Goal: Information Seeking & Learning: Learn about a topic

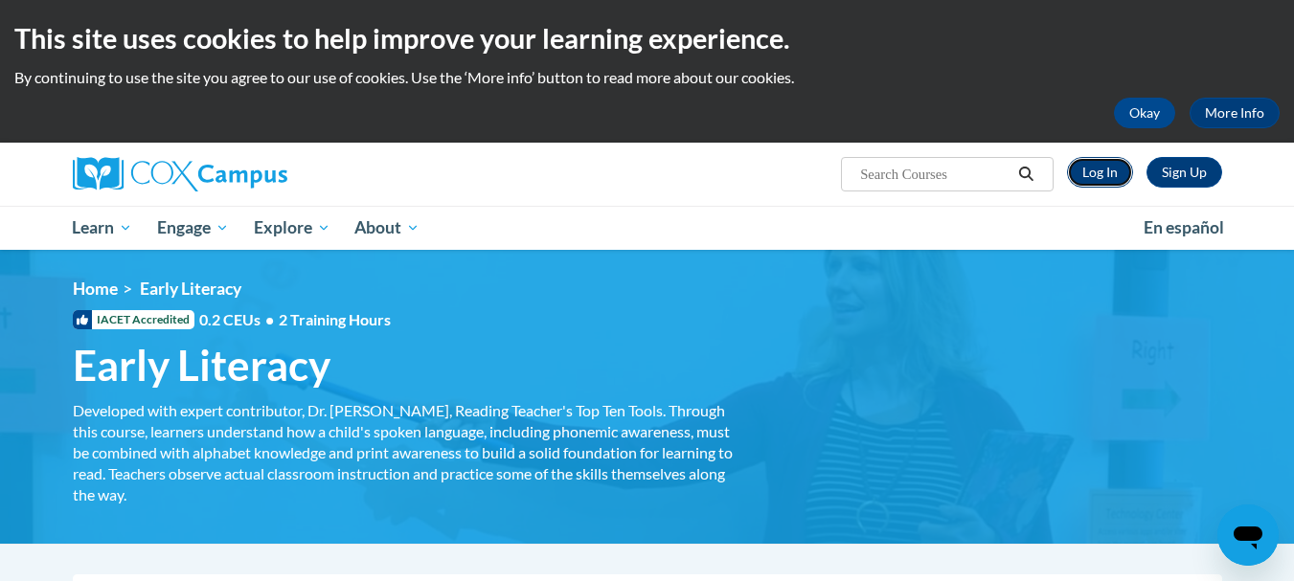
click at [1101, 172] on link "Log In" at bounding box center [1100, 172] width 66 height 31
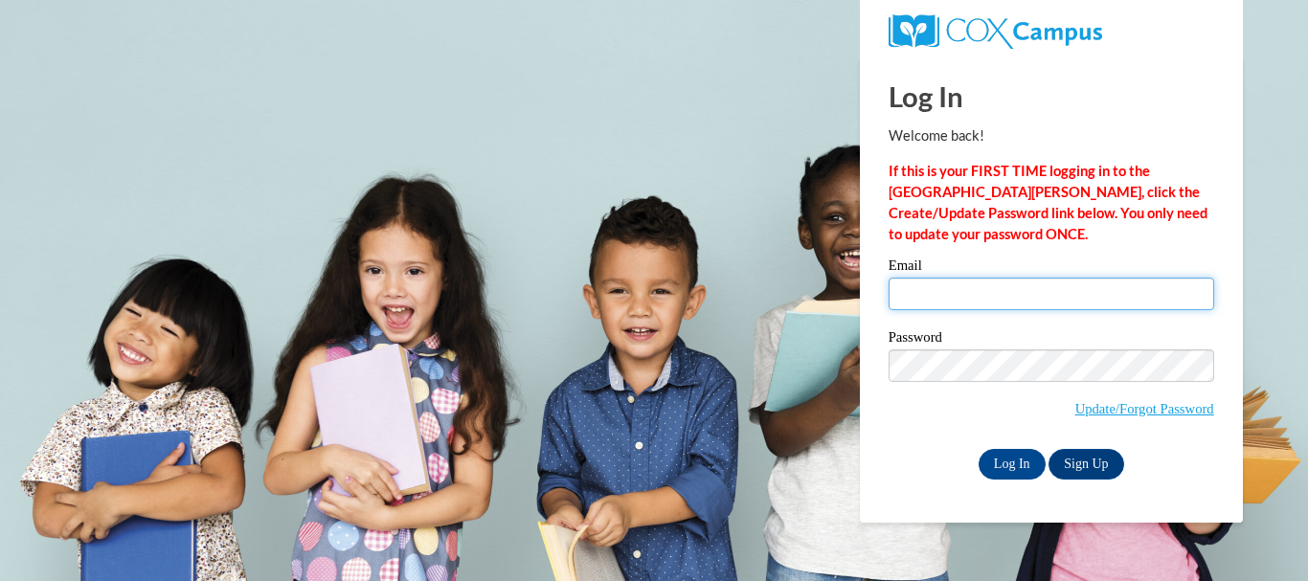
click at [1003, 306] on input "Email" at bounding box center [1052, 294] width 326 height 33
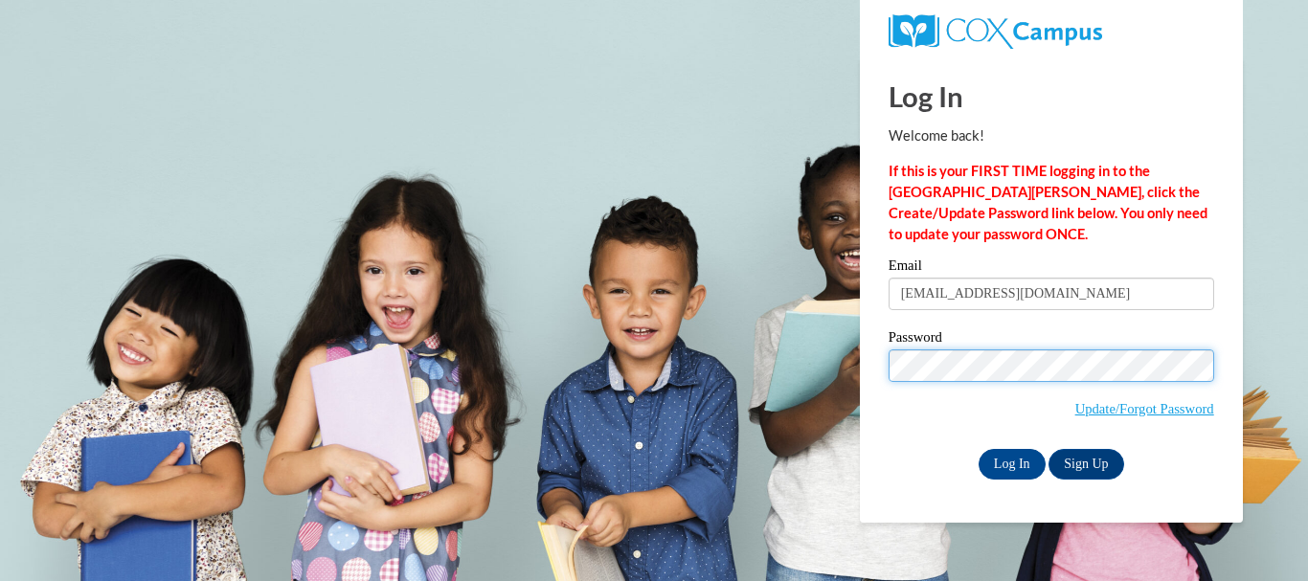
type input "[EMAIL_ADDRESS][DOMAIN_NAME]"
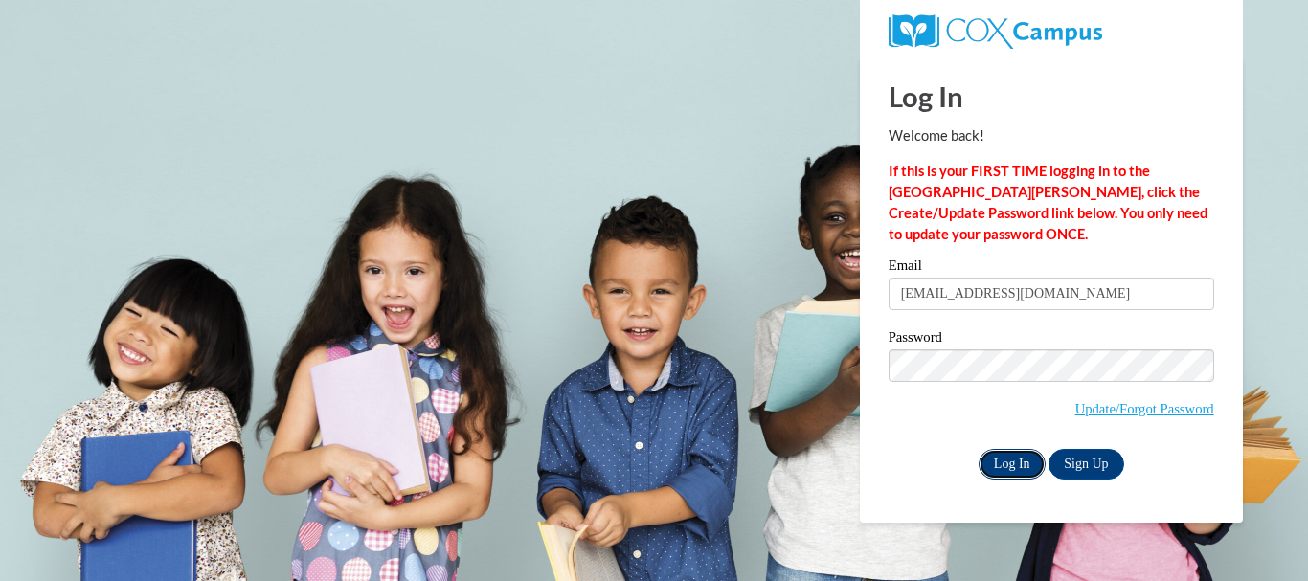
click at [1013, 460] on input "Log In" at bounding box center [1012, 464] width 67 height 31
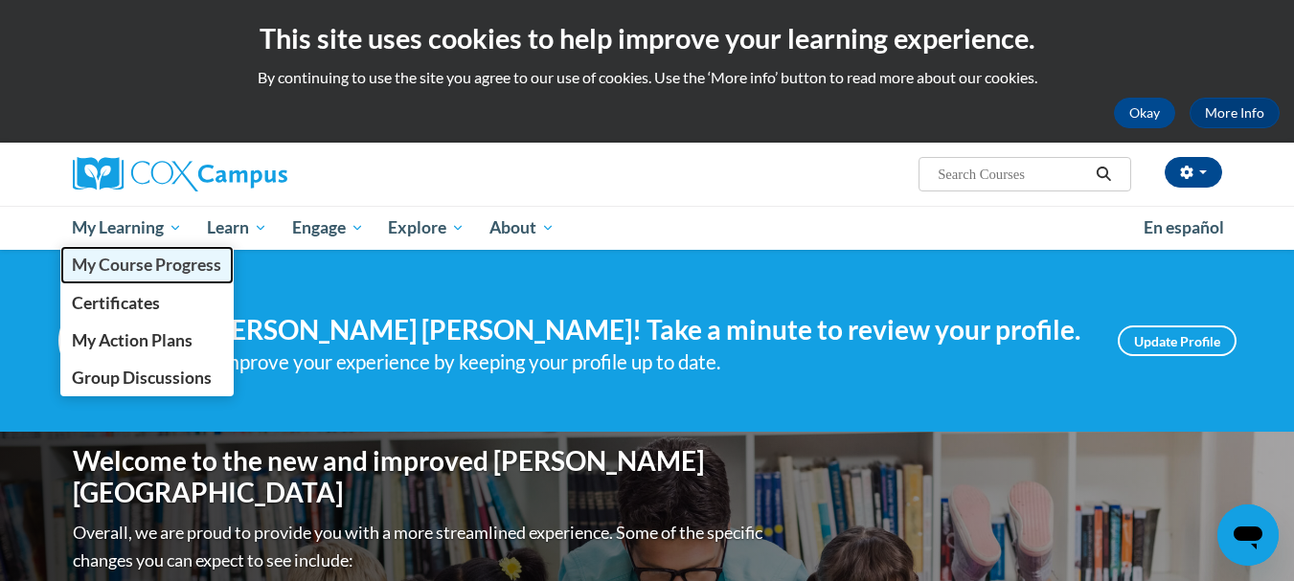
click at [151, 260] on span "My Course Progress" at bounding box center [146, 265] width 149 height 20
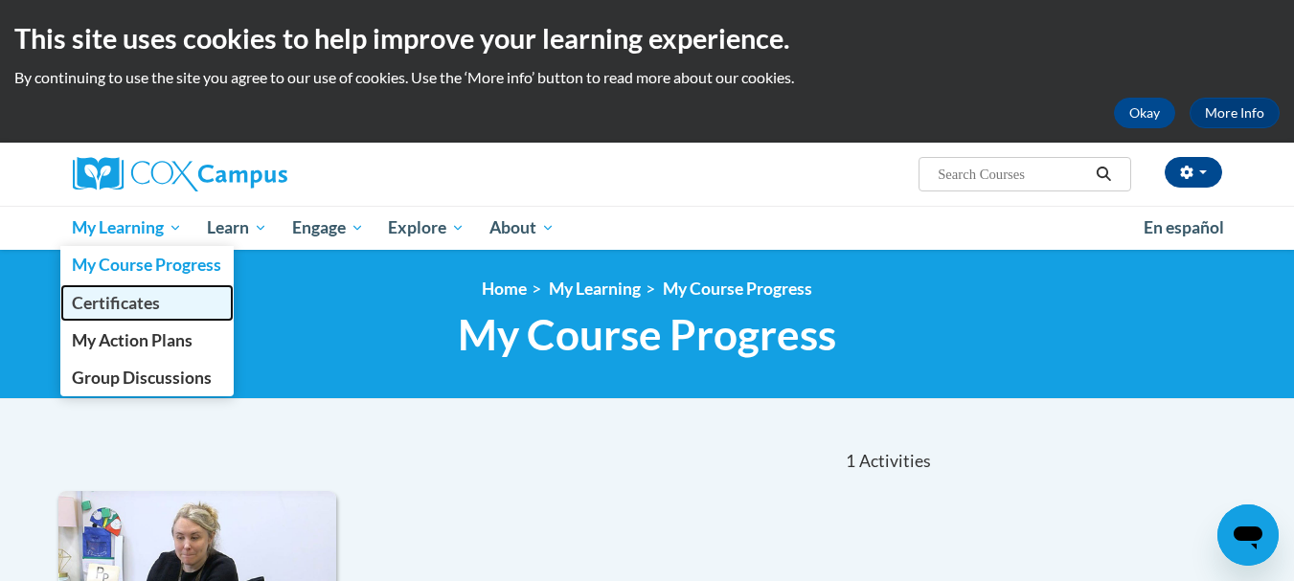
click at [110, 305] on span "Certificates" at bounding box center [116, 303] width 88 height 20
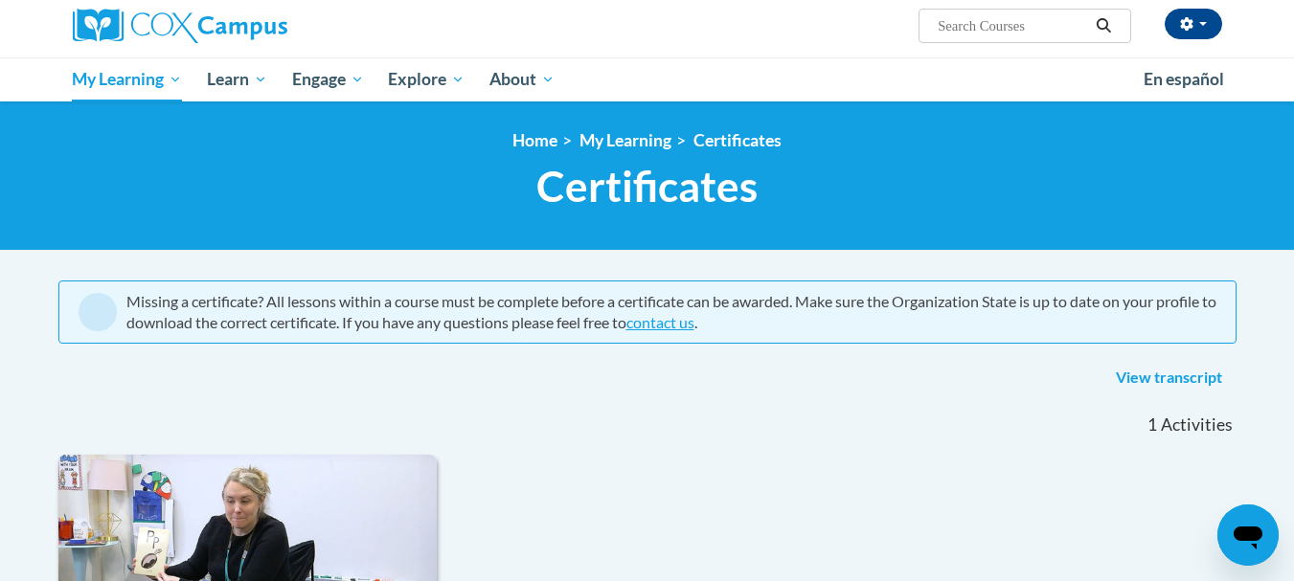
scroll to position [147, 0]
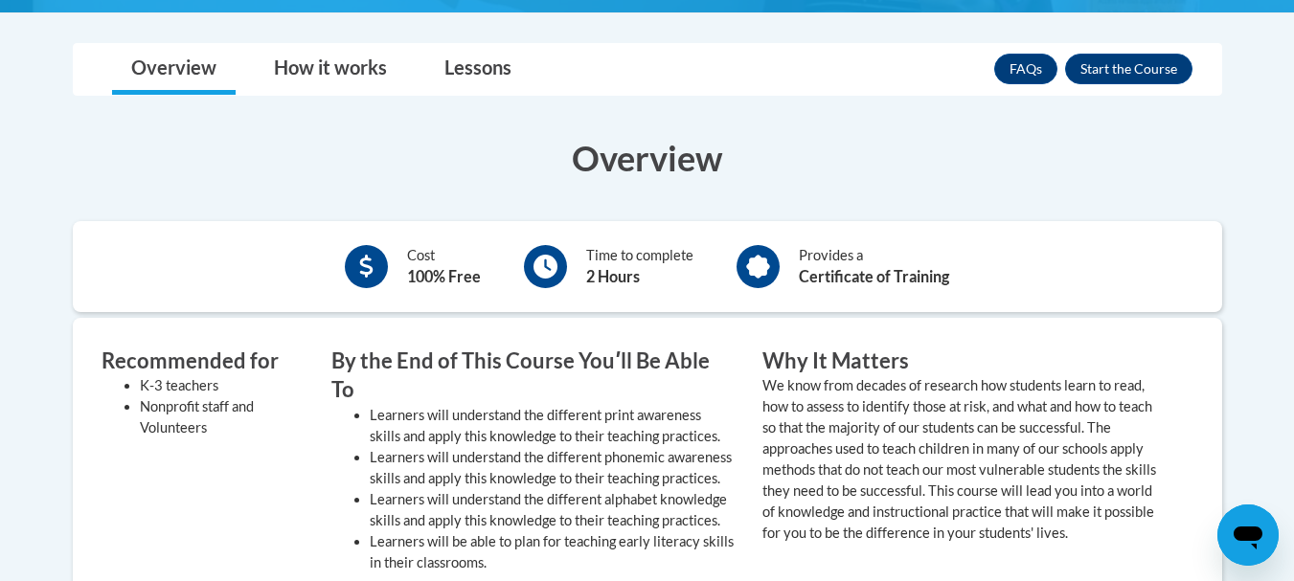
scroll to position [534, 0]
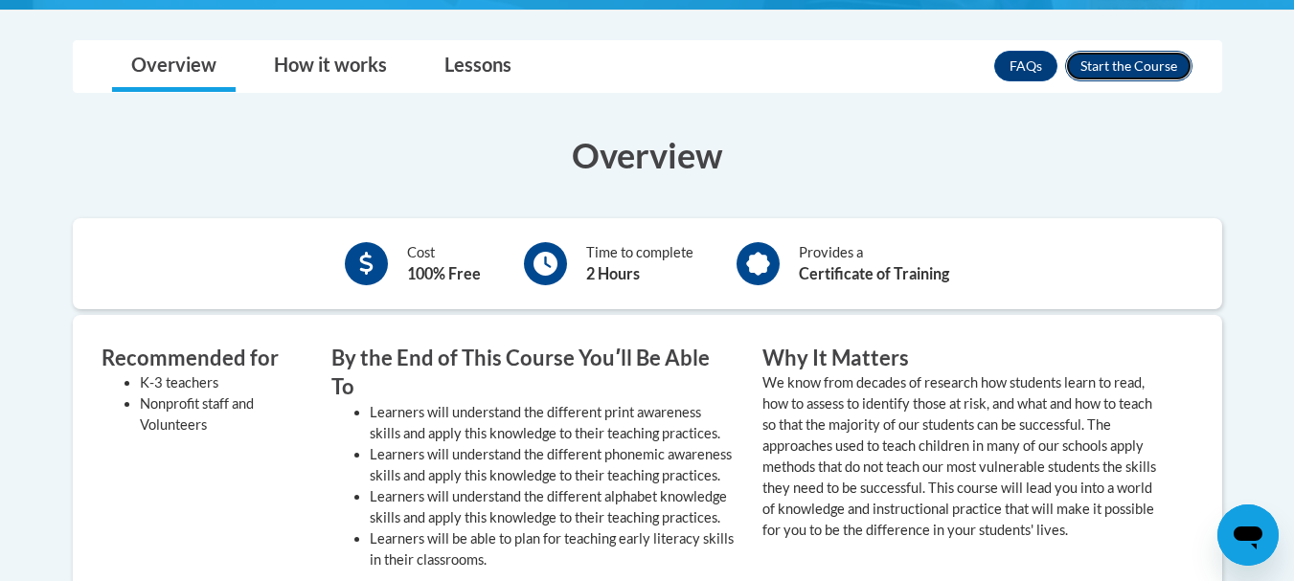
click at [1160, 80] on button "Enroll" at bounding box center [1128, 66] width 127 height 31
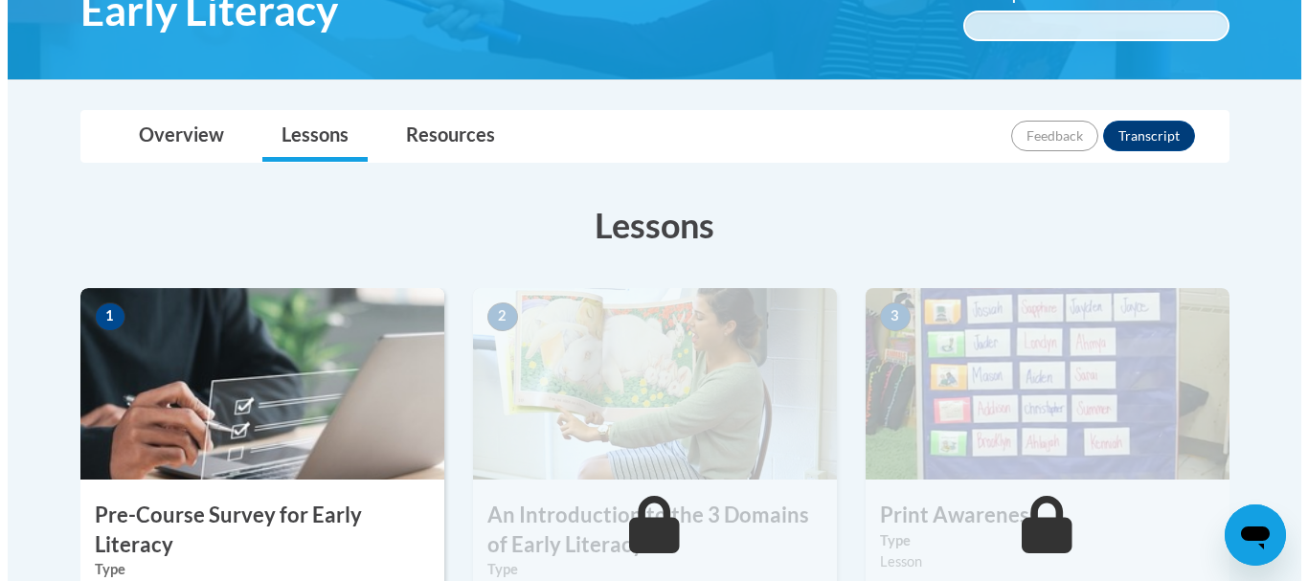
scroll to position [556, 0]
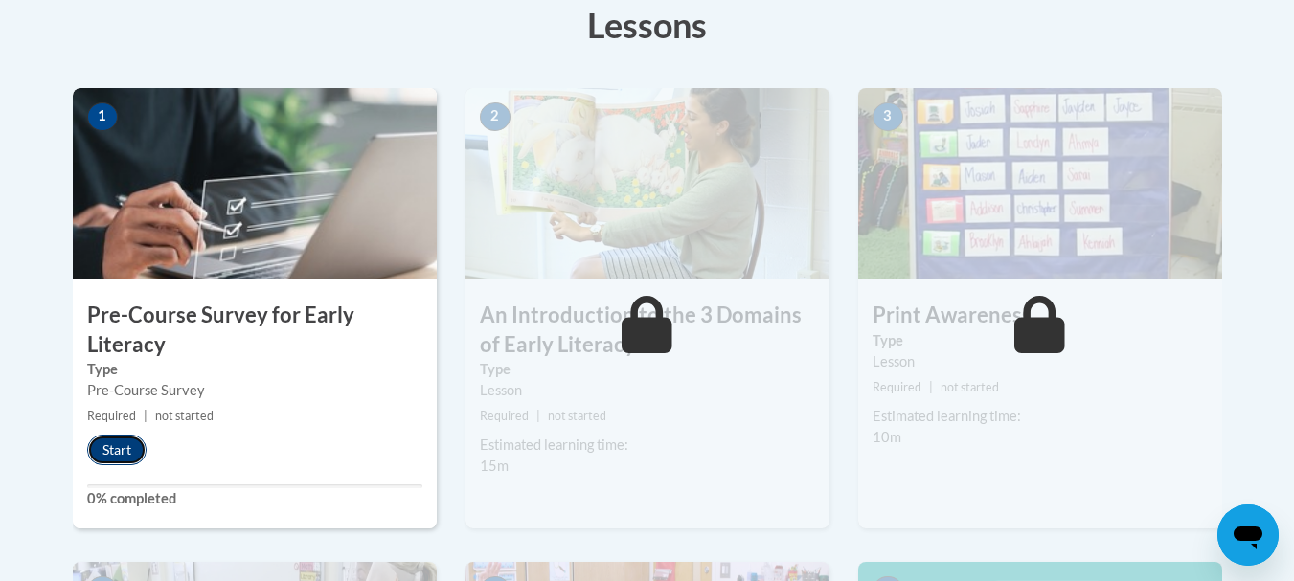
click at [128, 446] on button "Start" at bounding box center [116, 450] width 59 height 31
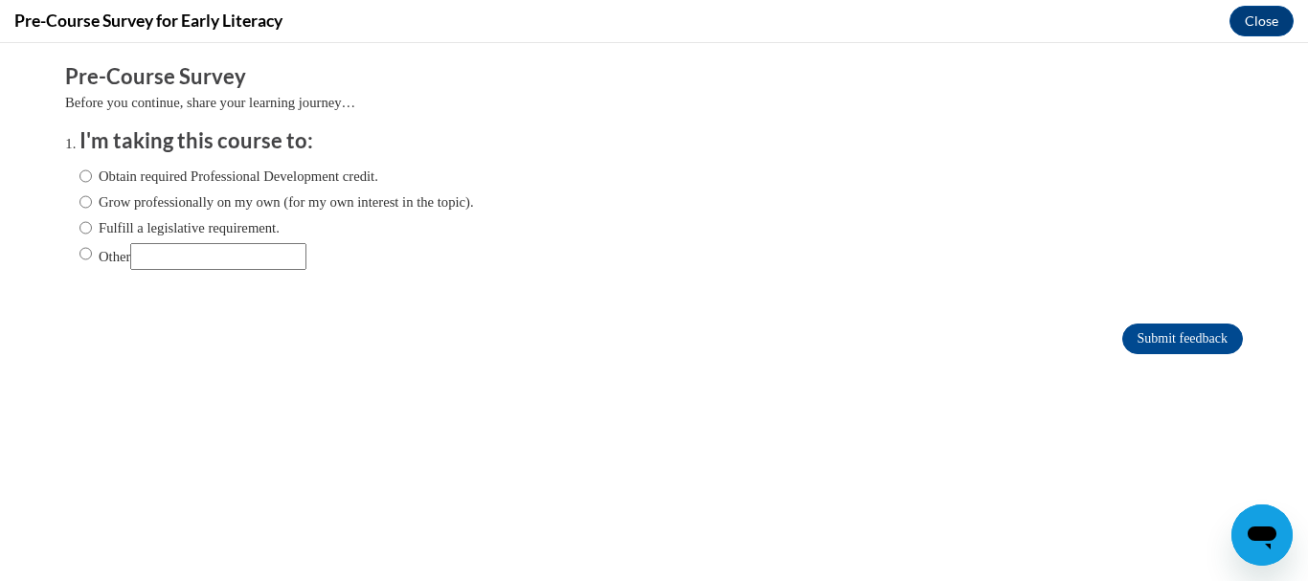
scroll to position [0, 0]
click at [249, 238] on label "Fulfill a legislative requirement." at bounding box center [179, 227] width 200 height 21
click at [92, 238] on input "Fulfill a legislative requirement." at bounding box center [85, 227] width 12 height 21
radio input "true"
click at [239, 251] on input "Other" at bounding box center [218, 256] width 176 height 27
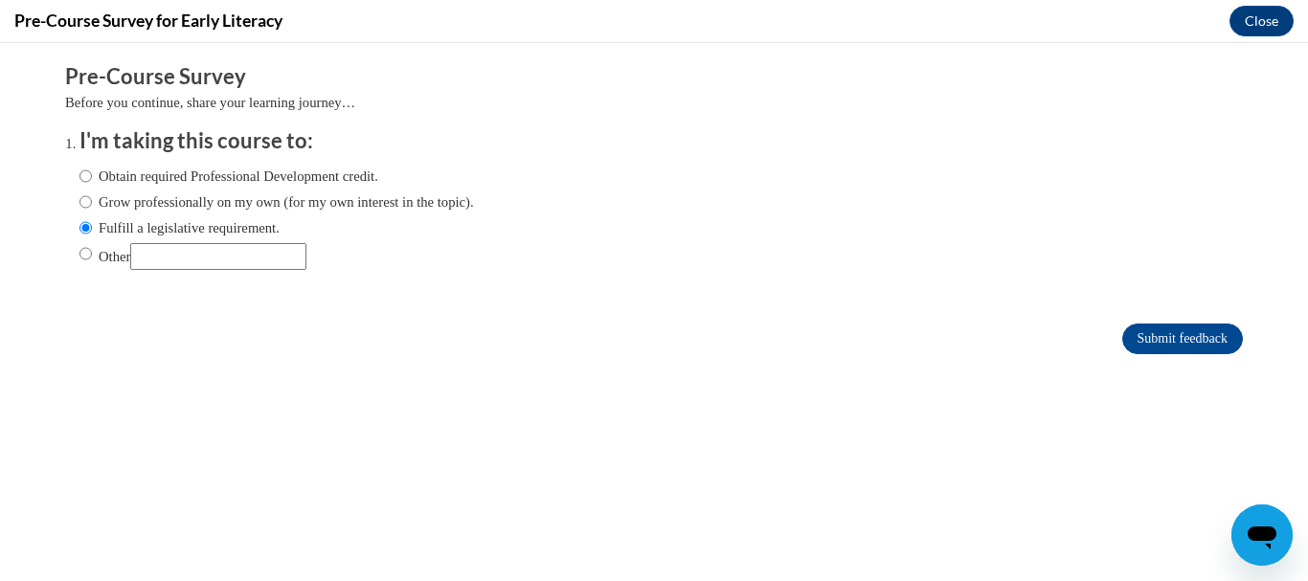
click at [89, 255] on label "Other" at bounding box center [192, 256] width 227 height 27
click at [89, 255] on input "Other" at bounding box center [85, 253] width 12 height 21
radio input "true"
click at [156, 250] on input "Other" at bounding box center [218, 256] width 176 height 27
type input "For college assignment"
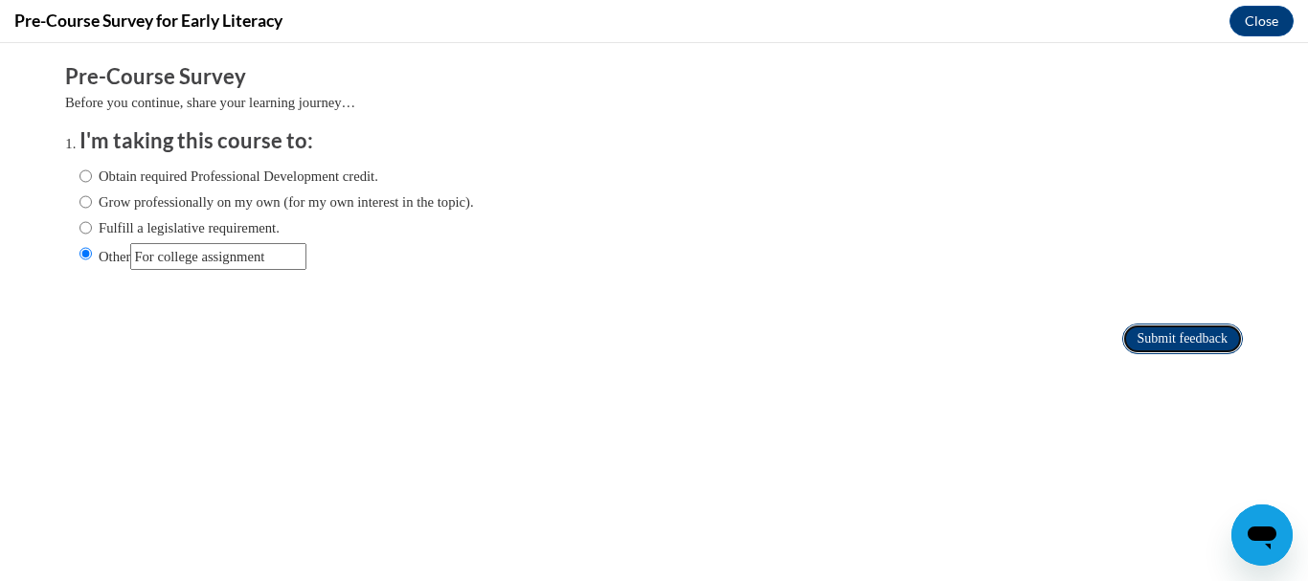
click at [1124, 330] on input "Submit feedback" at bounding box center [1183, 339] width 121 height 31
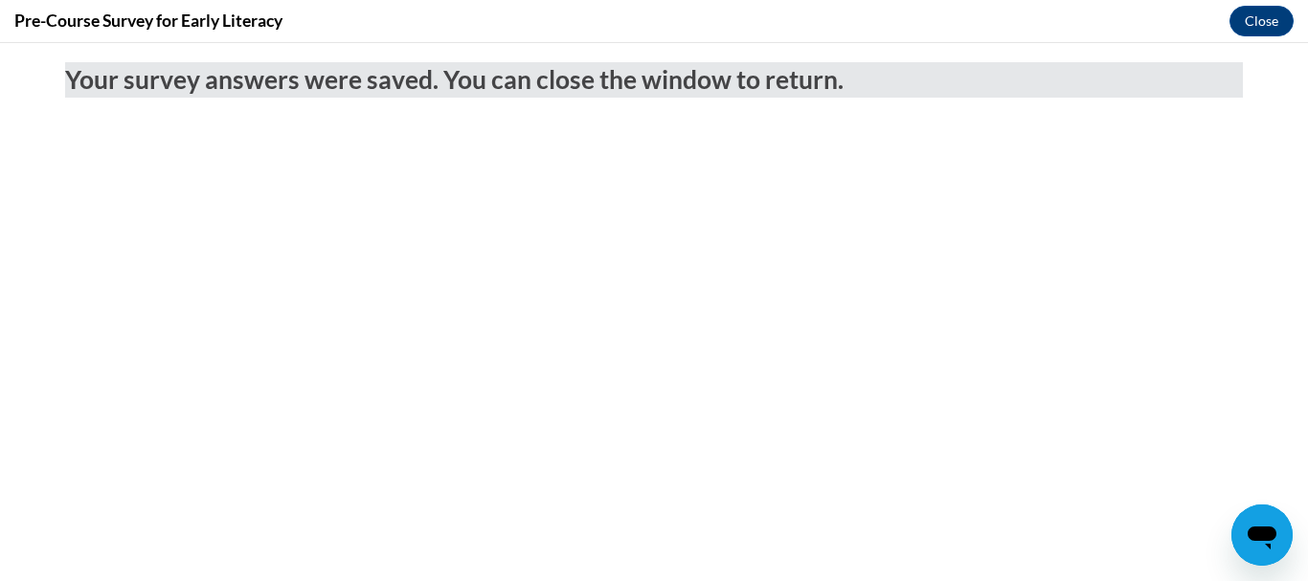
click at [1279, 38] on div "Pre-Course Survey for Early Literacy Close" at bounding box center [654, 21] width 1308 height 43
click at [1279, 26] on button "Close" at bounding box center [1262, 21] width 64 height 31
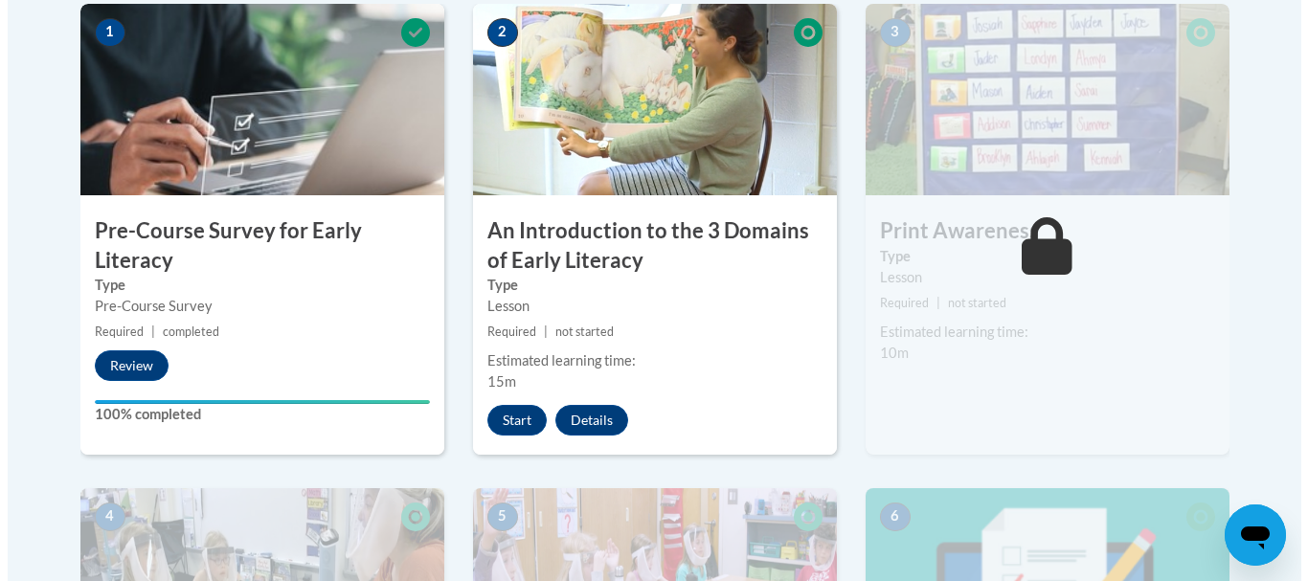
scroll to position [639, 0]
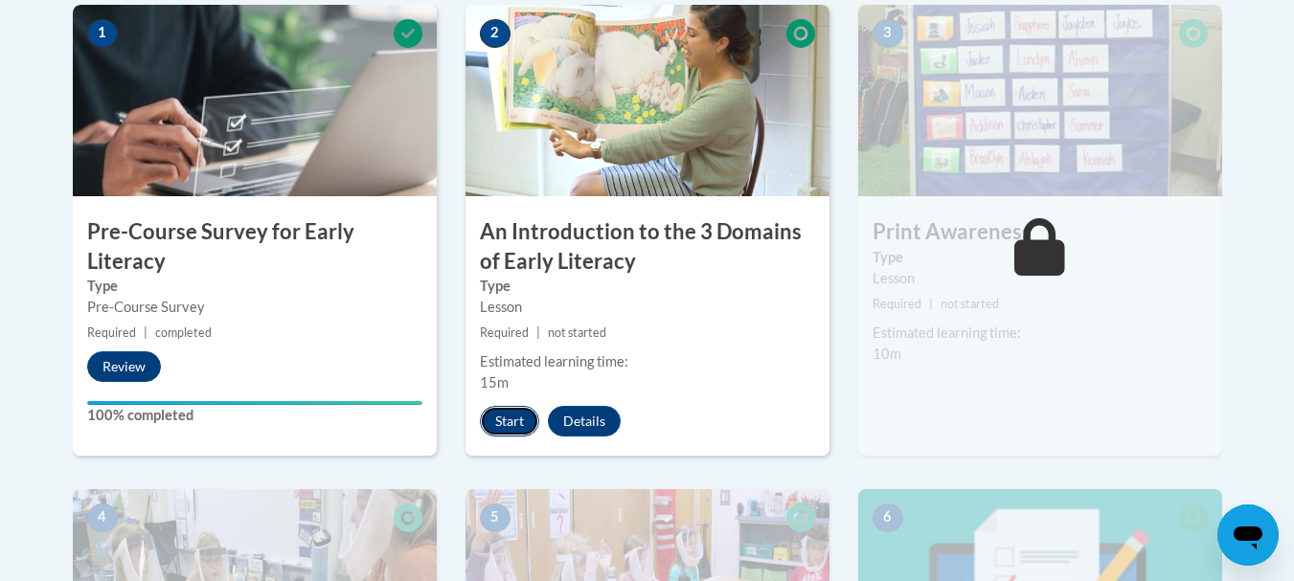
click at [509, 423] on button "Start" at bounding box center [509, 421] width 59 height 31
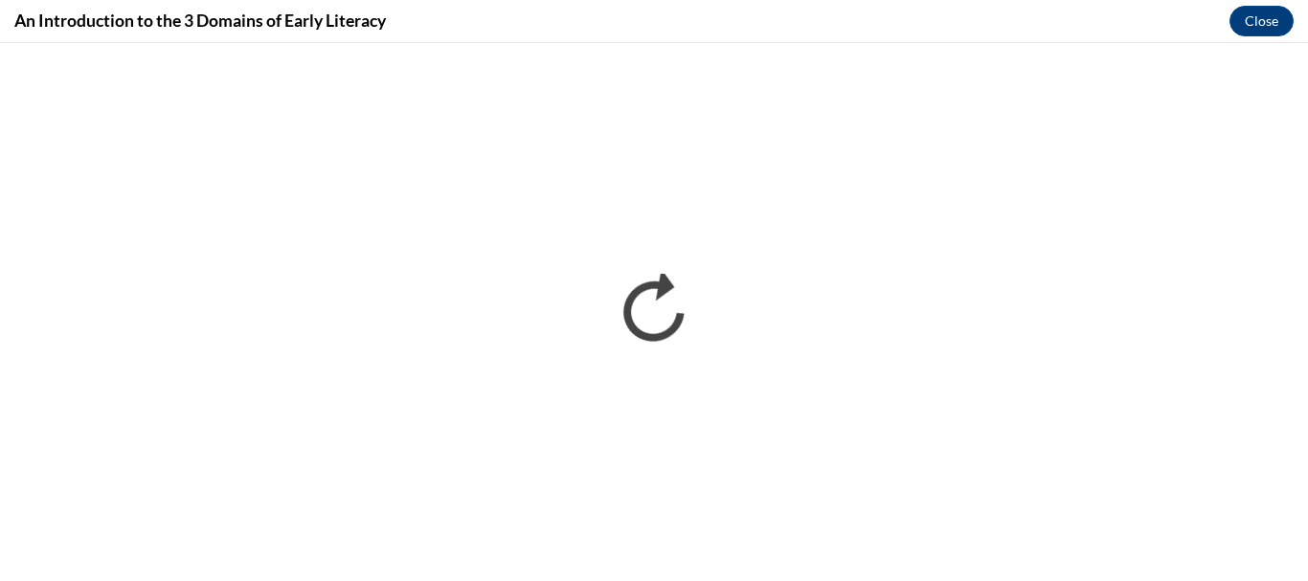
scroll to position [0, 0]
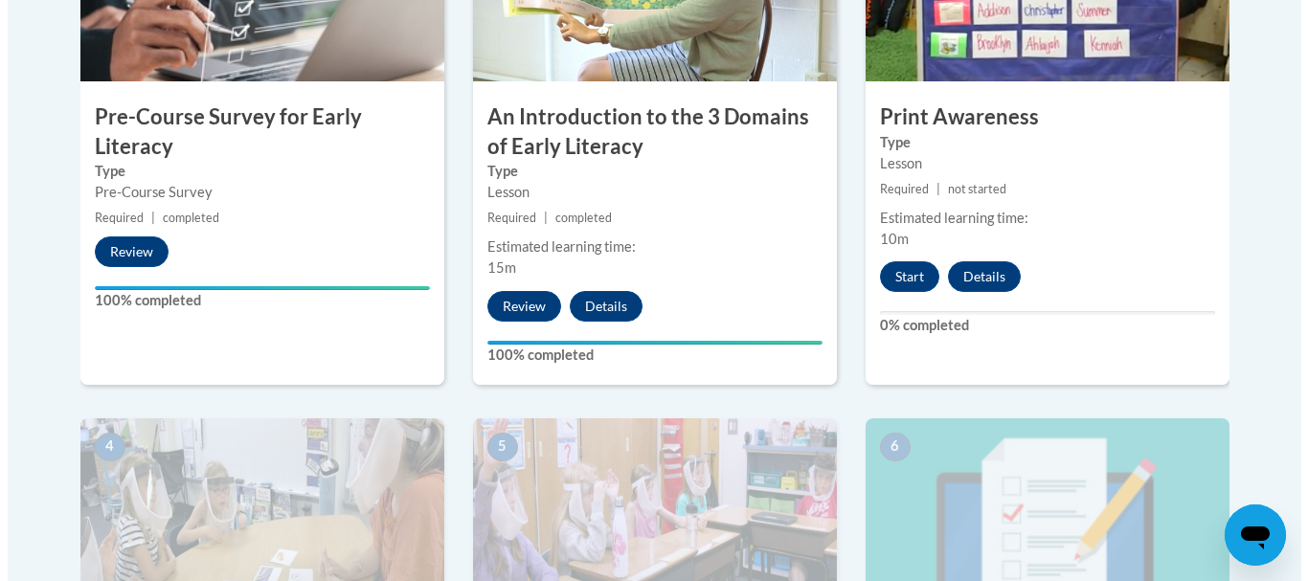
scroll to position [769, 0]
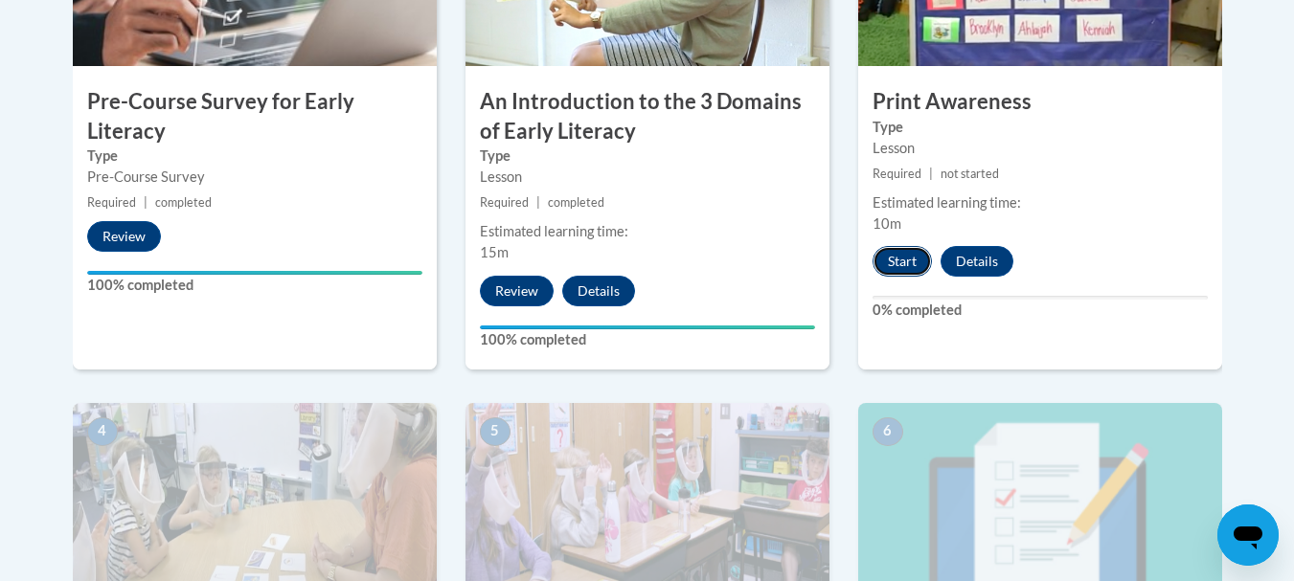
click at [900, 258] on button "Start" at bounding box center [902, 261] width 59 height 31
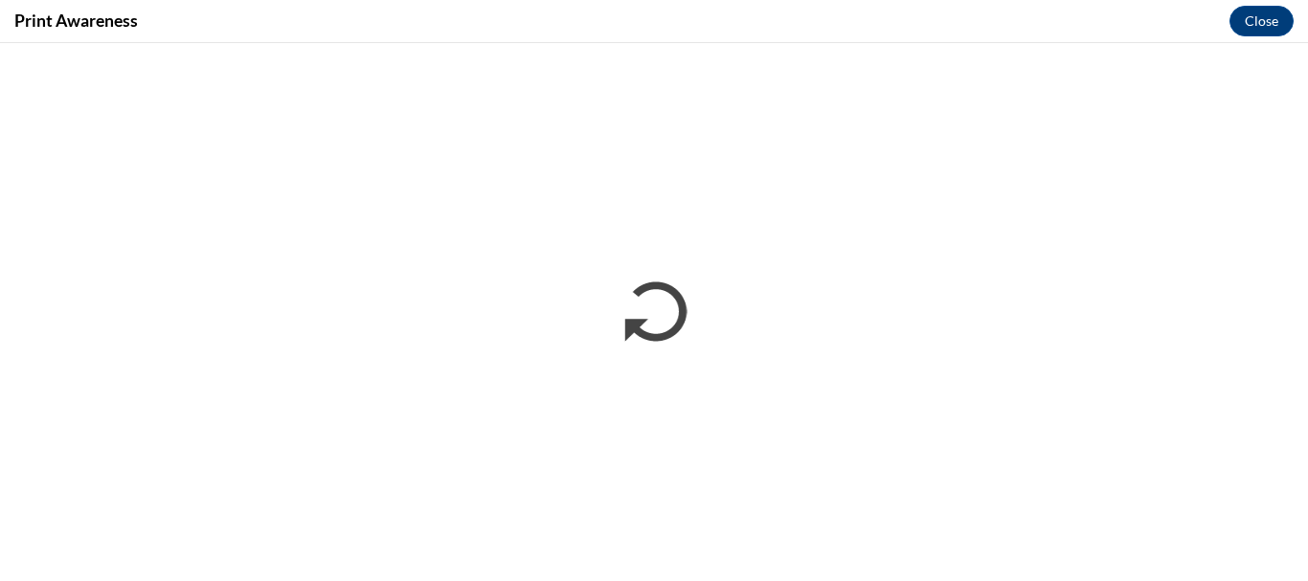
scroll to position [0, 0]
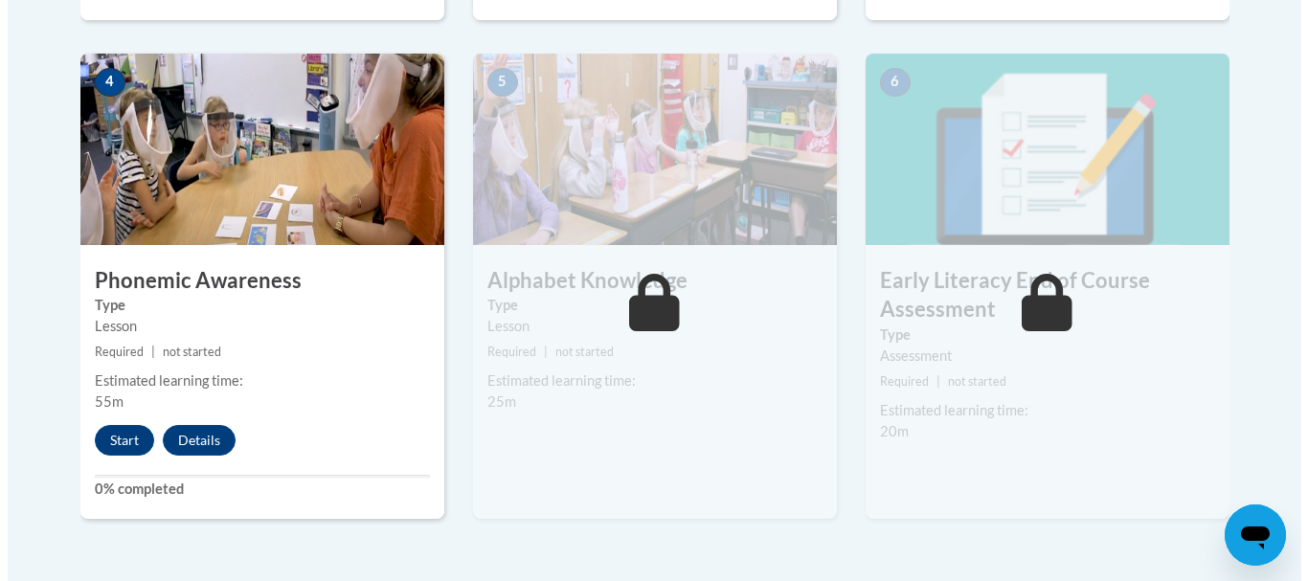
scroll to position [1121, 0]
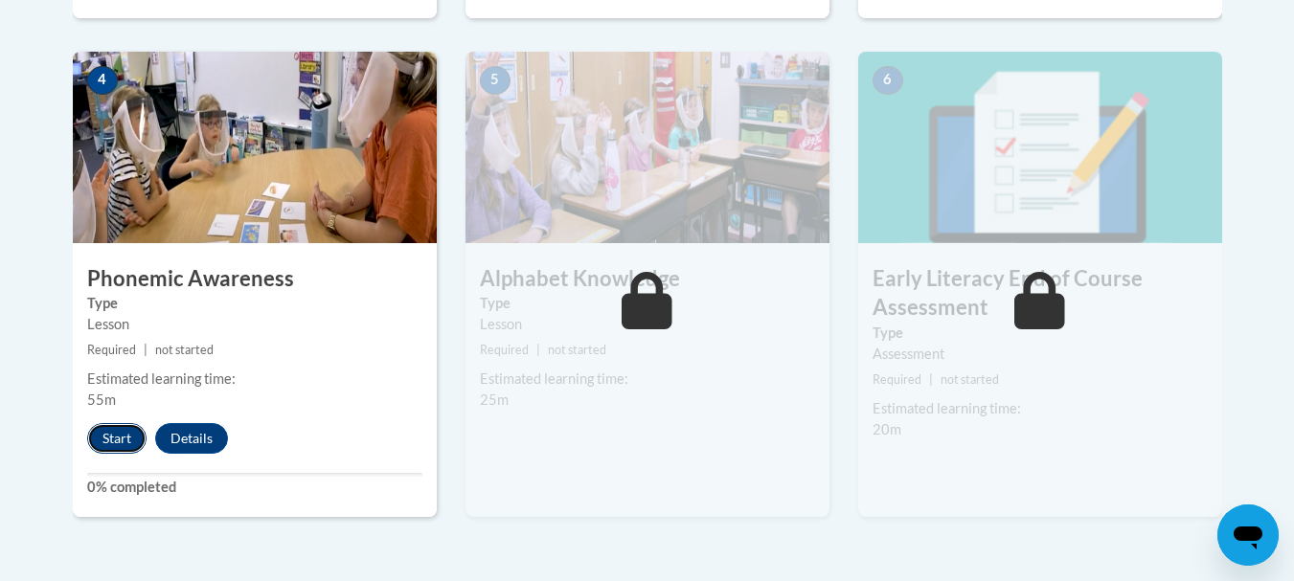
click at [114, 445] on button "Start" at bounding box center [116, 438] width 59 height 31
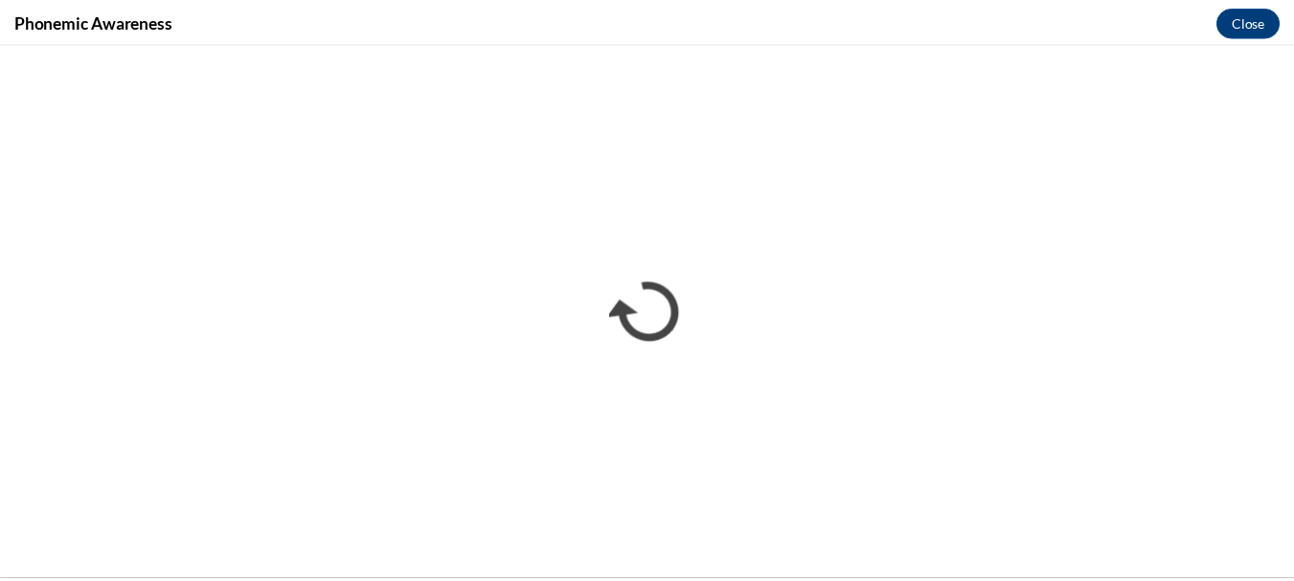
scroll to position [0, 0]
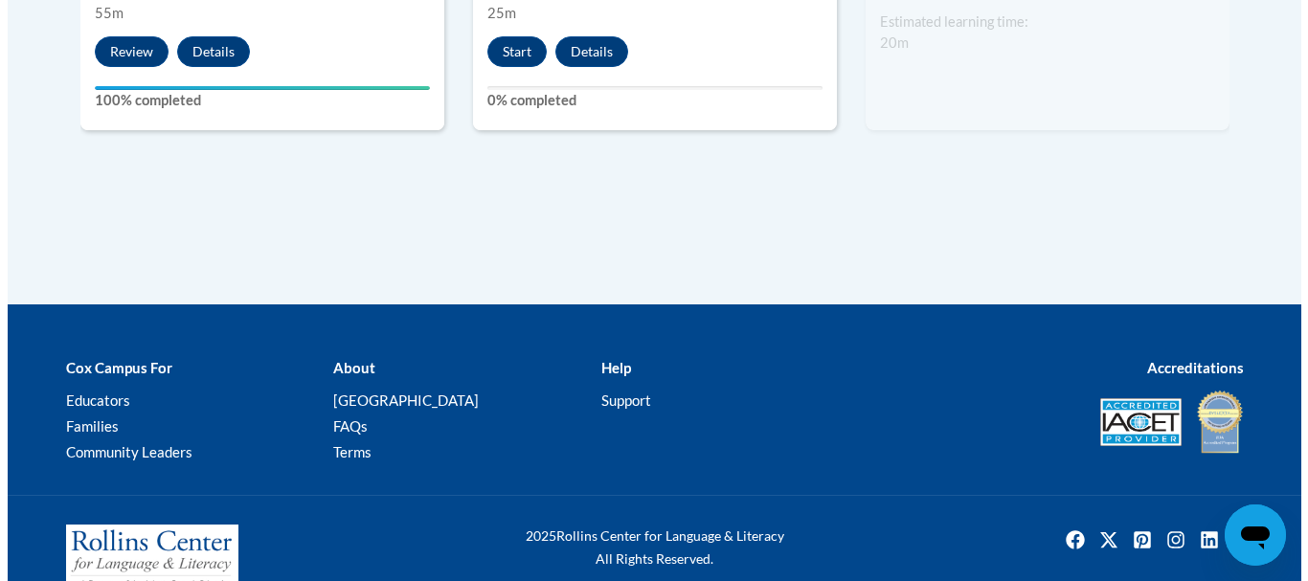
scroll to position [1378, 0]
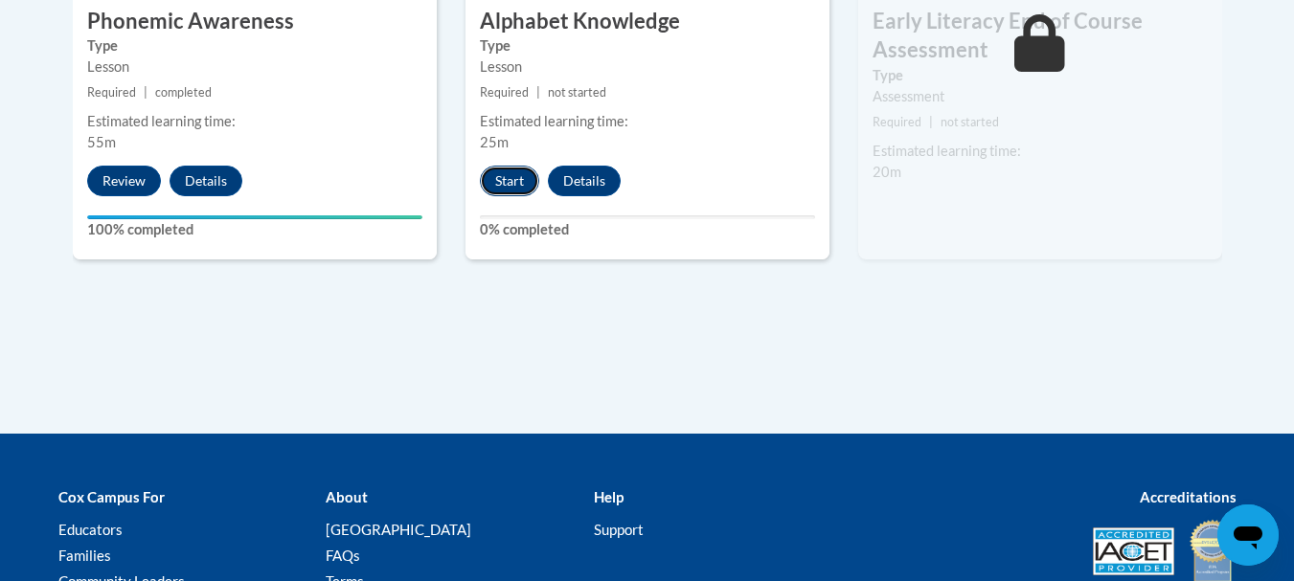
click at [503, 184] on button "Start" at bounding box center [509, 181] width 59 height 31
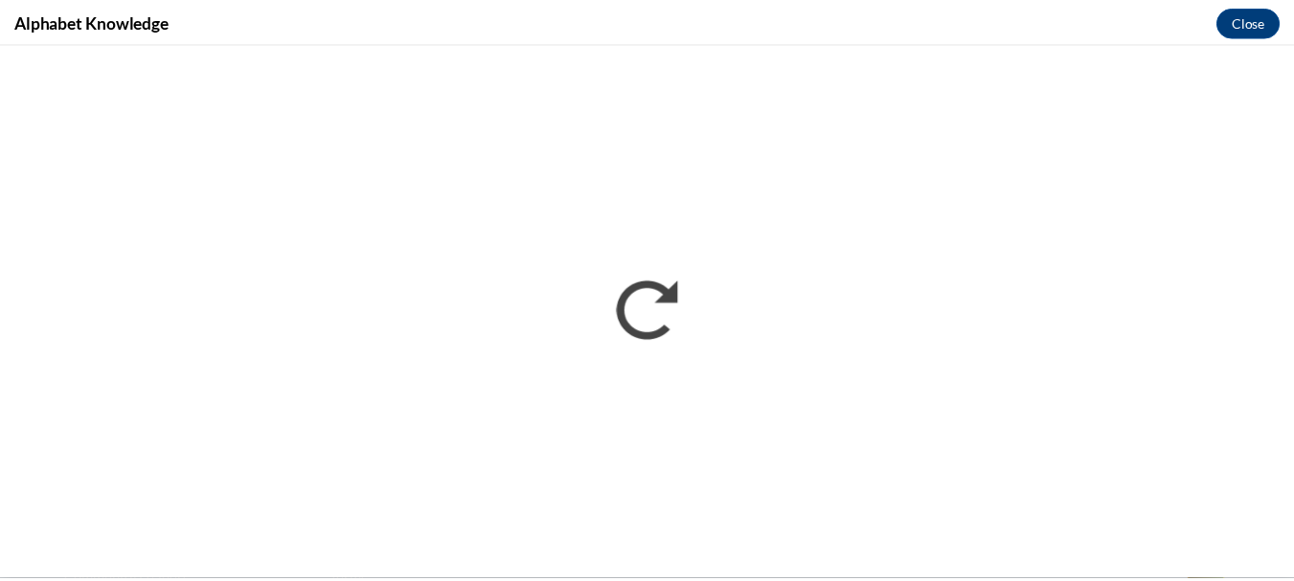
scroll to position [0, 0]
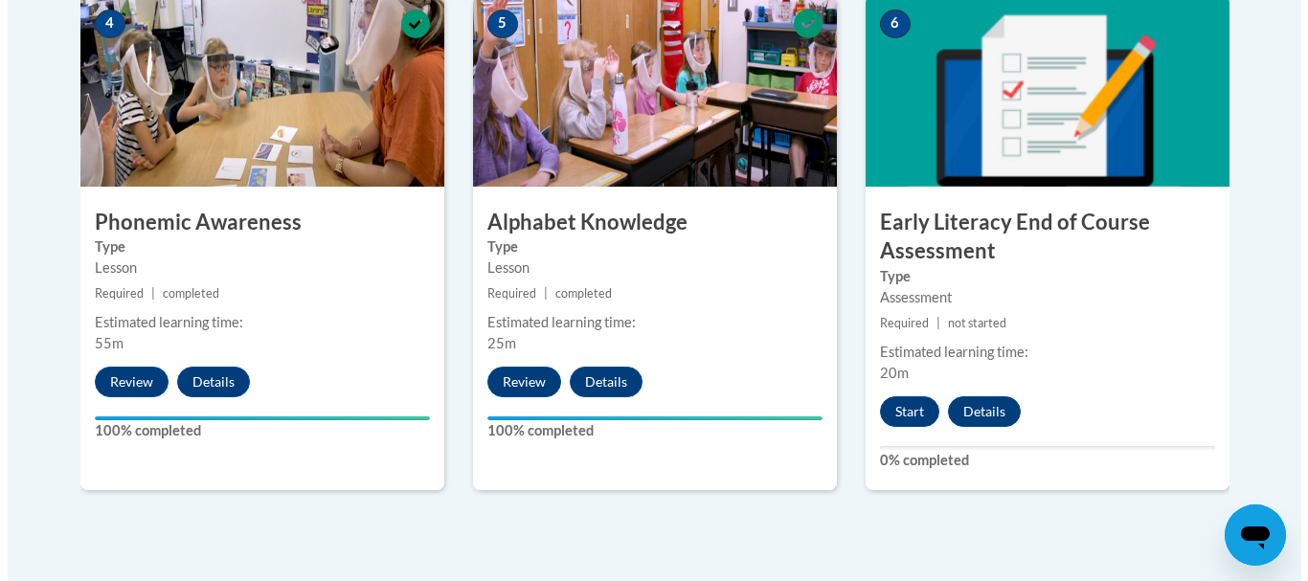
scroll to position [1178, 0]
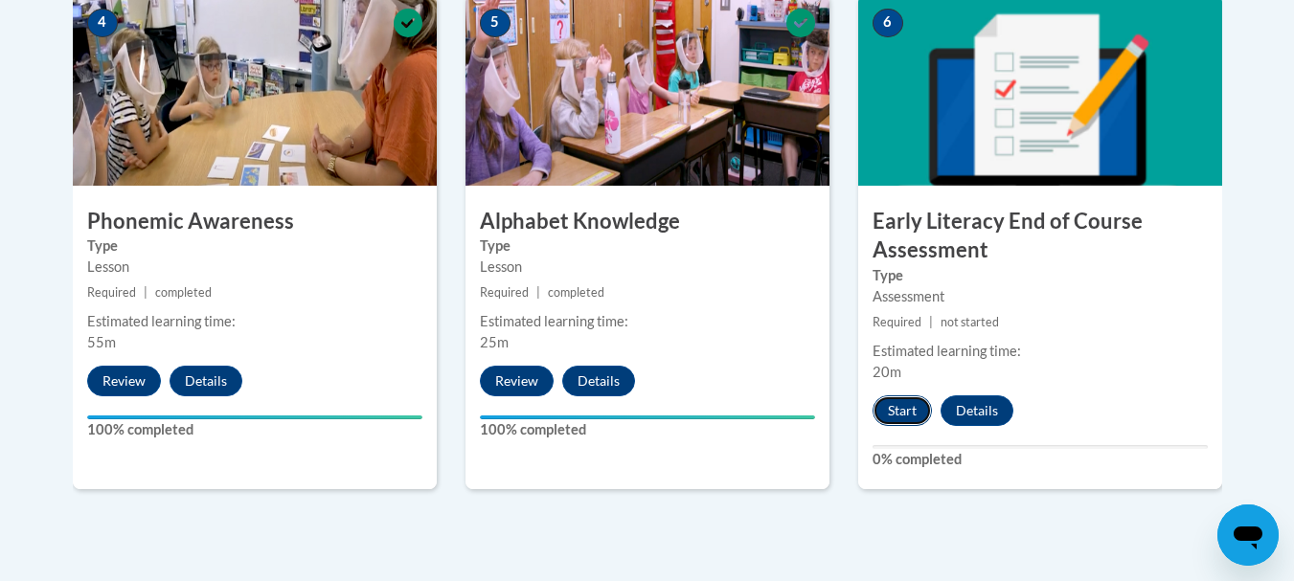
click at [887, 408] on button "Start" at bounding box center [902, 411] width 59 height 31
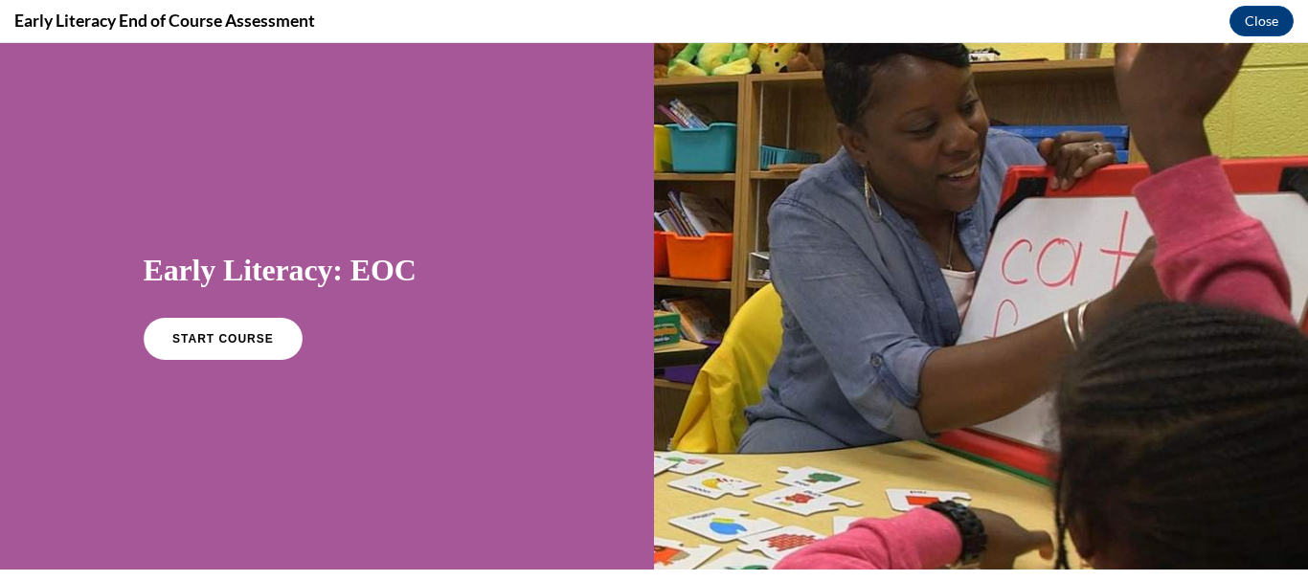
scroll to position [0, 0]
click at [232, 346] on link "START COURSE" at bounding box center [222, 339] width 167 height 44
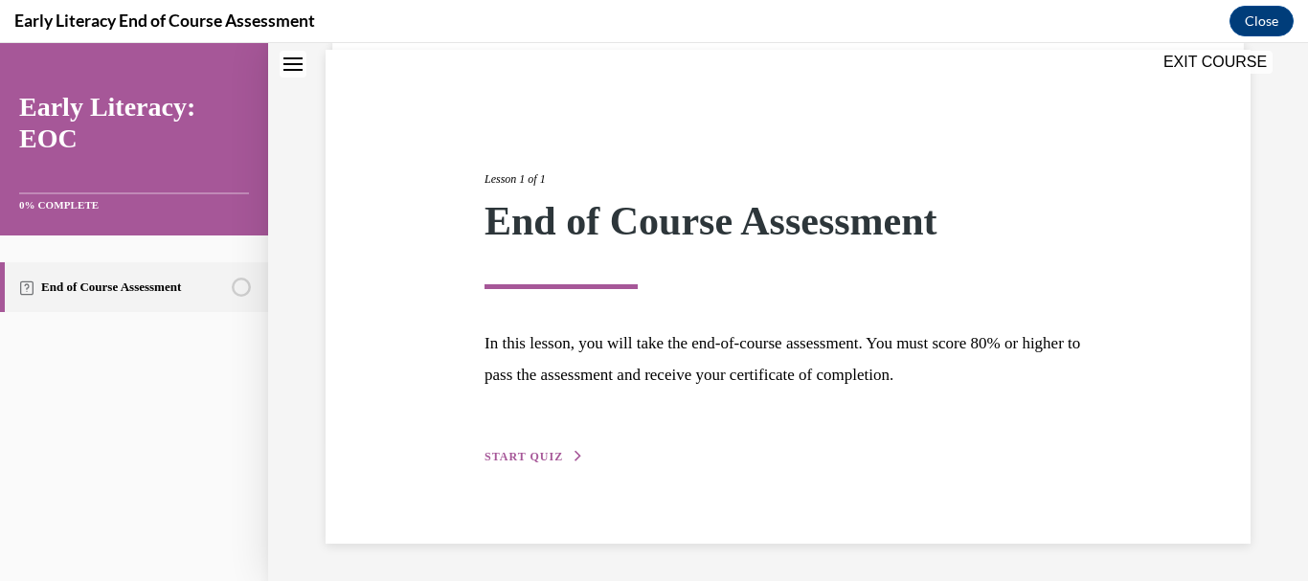
scroll to position [140, 0]
click at [533, 461] on span "START QUIZ" at bounding box center [524, 456] width 79 height 13
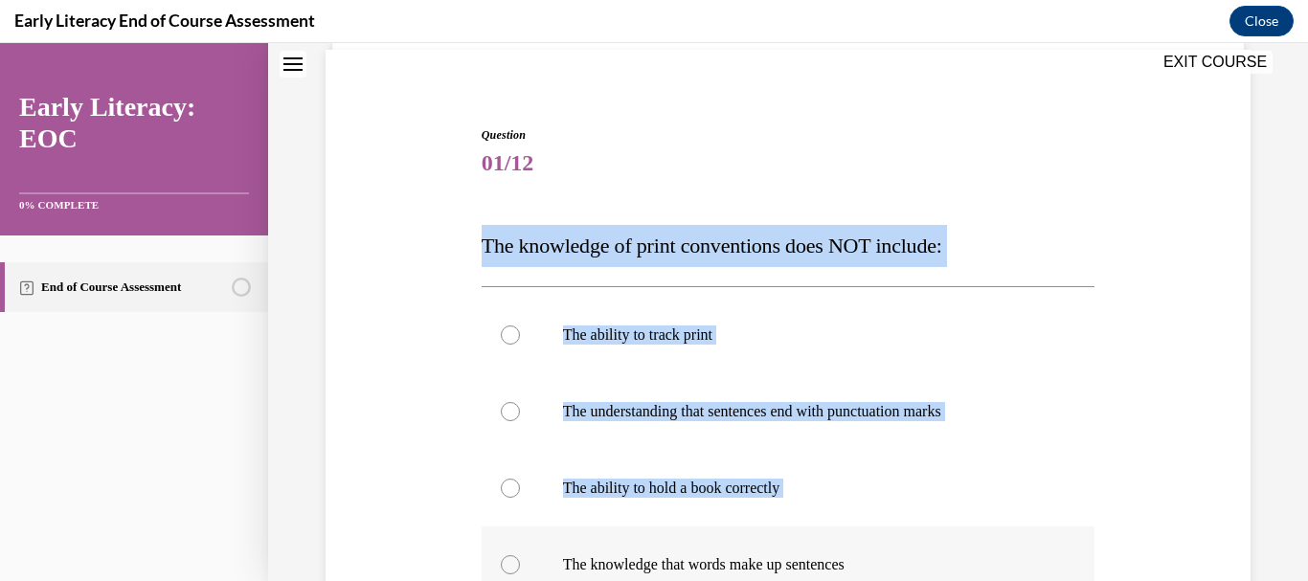
drag, startPoint x: 482, startPoint y: 252, endPoint x: 838, endPoint y: 553, distance: 466.3
click at [838, 553] on div "Question 01/12 The knowledge of print conventions does NOT include: The ability…" at bounding box center [789, 483] width 614 height 715
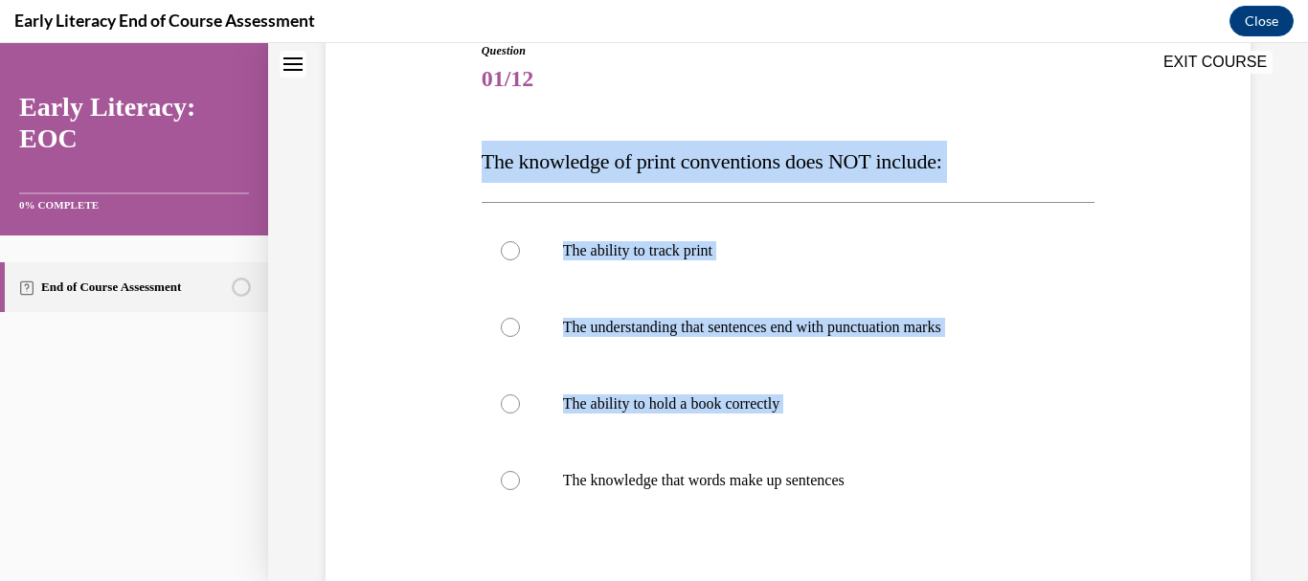
click at [555, 121] on div "Question 01/12 The knowledge of print conventions does NOT include: The ability…" at bounding box center [789, 399] width 614 height 715
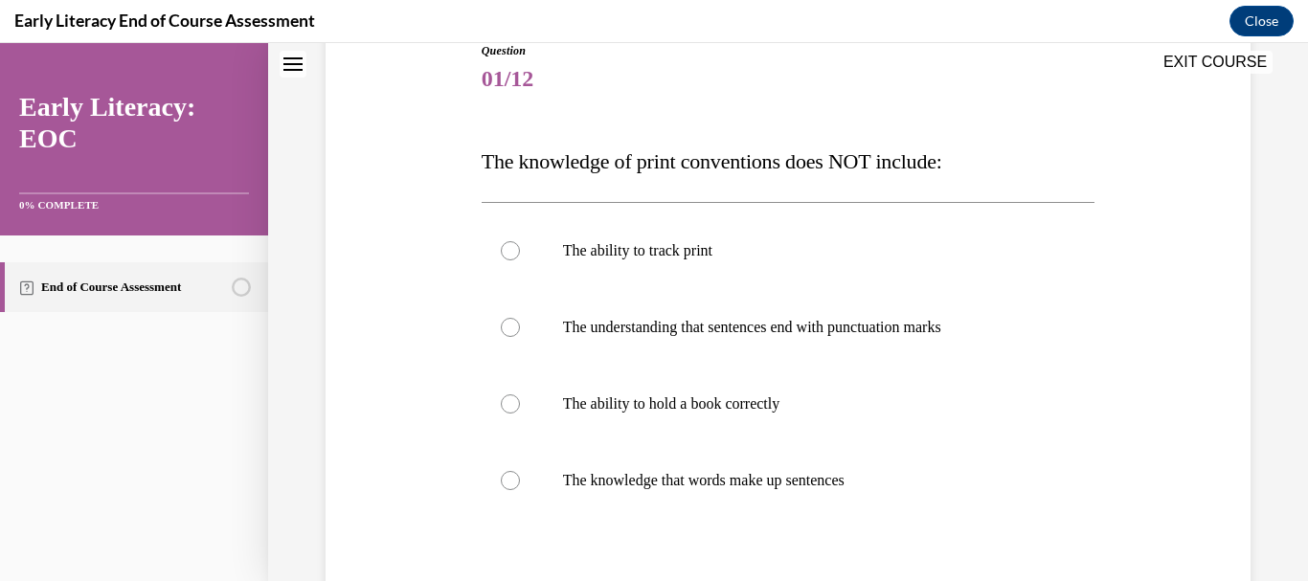
click at [648, 91] on span "01/12" at bounding box center [789, 78] width 614 height 38
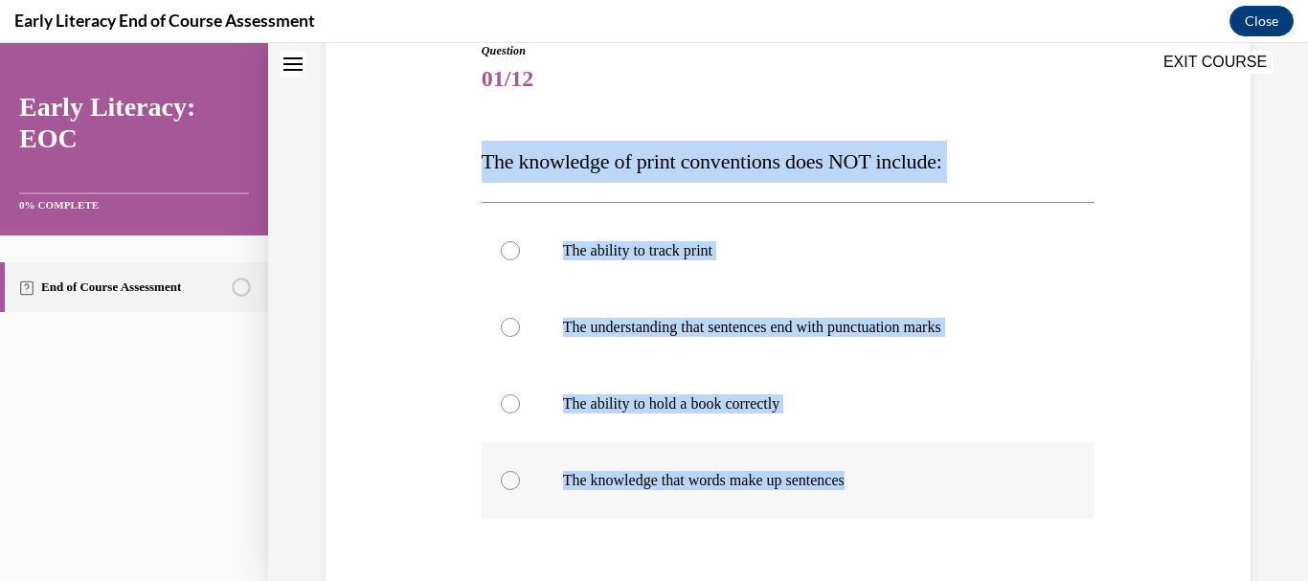
drag, startPoint x: 485, startPoint y: 159, endPoint x: 911, endPoint y: 487, distance: 537.5
click at [911, 487] on div "Question 01/12 The knowledge of print conventions does NOT include: The ability…" at bounding box center [789, 399] width 614 height 715
copy div "The knowledge of print conventions does NOT include: The ability to track print…"
click at [515, 404] on div at bounding box center [510, 404] width 19 height 19
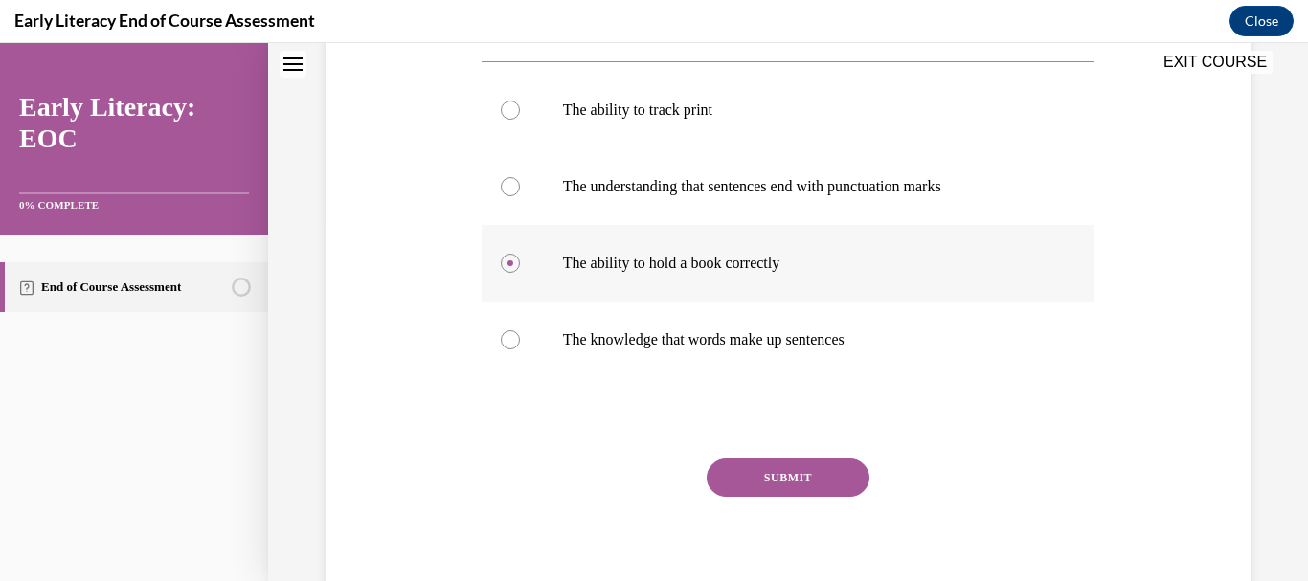
scroll to position [368, 0]
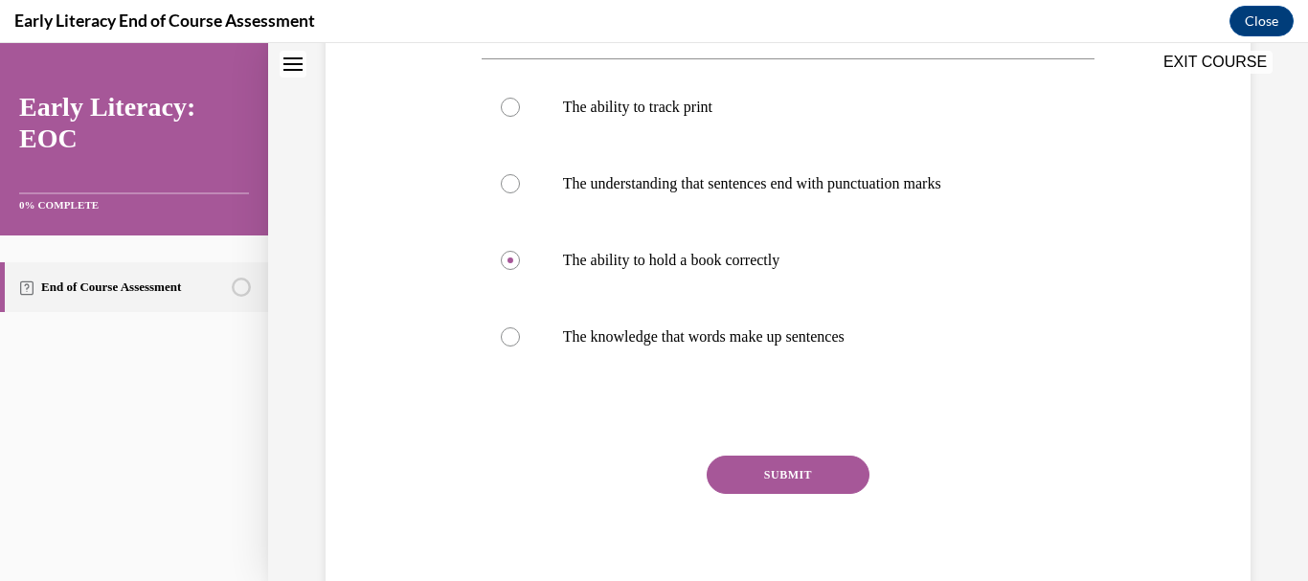
click at [766, 469] on button "SUBMIT" at bounding box center [788, 475] width 163 height 38
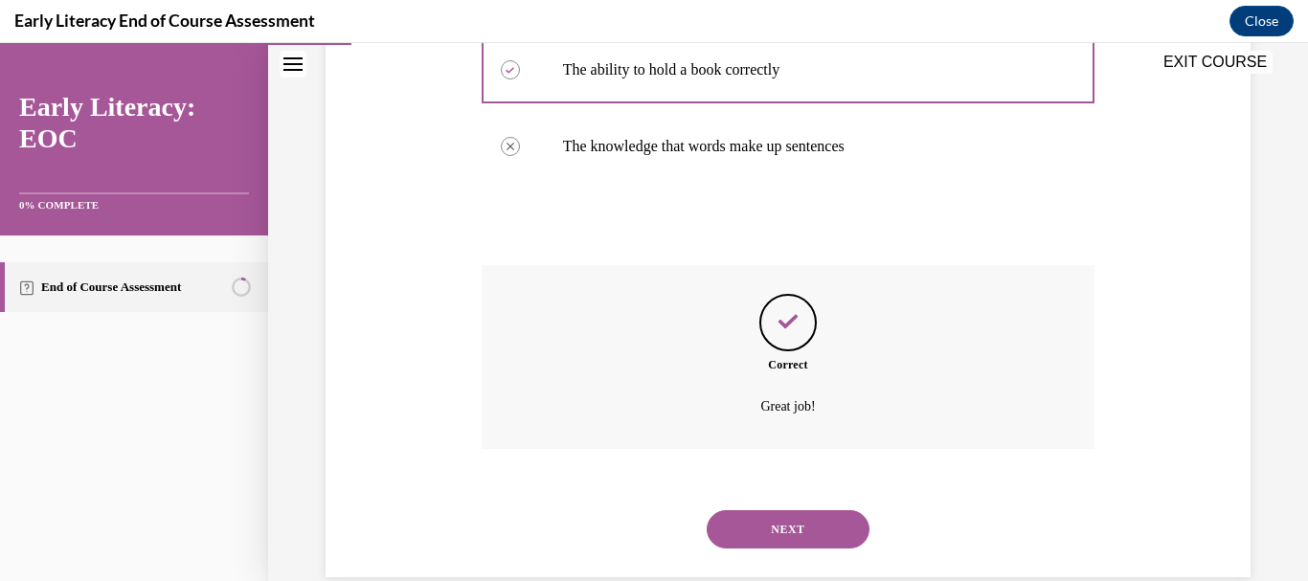
scroll to position [593, 0]
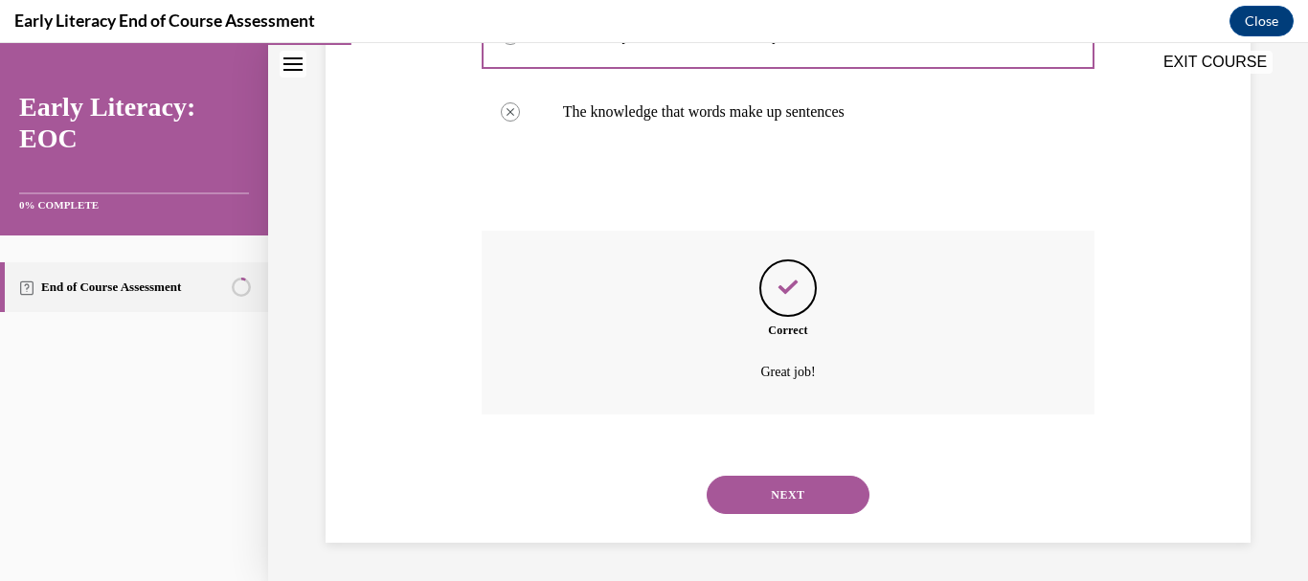
click at [775, 490] on button "NEXT" at bounding box center [788, 495] width 163 height 38
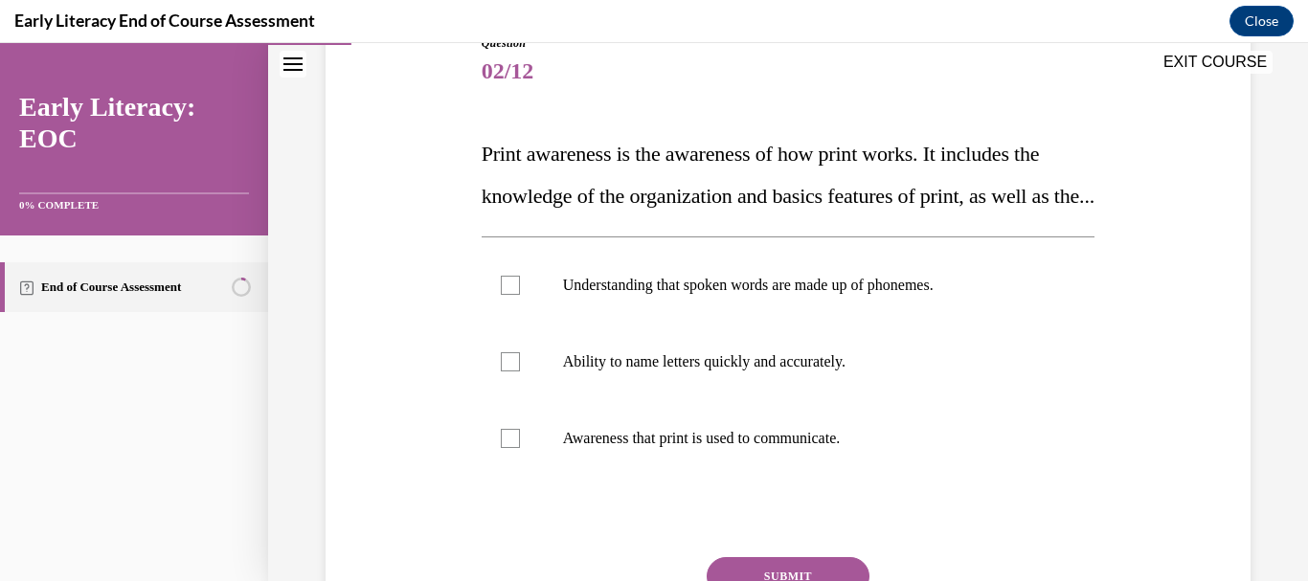
scroll to position [267, 0]
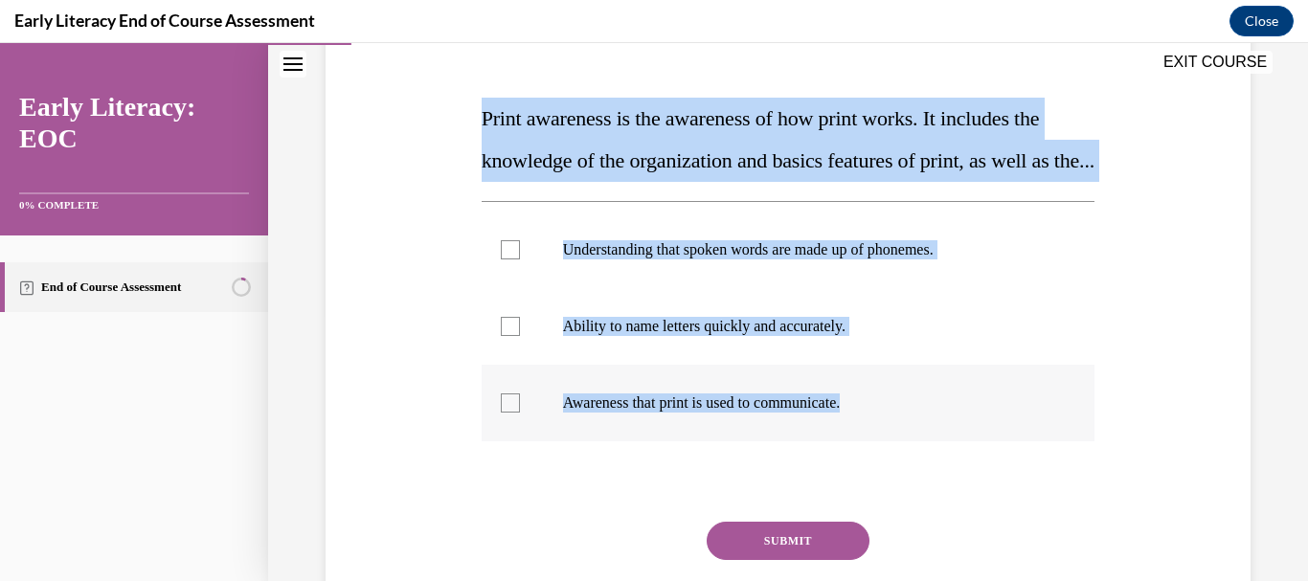
drag, startPoint x: 481, startPoint y: 120, endPoint x: 875, endPoint y: 446, distance: 512.2
click at [874, 445] on div "Question 02/12 Print awareness is the awareness of how print works. It includes…" at bounding box center [789, 339] width 614 height 680
copy div "Print awareness is the awareness of how print works. It includes the knowledge …"
click at [523, 365] on div at bounding box center [789, 326] width 614 height 77
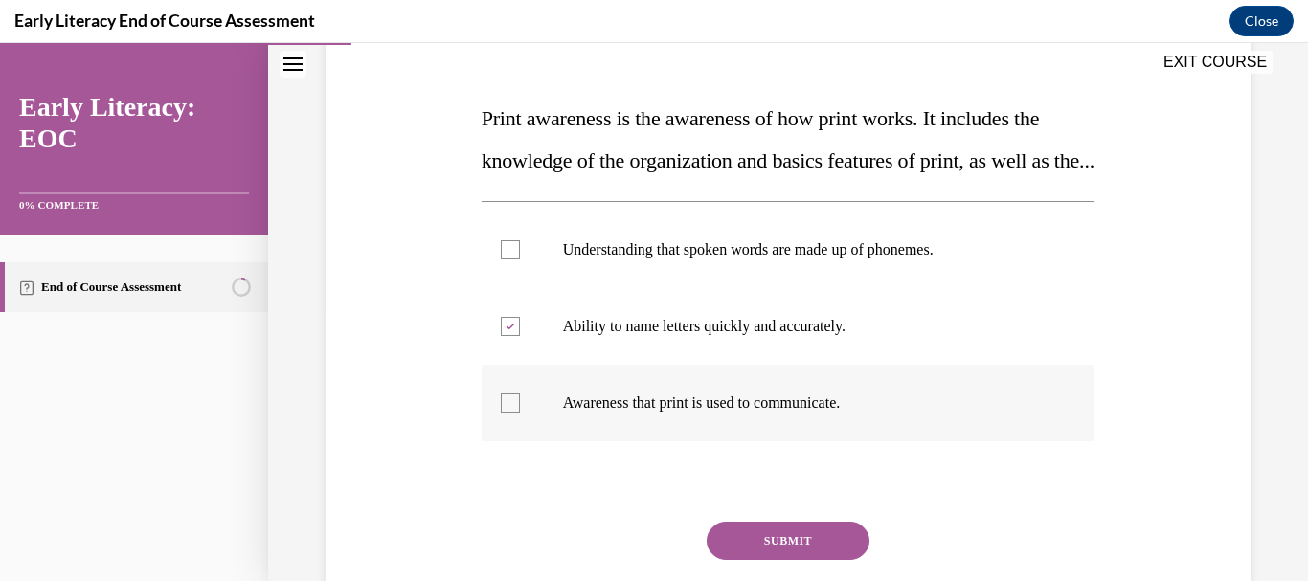
click at [511, 433] on div at bounding box center [789, 403] width 614 height 77
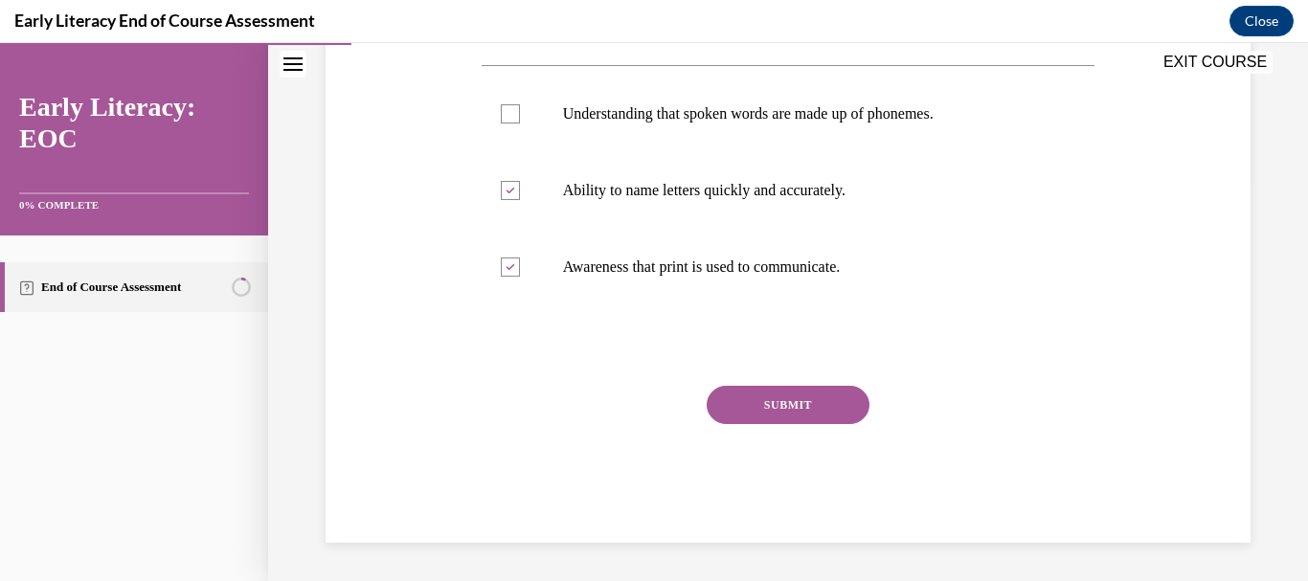
click at [737, 401] on button "SUBMIT" at bounding box center [788, 405] width 163 height 38
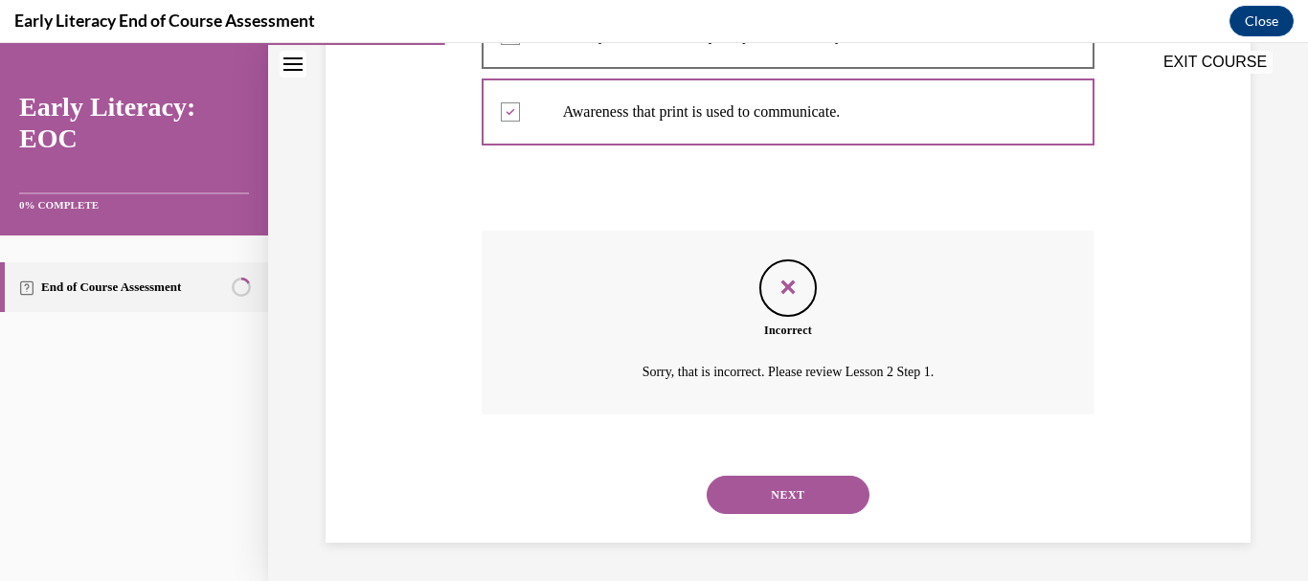
scroll to position [601, 0]
click at [788, 485] on button "NEXT" at bounding box center [788, 495] width 163 height 38
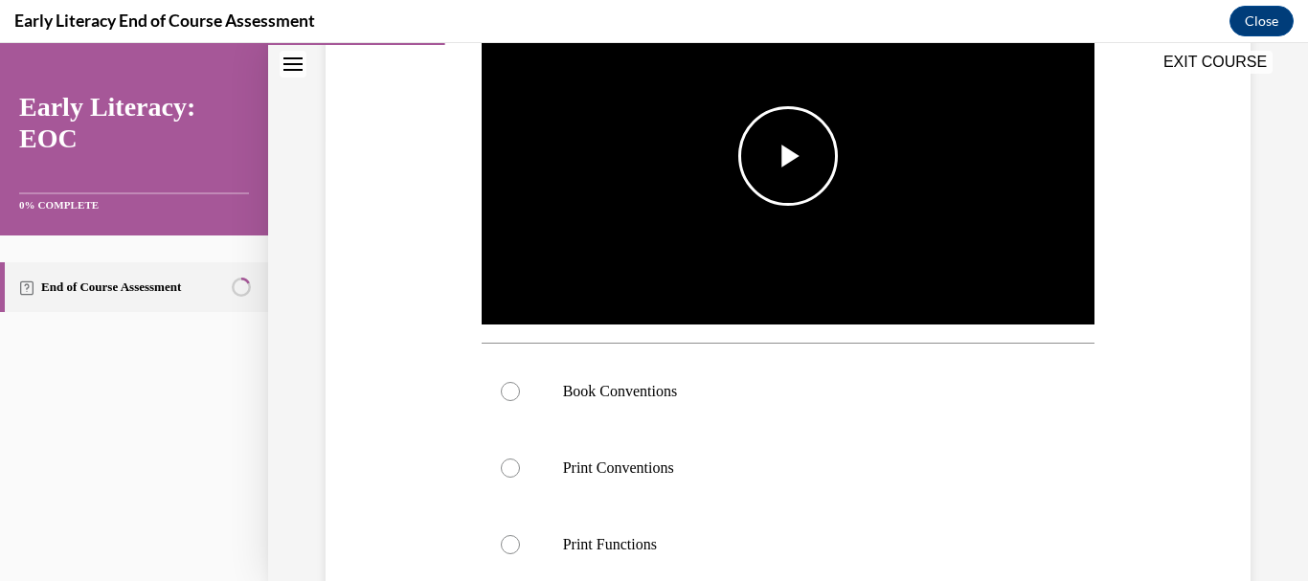
scroll to position [444, 0]
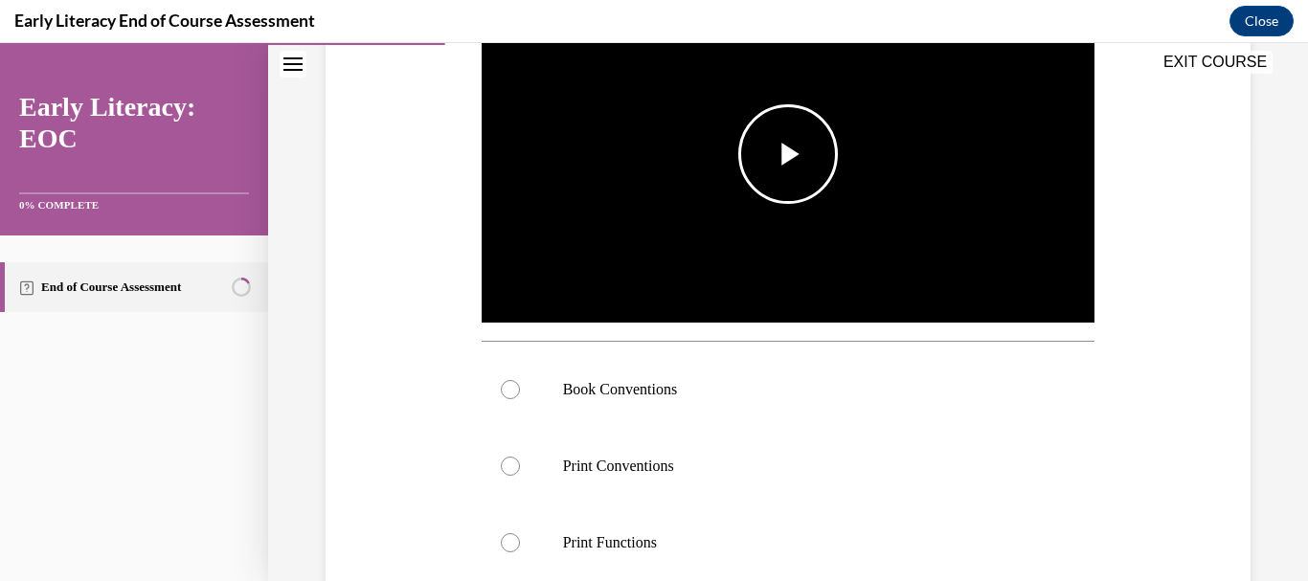
click at [788, 154] on span "Video player" at bounding box center [788, 154] width 0 height 0
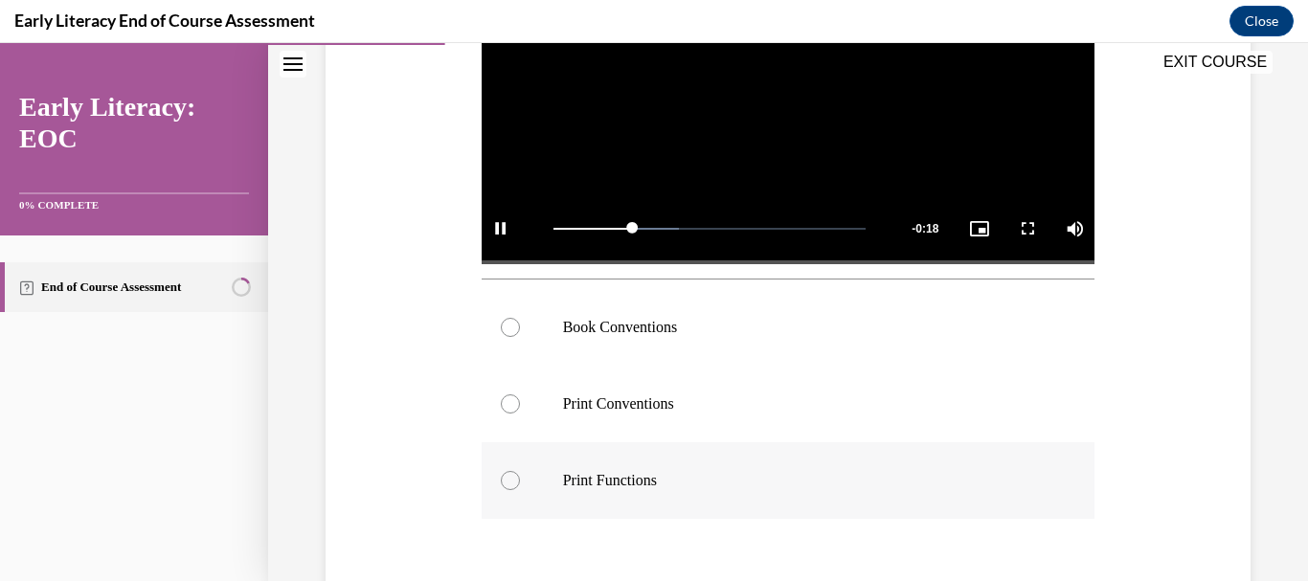
scroll to position [481, 0]
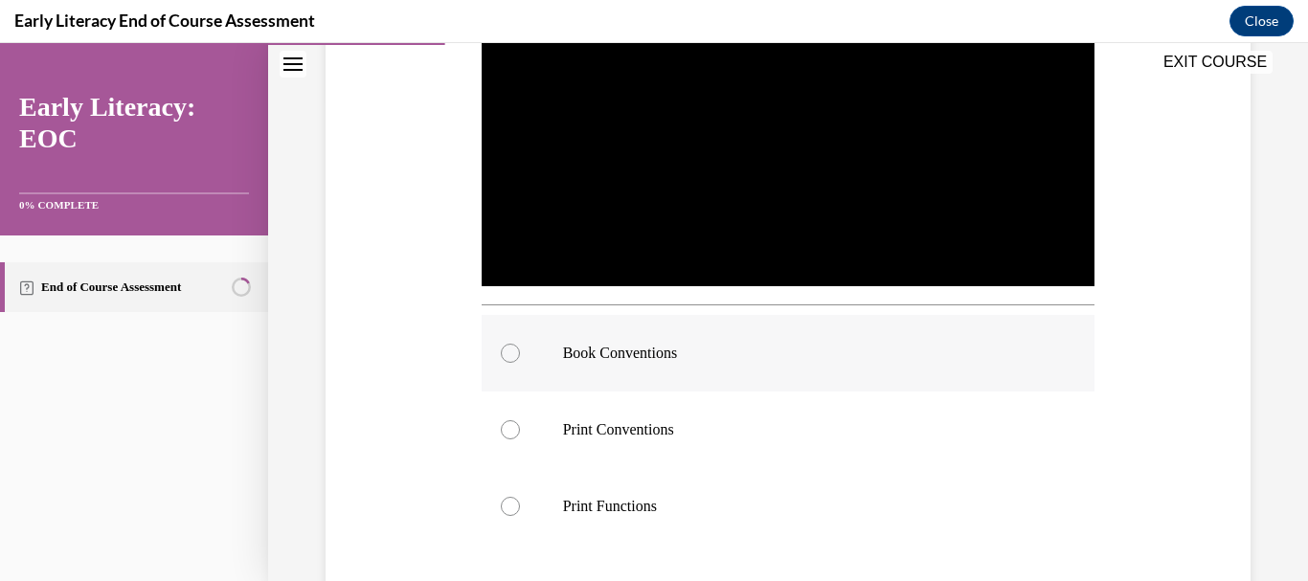
click at [648, 364] on div at bounding box center [789, 353] width 614 height 77
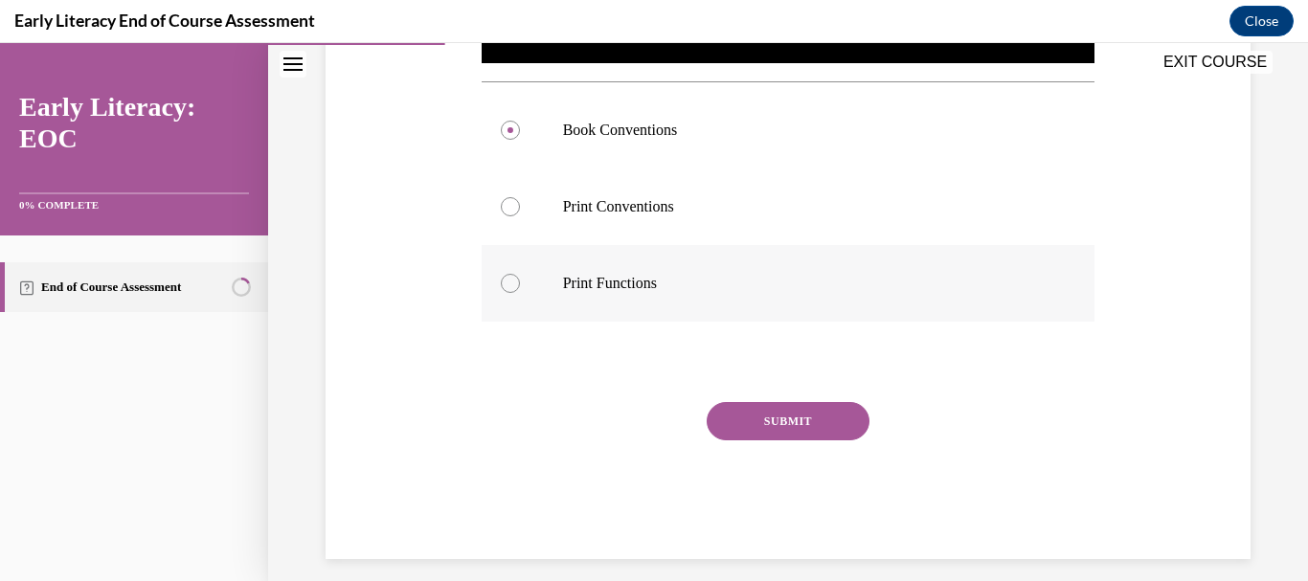
scroll to position [703, 0]
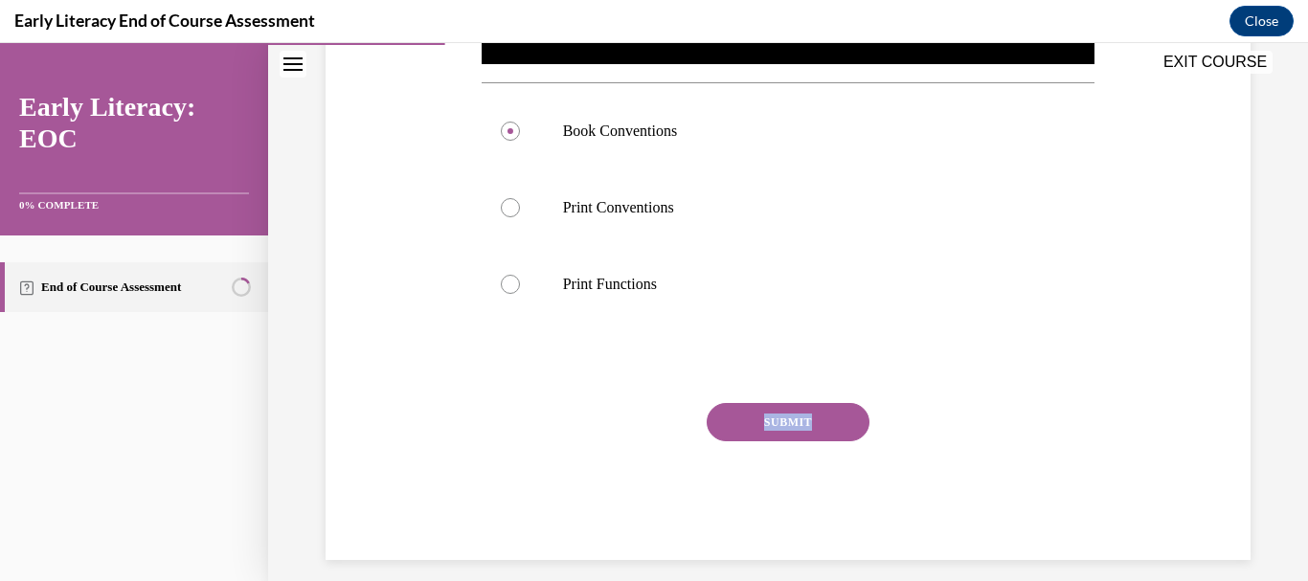
click at [756, 436] on div "SUBMIT" at bounding box center [789, 451] width 614 height 96
click at [753, 431] on button "SUBMIT" at bounding box center [788, 422] width 163 height 38
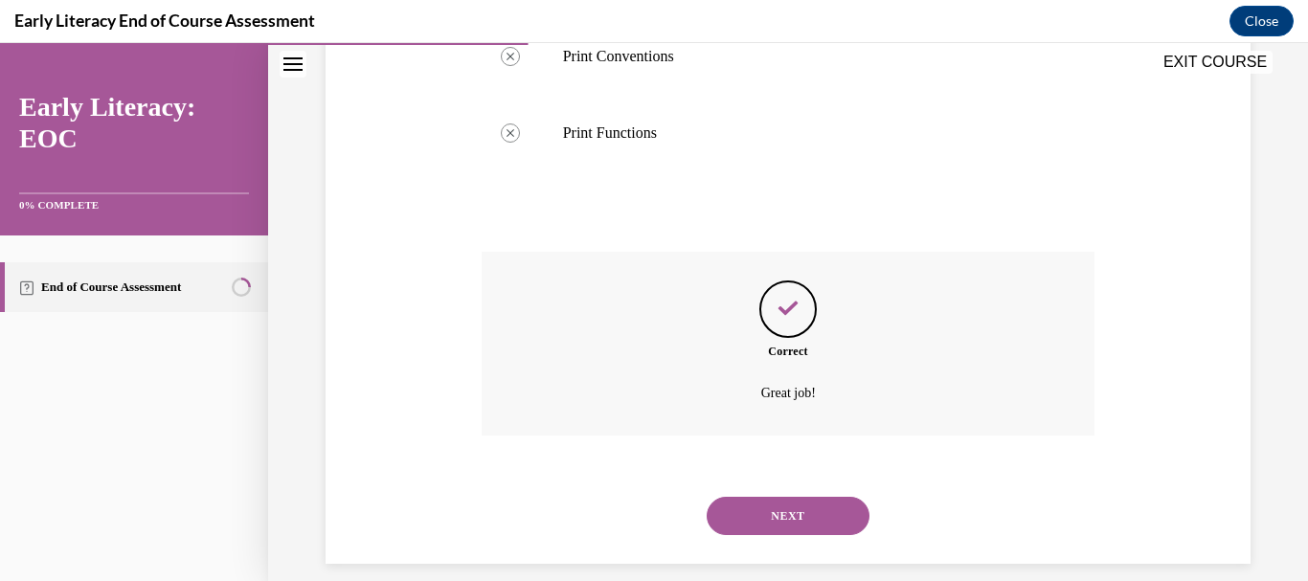
scroll to position [871, 0]
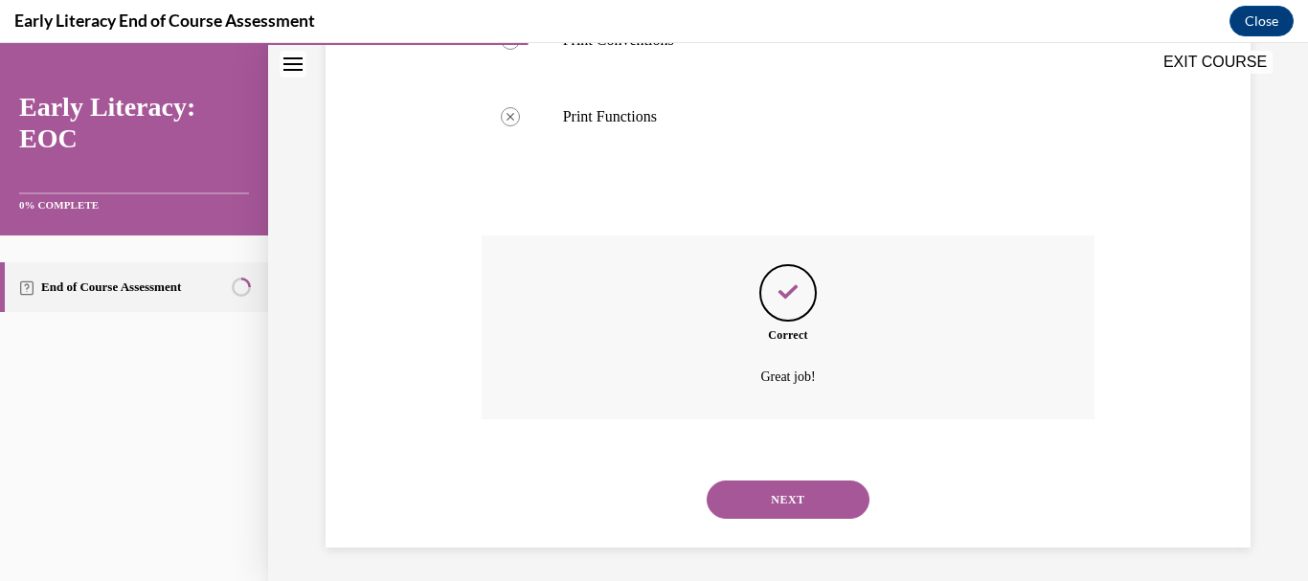
click at [770, 492] on button "NEXT" at bounding box center [788, 500] width 163 height 38
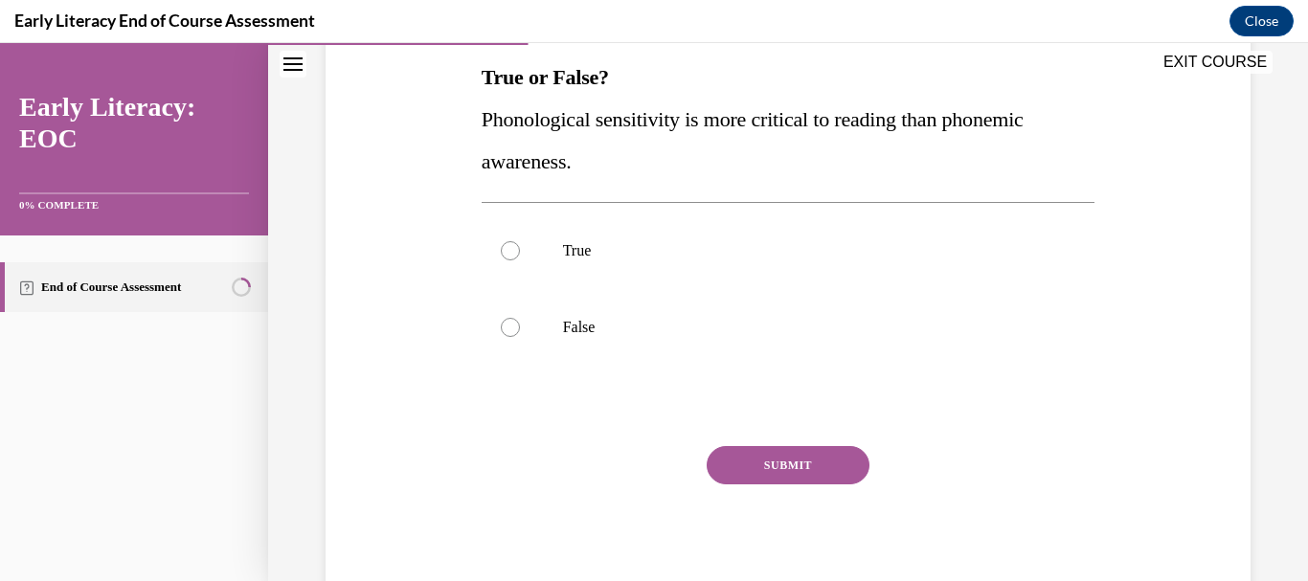
scroll to position [311, 0]
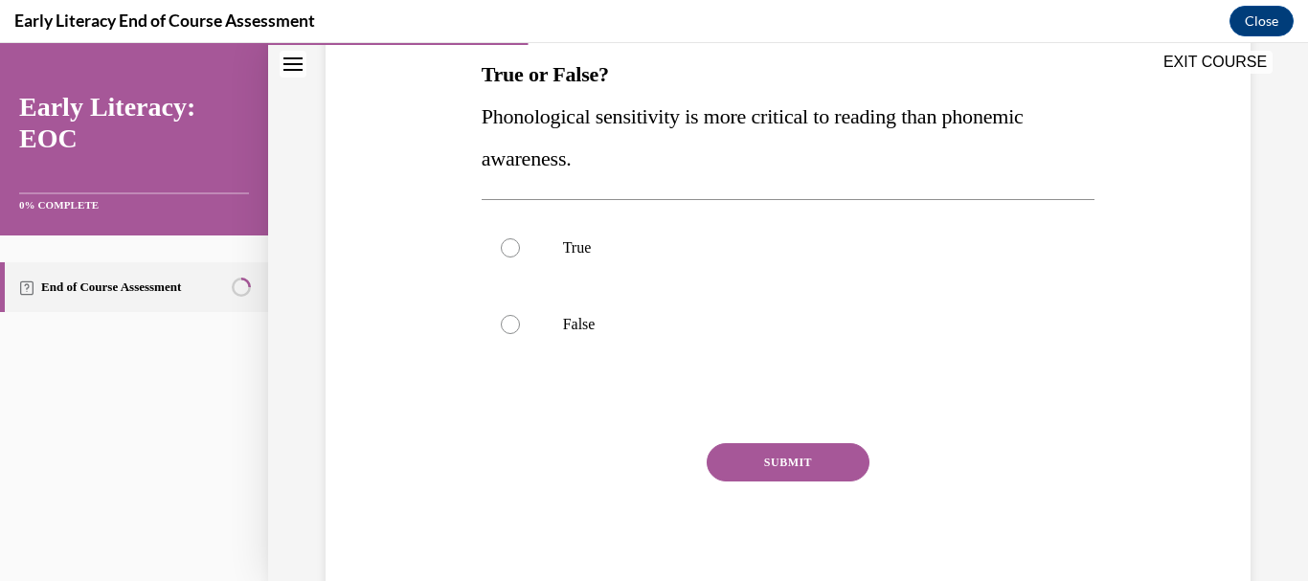
click at [493, 75] on div "EXIT COURSE" at bounding box center [778, 64] width 1021 height 42
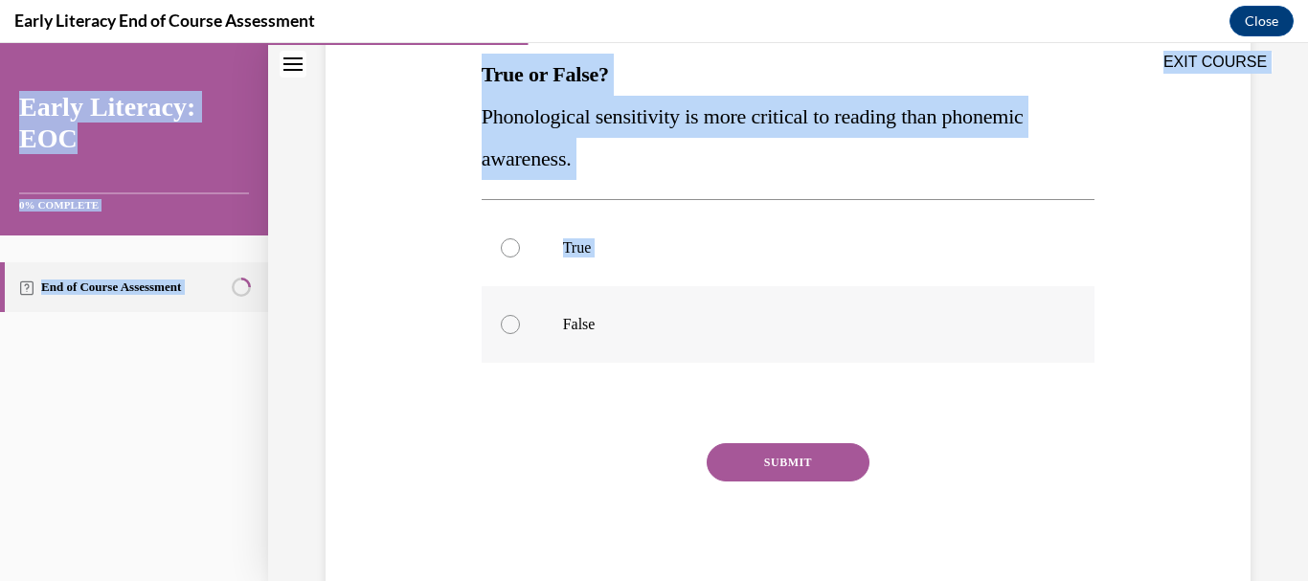
drag, startPoint x: 482, startPoint y: 76, endPoint x: 629, endPoint y: 305, distance: 272.3
click at [629, 305] on div "EXIT COURSE Early Literacy: EOC 0% COMPLETE End of Course Assessment Home Quest…" at bounding box center [654, 312] width 1308 height 538
click at [427, 180] on div "Question 04/12 True or False? Phonological sensitivity is more critical to read…" at bounding box center [788, 249] width 935 height 703
click at [526, 327] on div at bounding box center [789, 324] width 614 height 77
click at [746, 453] on button "SUBMIT" at bounding box center [788, 462] width 163 height 38
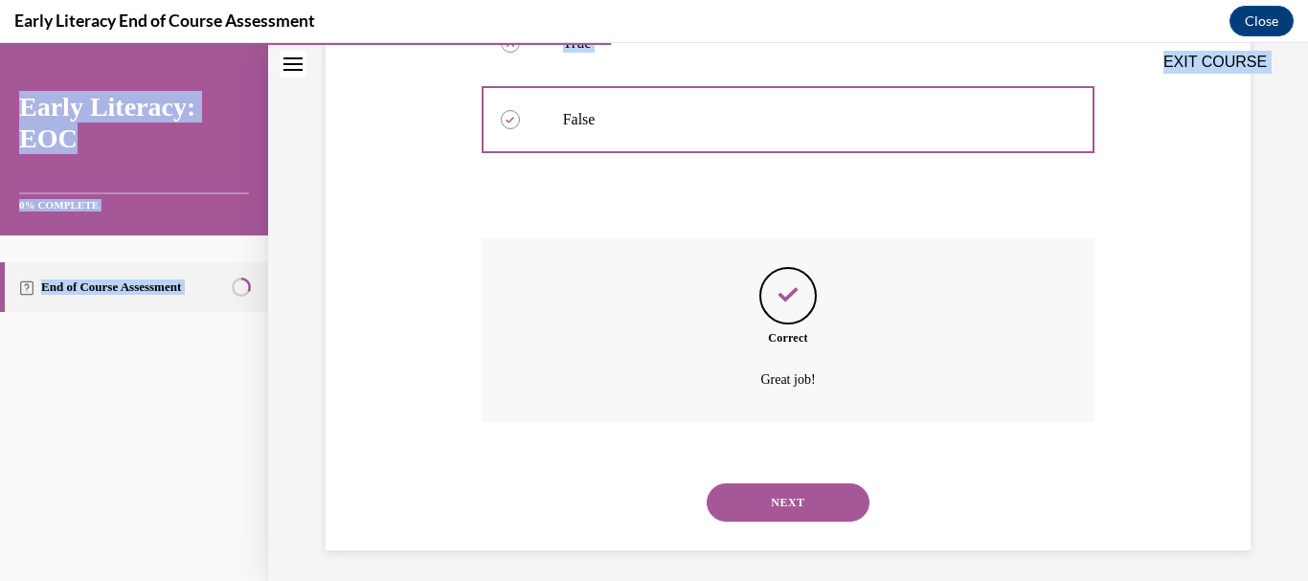
scroll to position [524, 0]
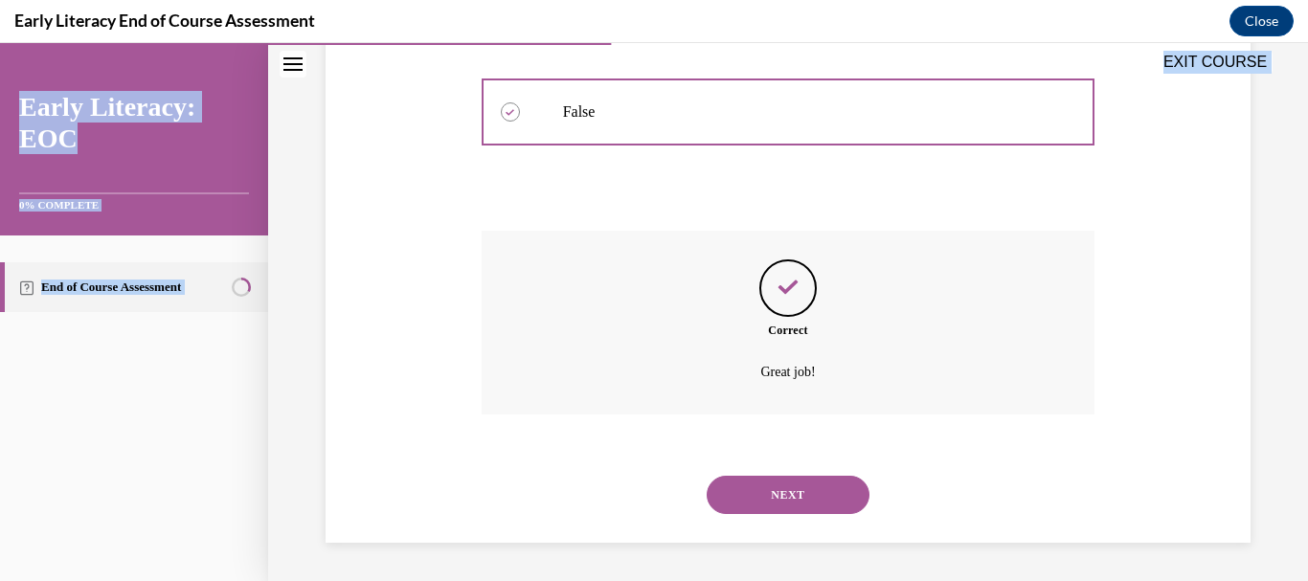
click at [794, 473] on div "NEXT" at bounding box center [789, 495] width 614 height 77
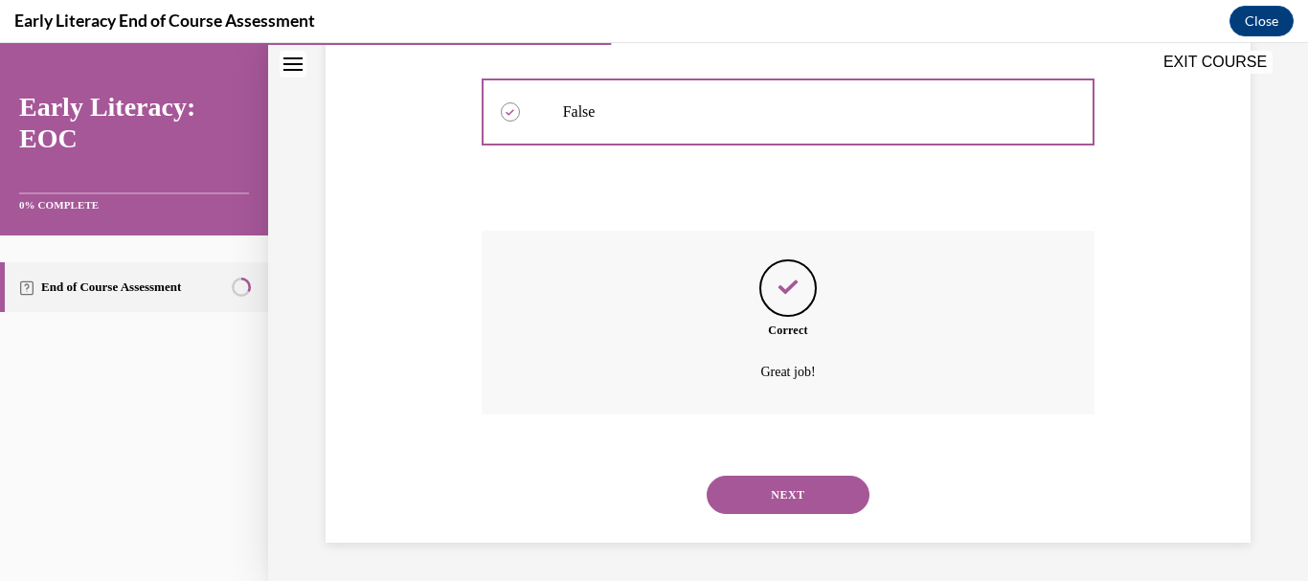
click at [788, 490] on button "NEXT" at bounding box center [788, 495] width 163 height 38
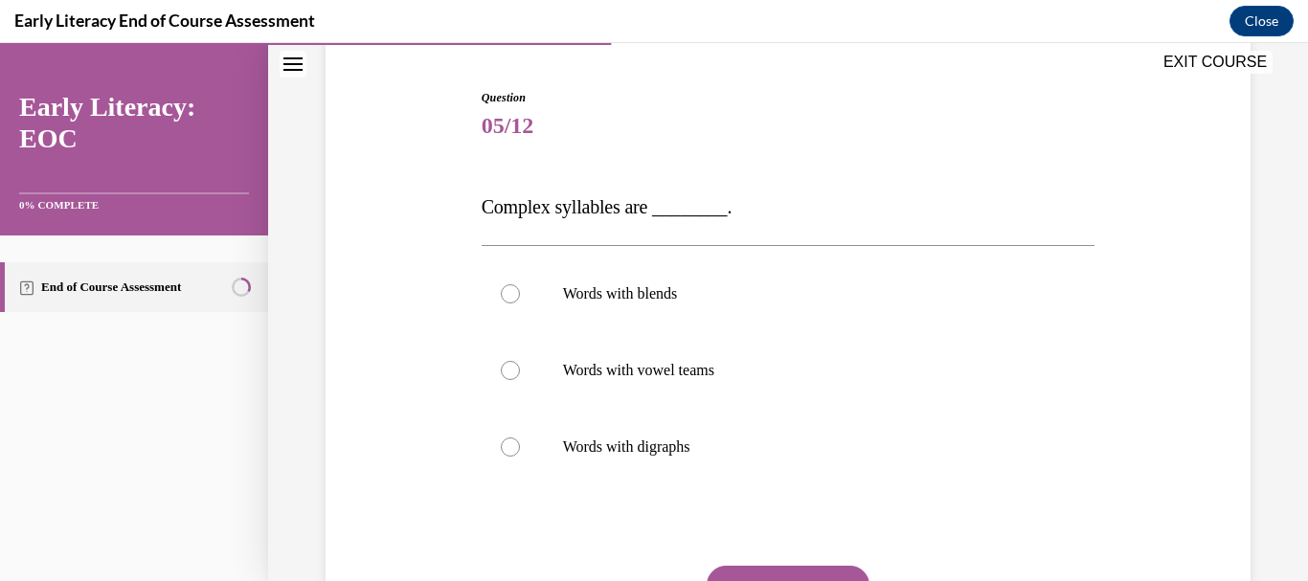
scroll to position [178, 0]
click at [703, 320] on div at bounding box center [789, 293] width 614 height 77
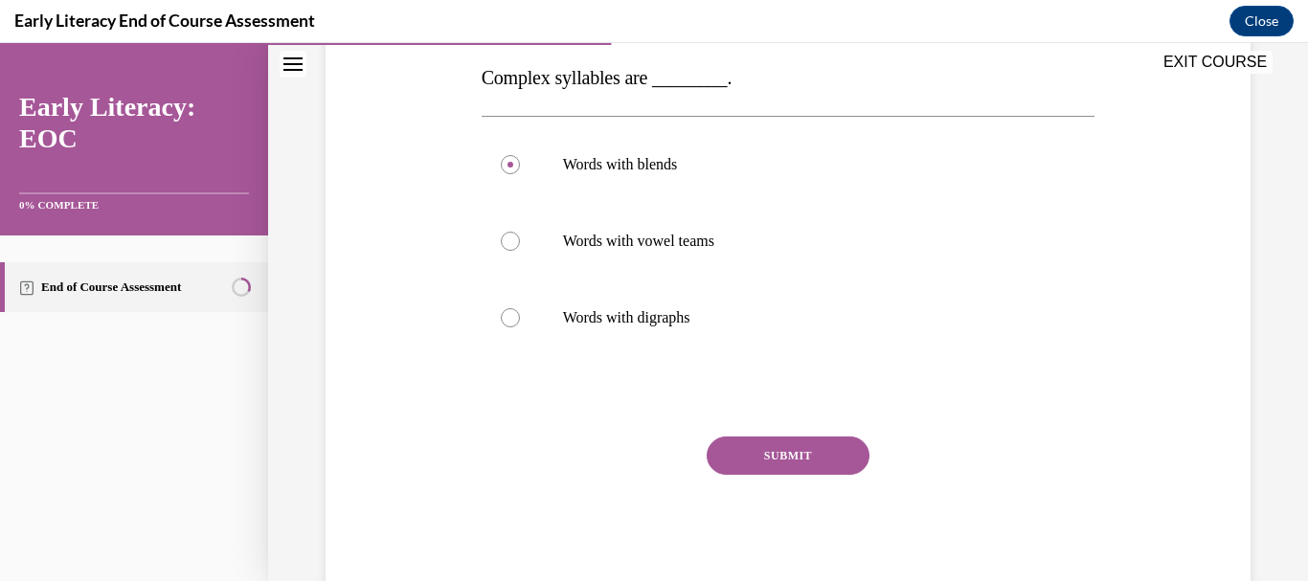
click at [757, 444] on button "SUBMIT" at bounding box center [788, 456] width 163 height 38
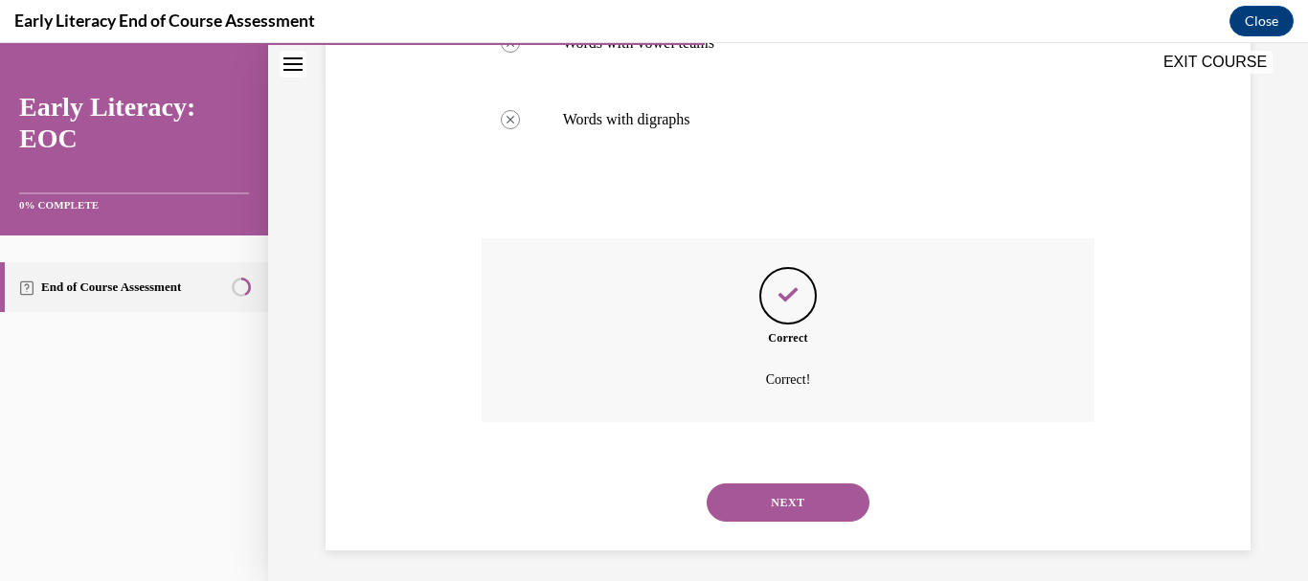
scroll to position [512, 0]
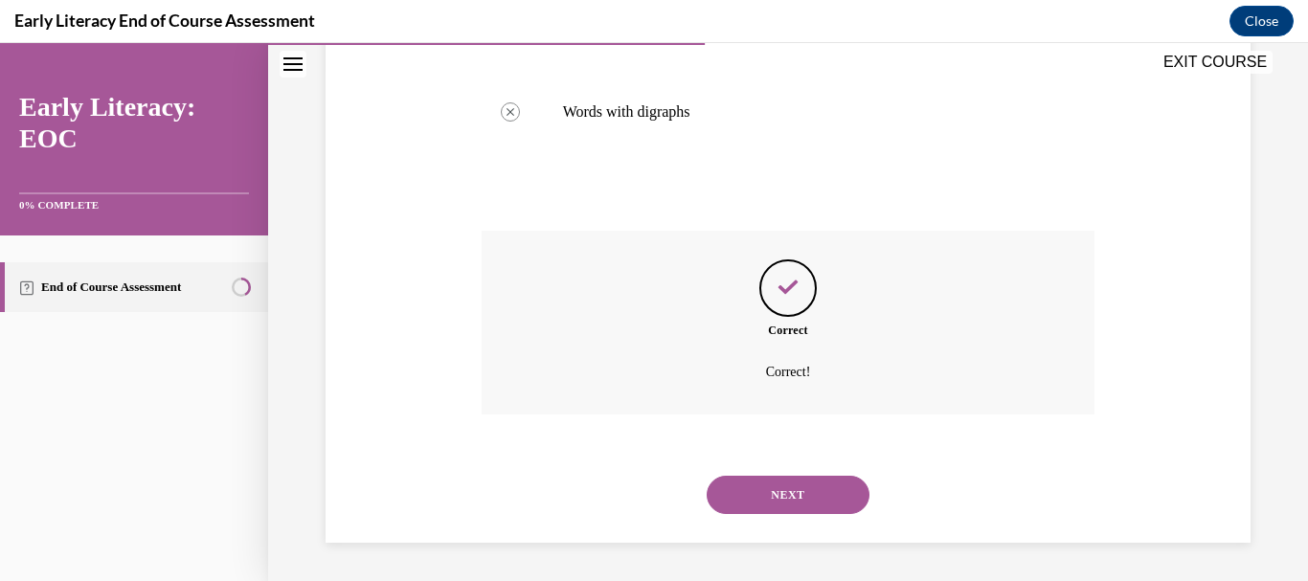
click at [767, 501] on button "NEXT" at bounding box center [788, 495] width 163 height 38
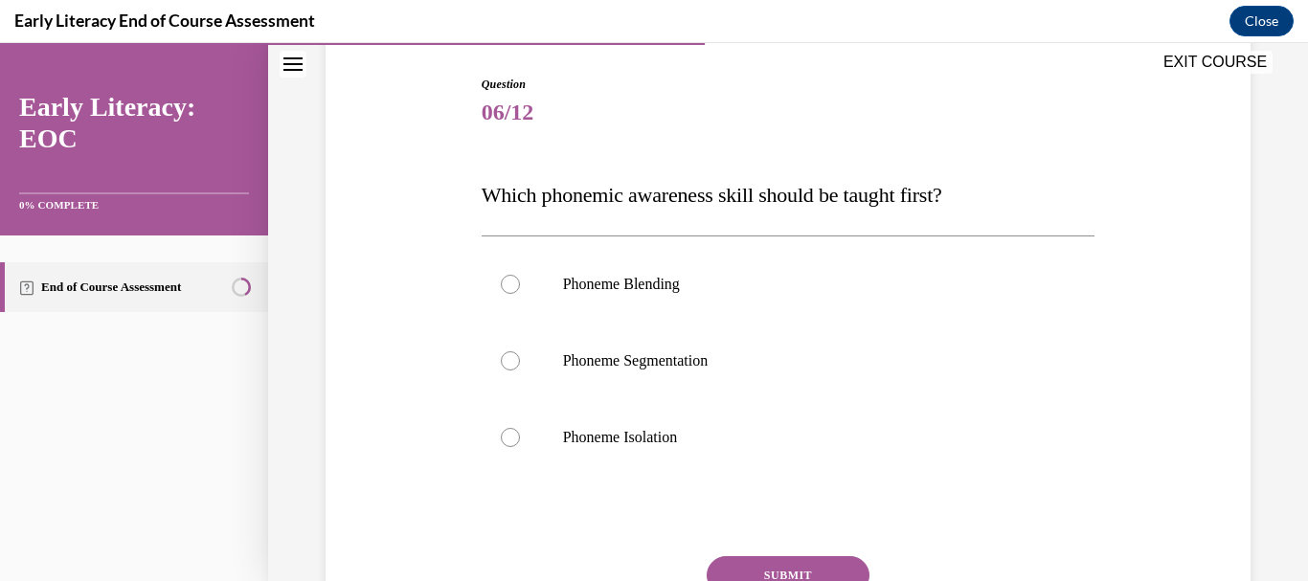
scroll to position [193, 0]
click at [653, 425] on div at bounding box center [789, 435] width 614 height 77
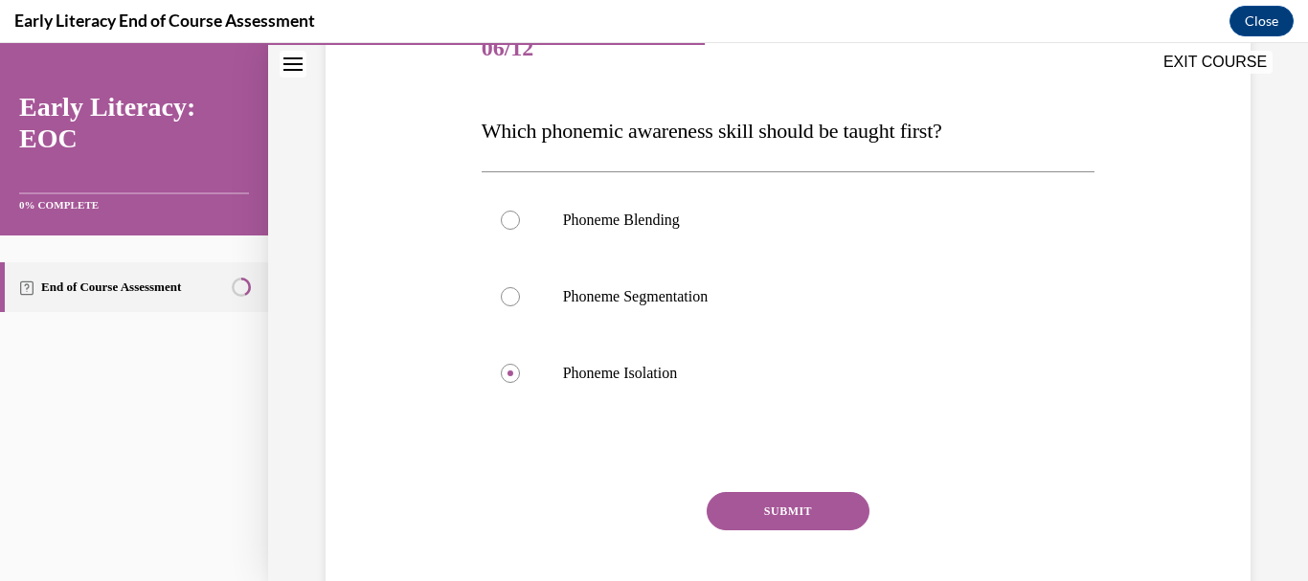
click at [783, 515] on button "SUBMIT" at bounding box center [788, 511] width 163 height 38
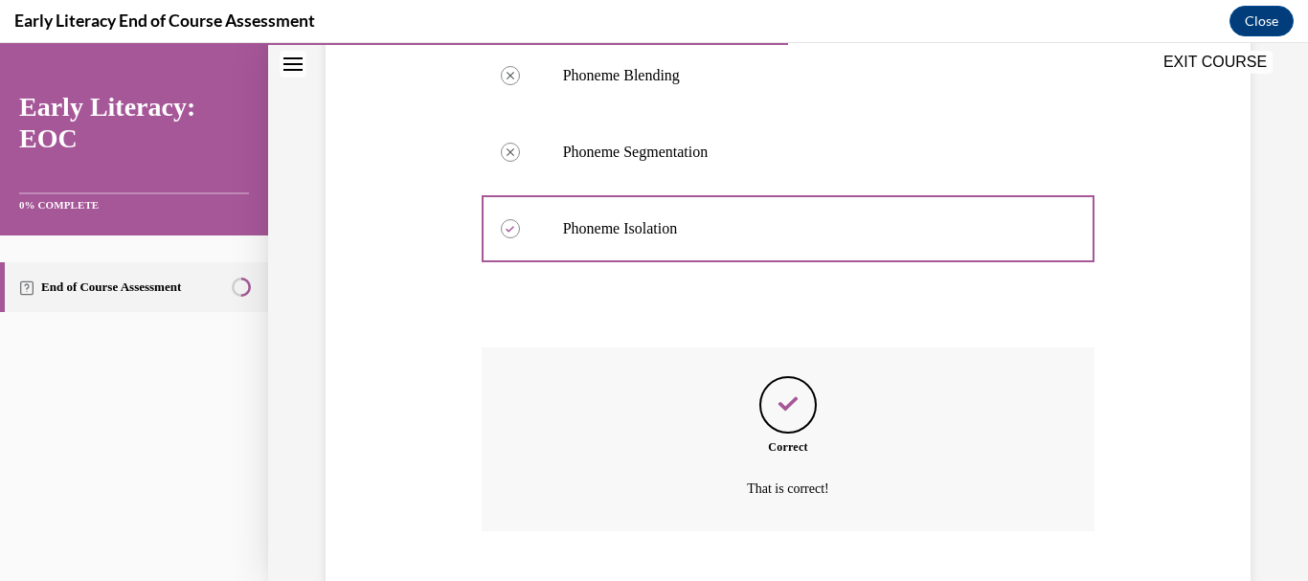
scroll to position [516, 0]
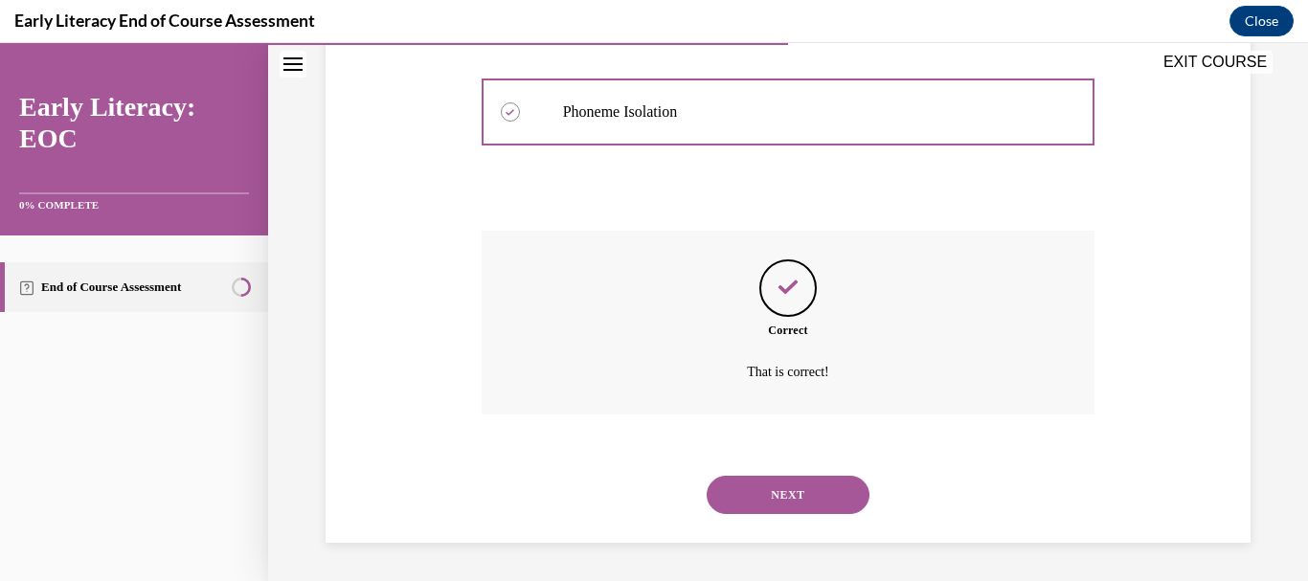
click at [764, 510] on button "NEXT" at bounding box center [788, 495] width 163 height 38
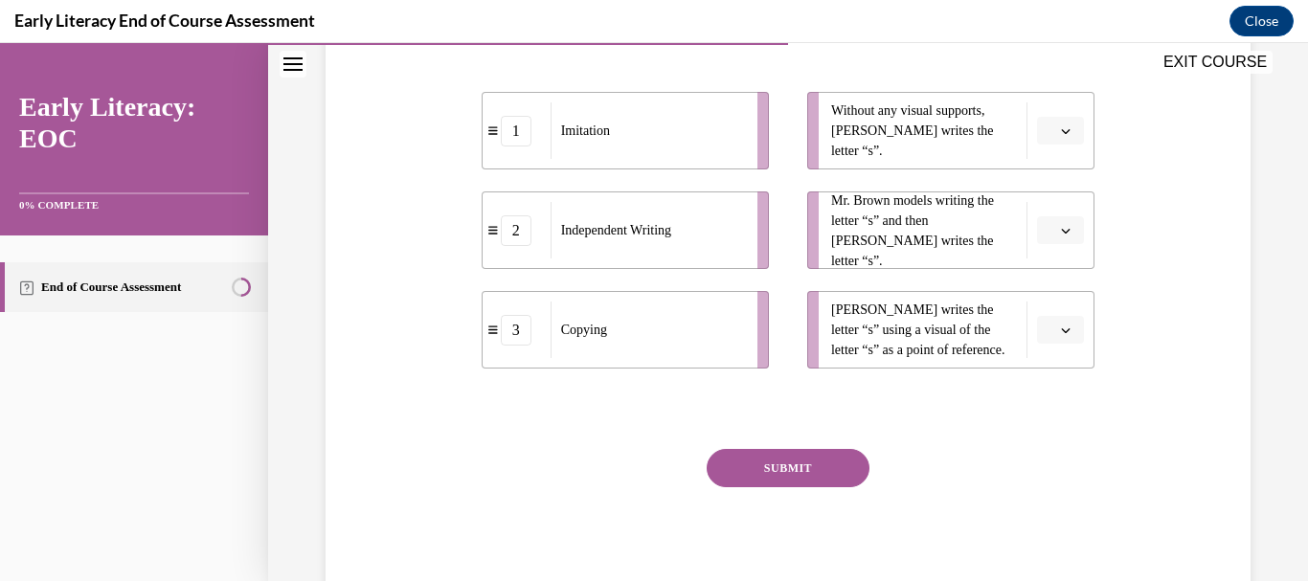
scroll to position [376, 0]
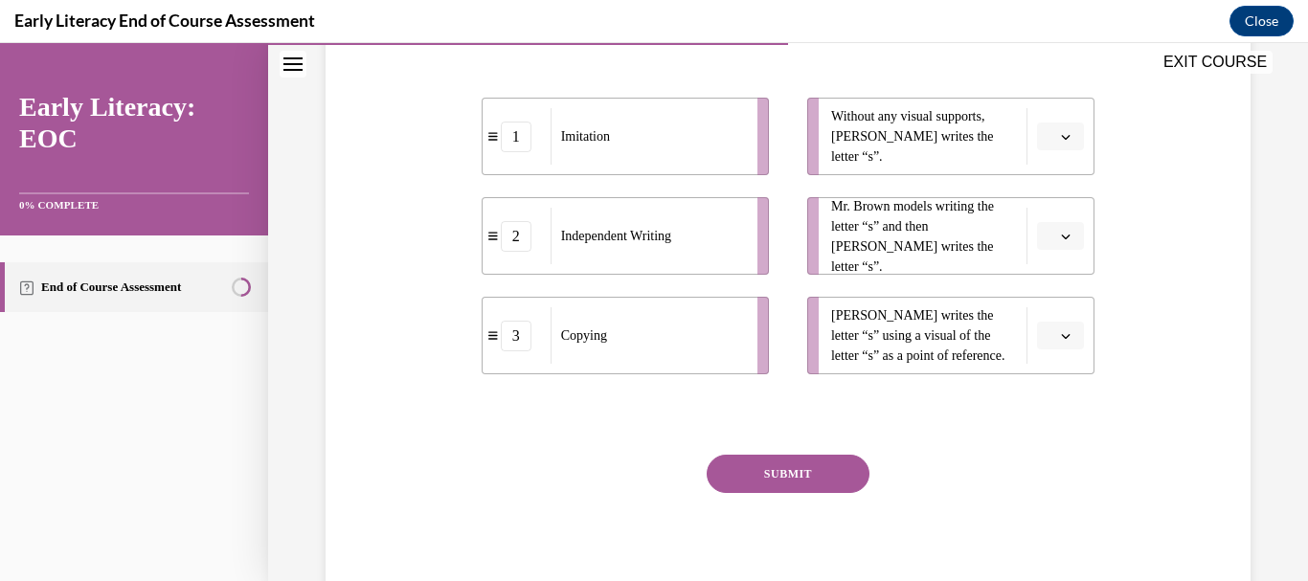
click at [1060, 243] on span "button" at bounding box center [1065, 236] width 13 height 13
click at [1054, 359] on div "1" at bounding box center [1047, 359] width 48 height 38
click at [1049, 147] on span "Please select an option" at bounding box center [1052, 136] width 7 height 19
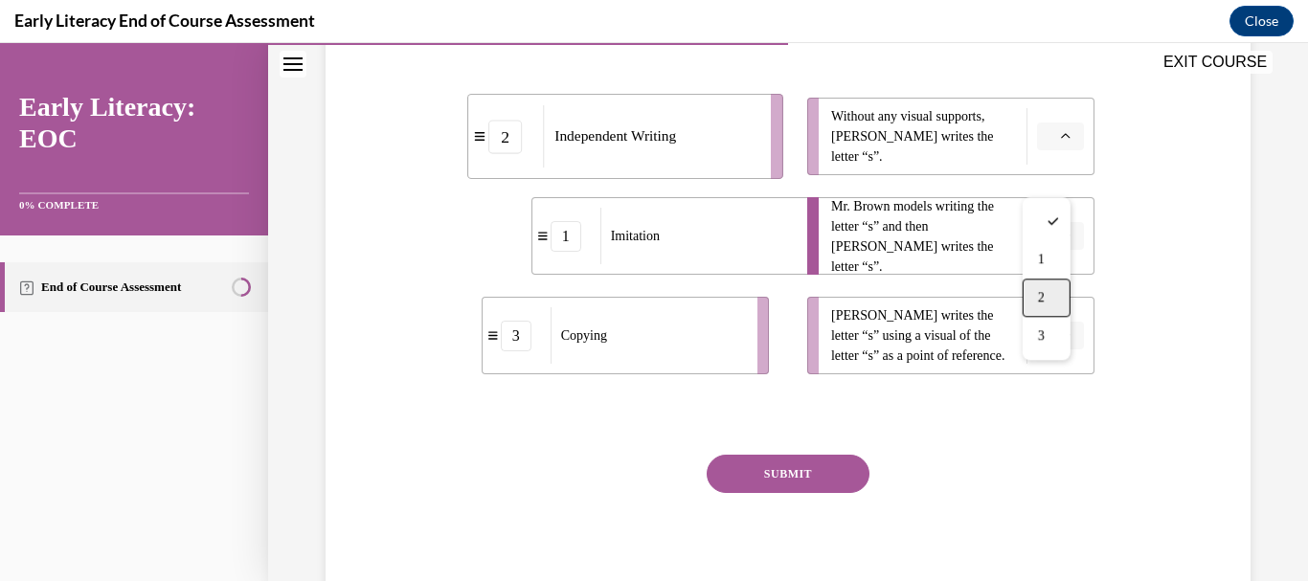
click at [1047, 287] on div "2" at bounding box center [1047, 298] width 48 height 38
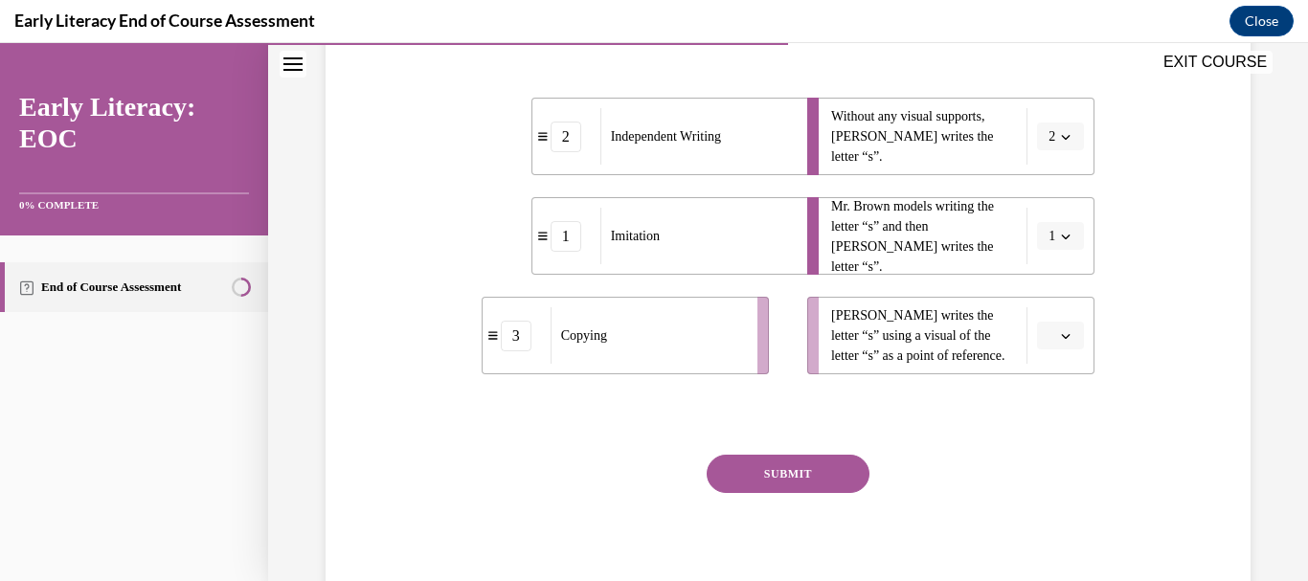
click at [1059, 343] on span "button" at bounding box center [1065, 335] width 13 height 13
click at [1049, 532] on div "3" at bounding box center [1047, 535] width 48 height 38
click at [796, 493] on button "SUBMIT" at bounding box center [788, 474] width 163 height 38
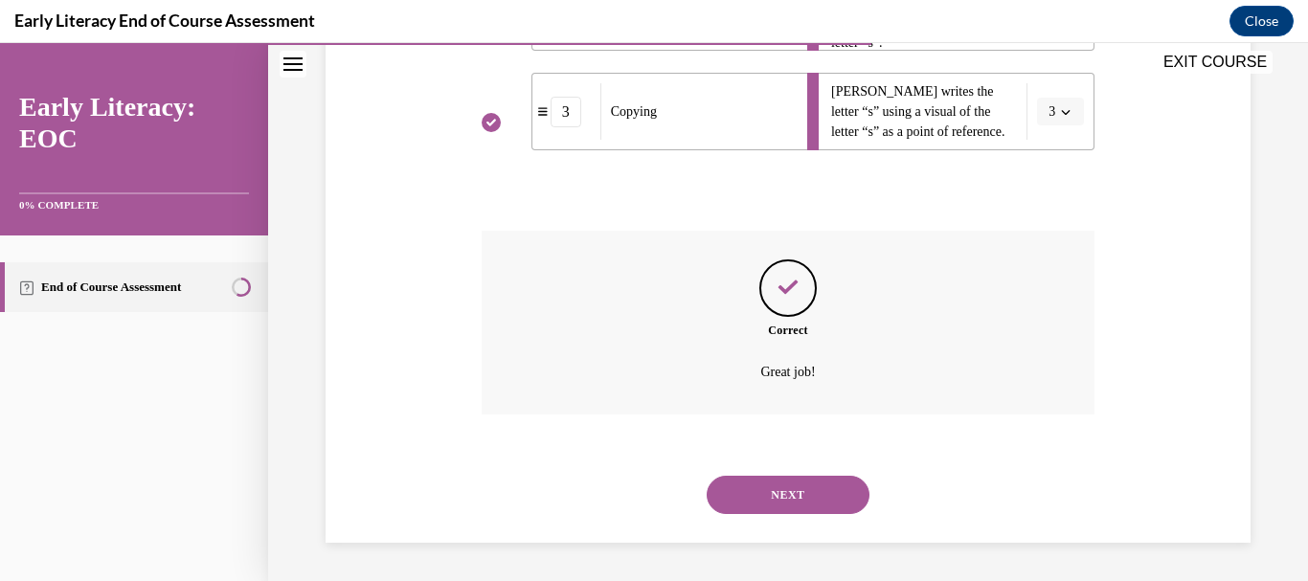
scroll to position [643, 0]
click at [794, 482] on button "NEXT" at bounding box center [788, 495] width 163 height 38
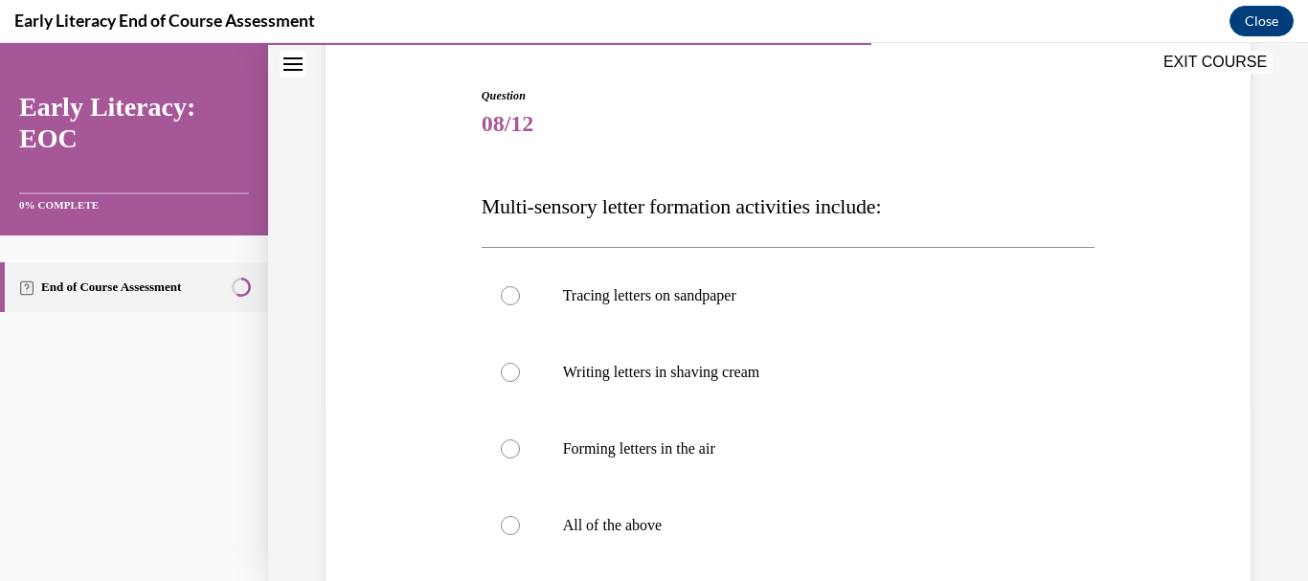
scroll to position [255, 0]
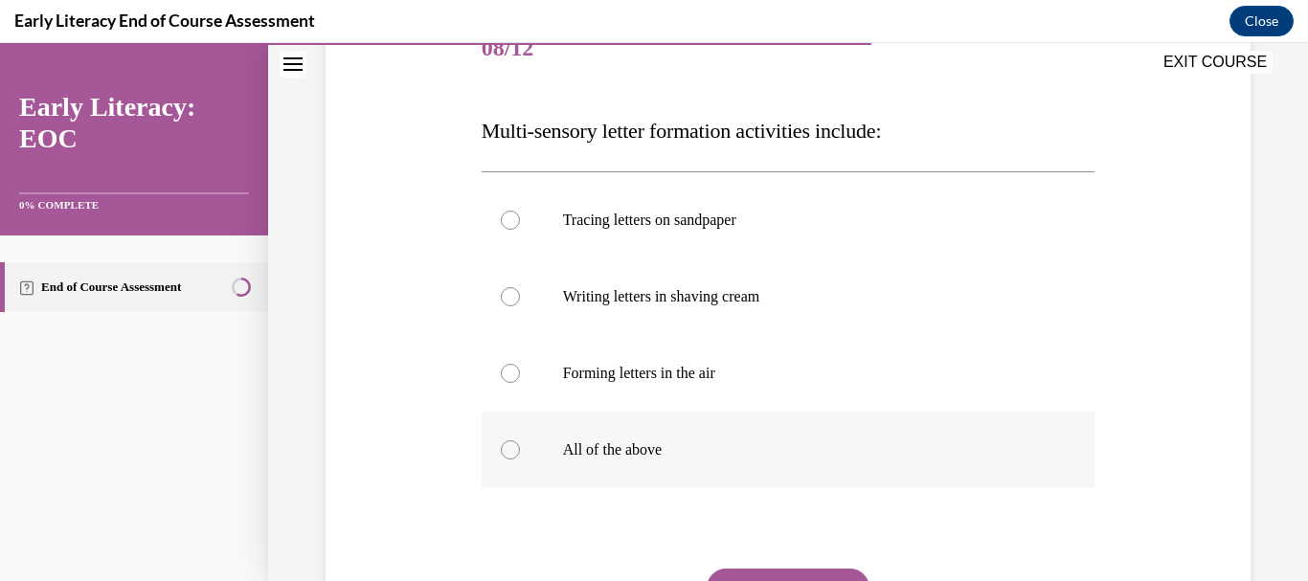
click at [597, 454] on p "All of the above" at bounding box center [805, 450] width 485 height 19
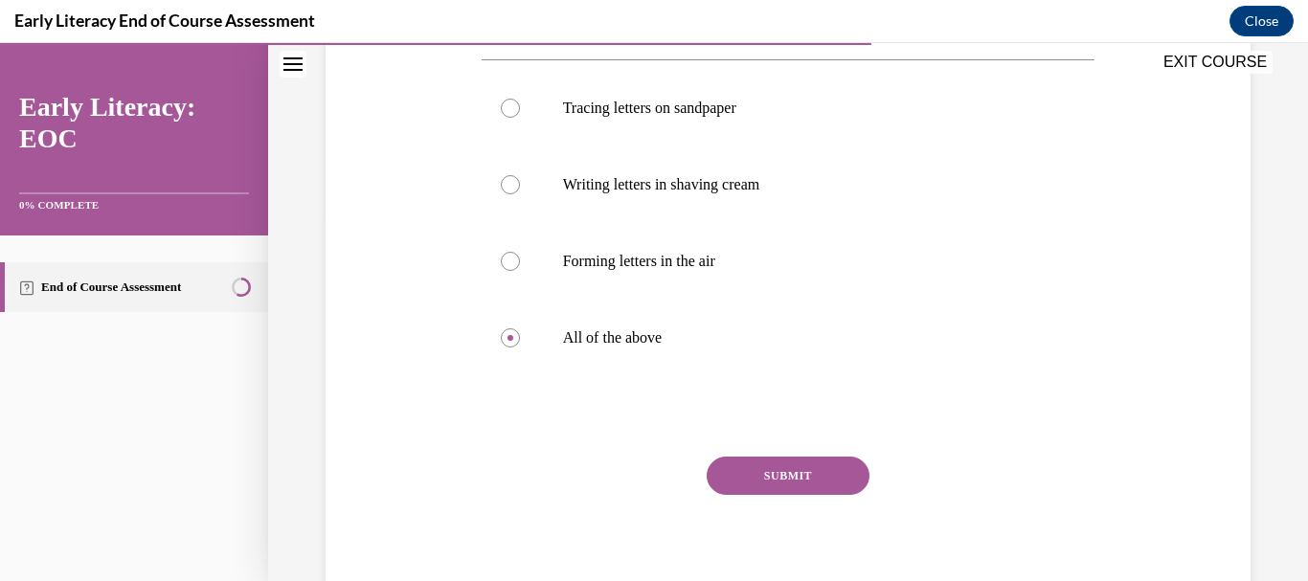
click at [745, 468] on button "SUBMIT" at bounding box center [788, 476] width 163 height 38
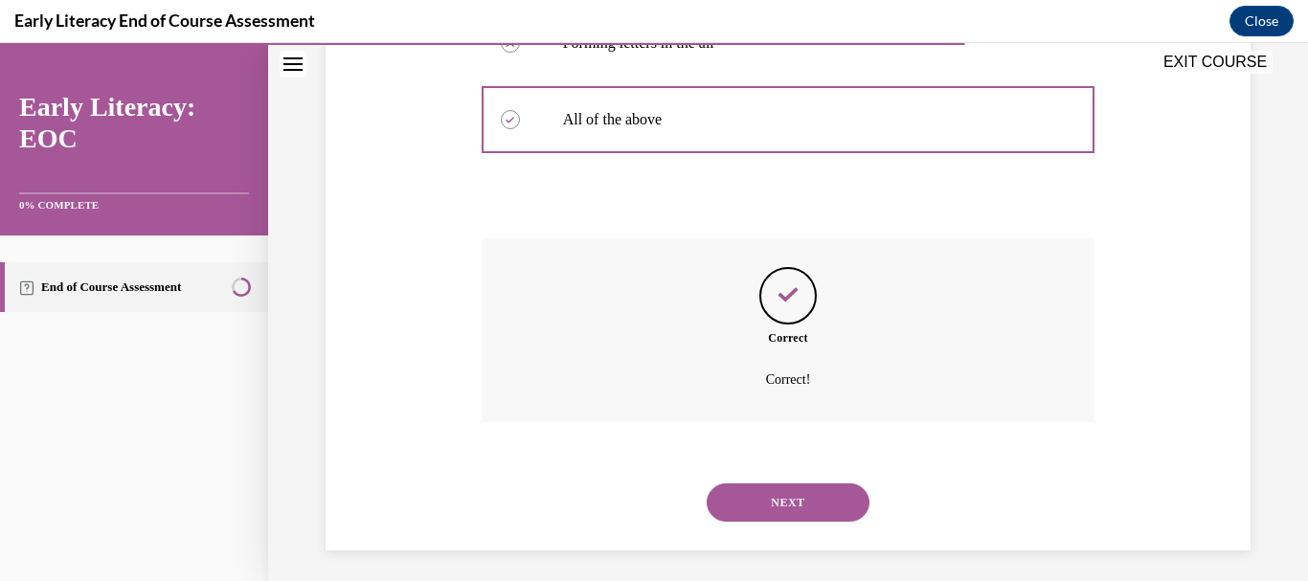
scroll to position [593, 0]
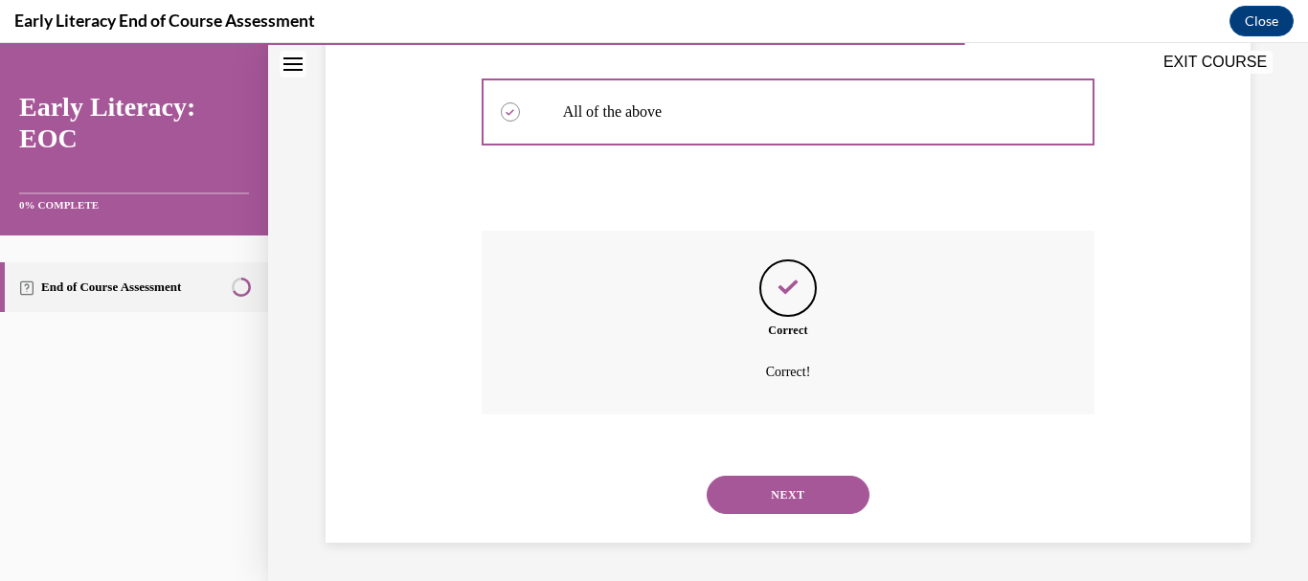
click at [767, 488] on button "NEXT" at bounding box center [788, 495] width 163 height 38
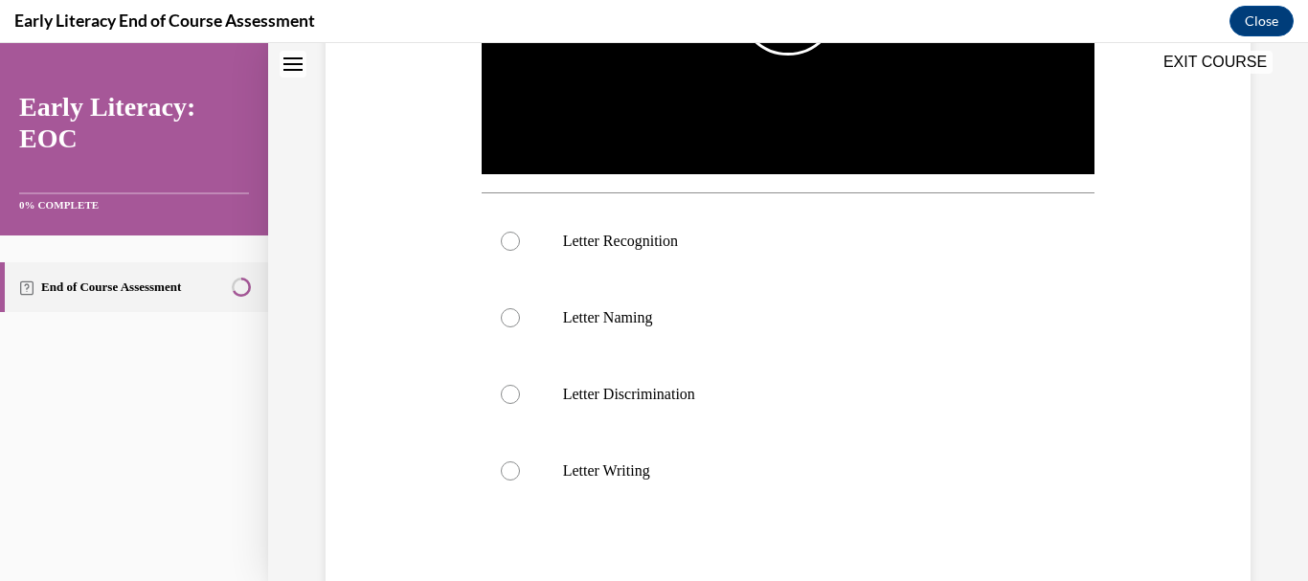
scroll to position [0, 0]
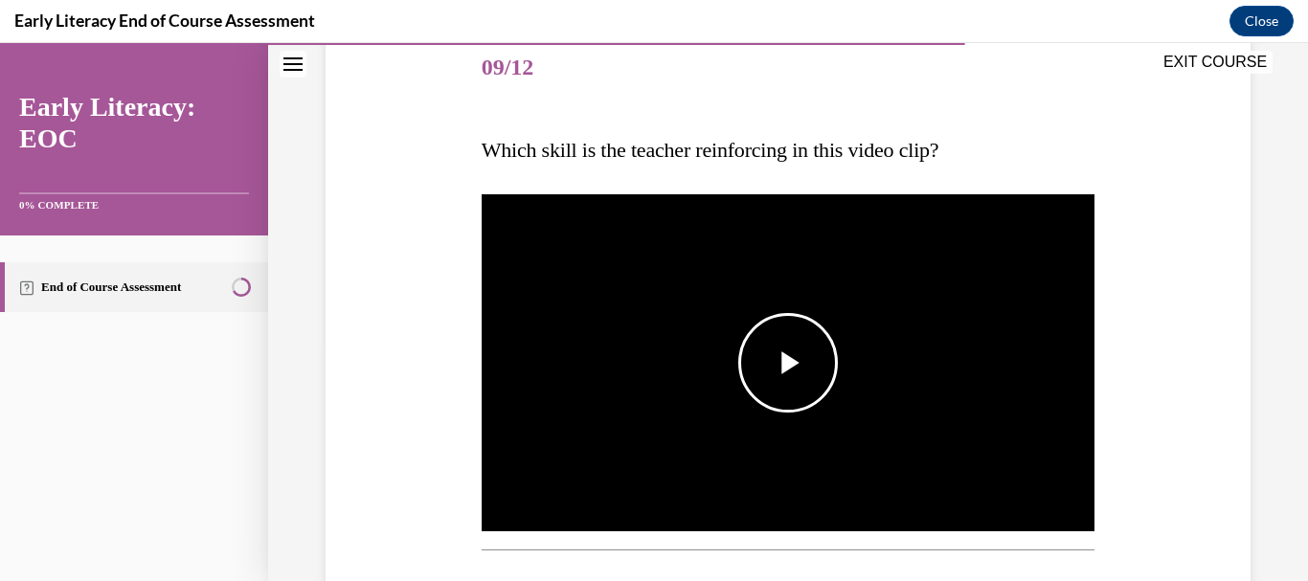
click at [788, 363] on span "Video player" at bounding box center [788, 363] width 0 height 0
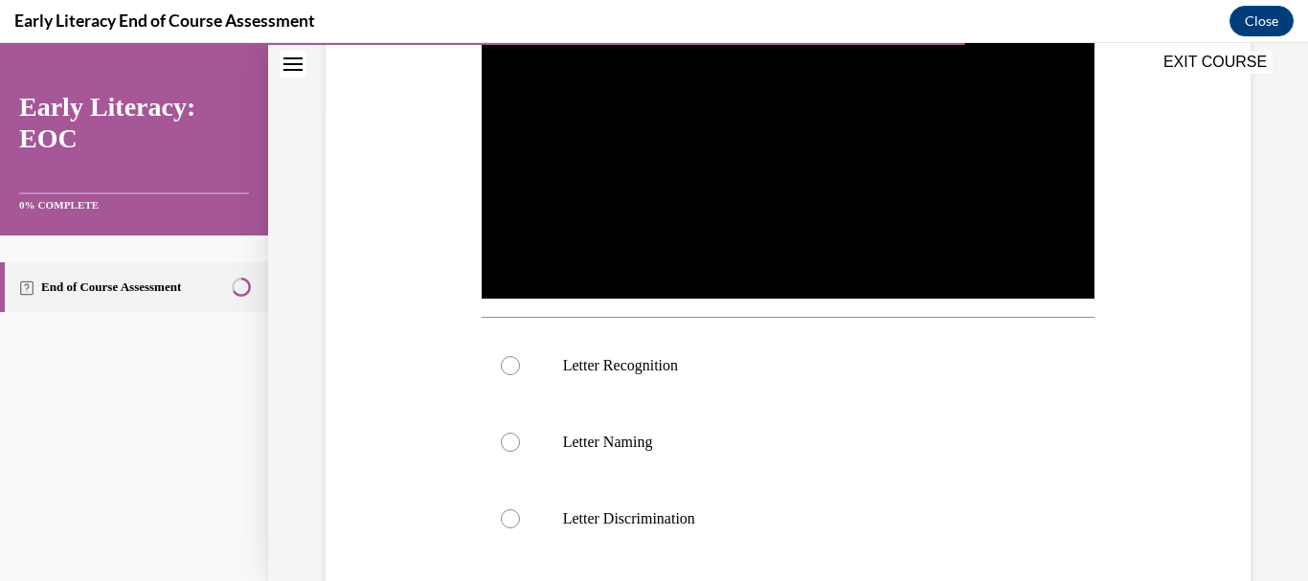
scroll to position [469, 0]
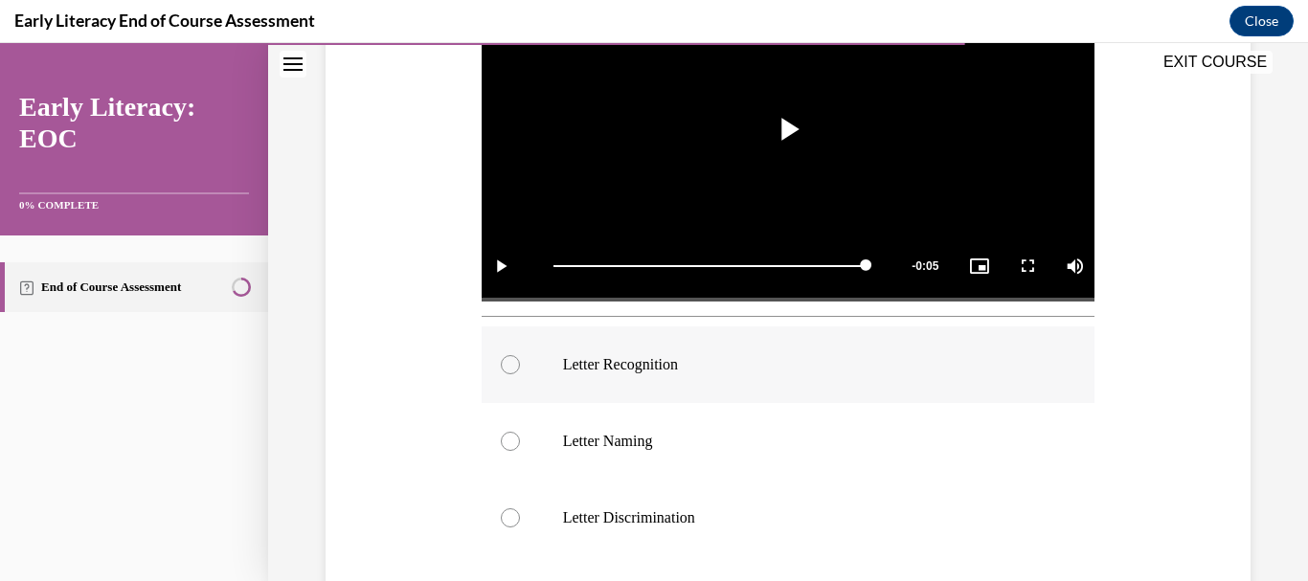
click at [663, 367] on p "Letter Recognition" at bounding box center [805, 364] width 485 height 19
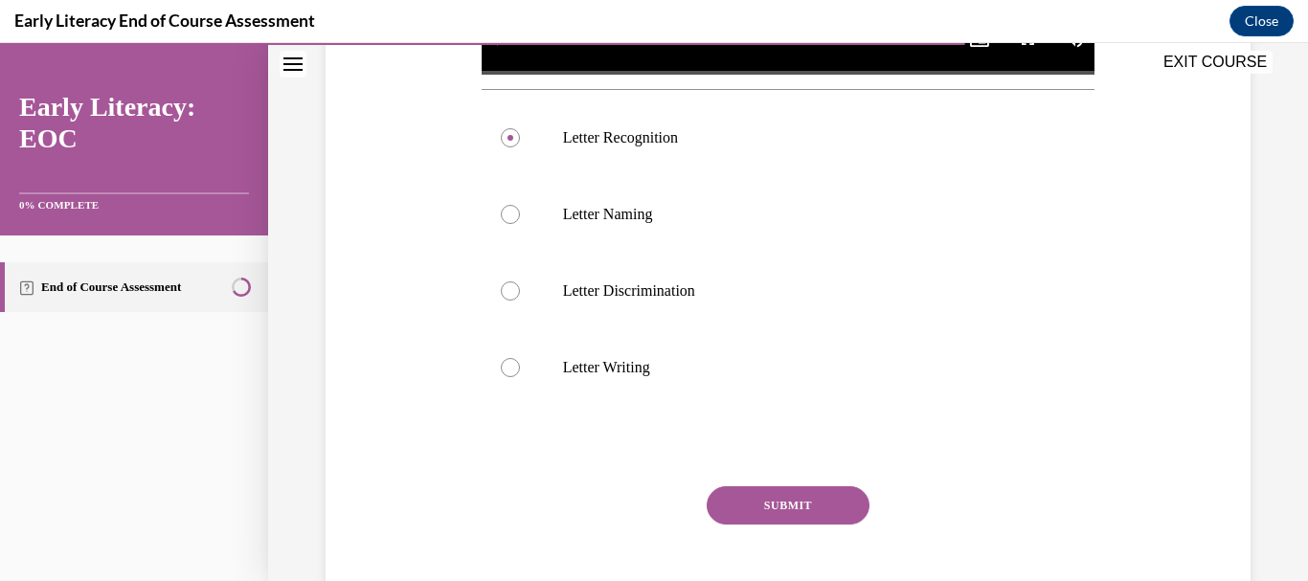
click at [793, 492] on button "SUBMIT" at bounding box center [788, 506] width 163 height 38
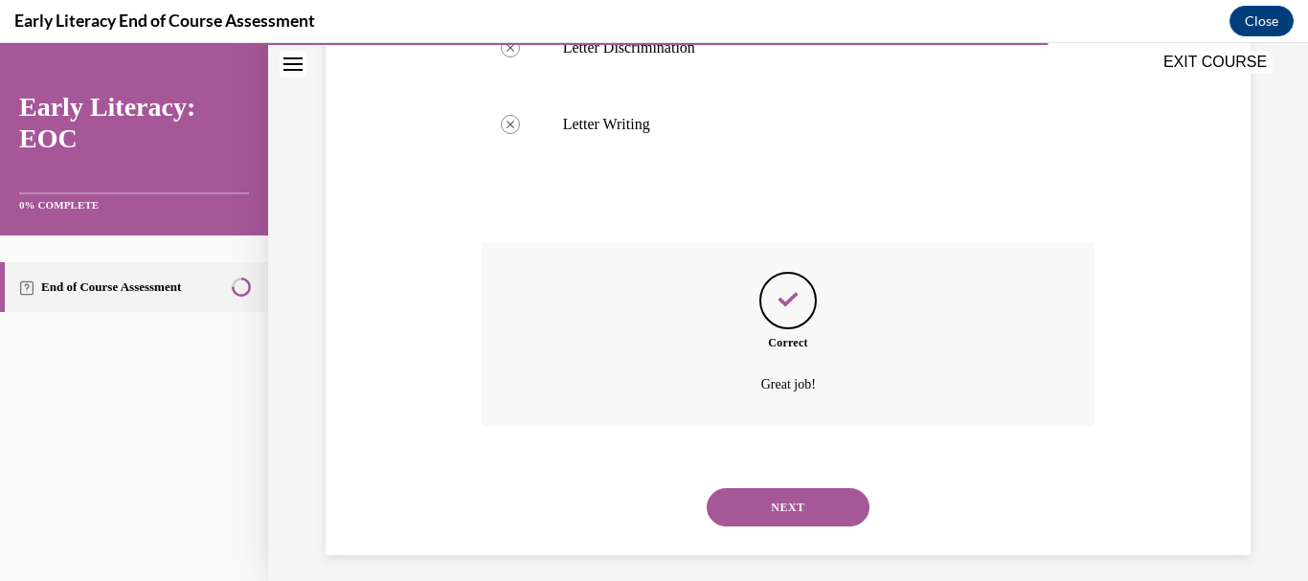
scroll to position [947, 0]
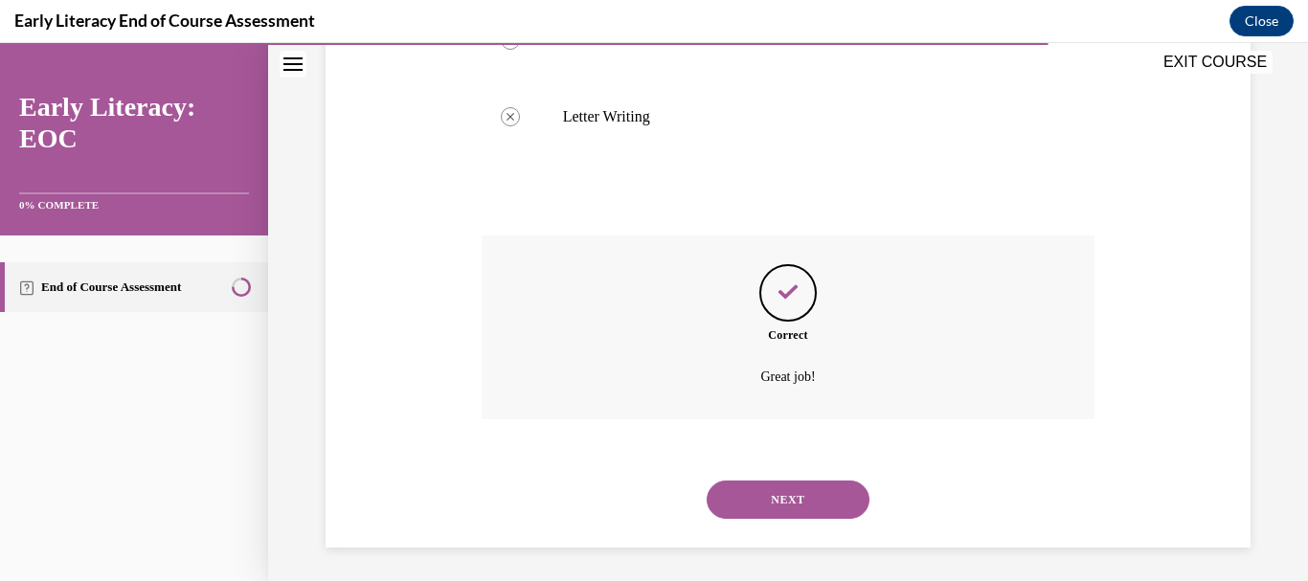
click at [793, 492] on button "NEXT" at bounding box center [788, 500] width 163 height 38
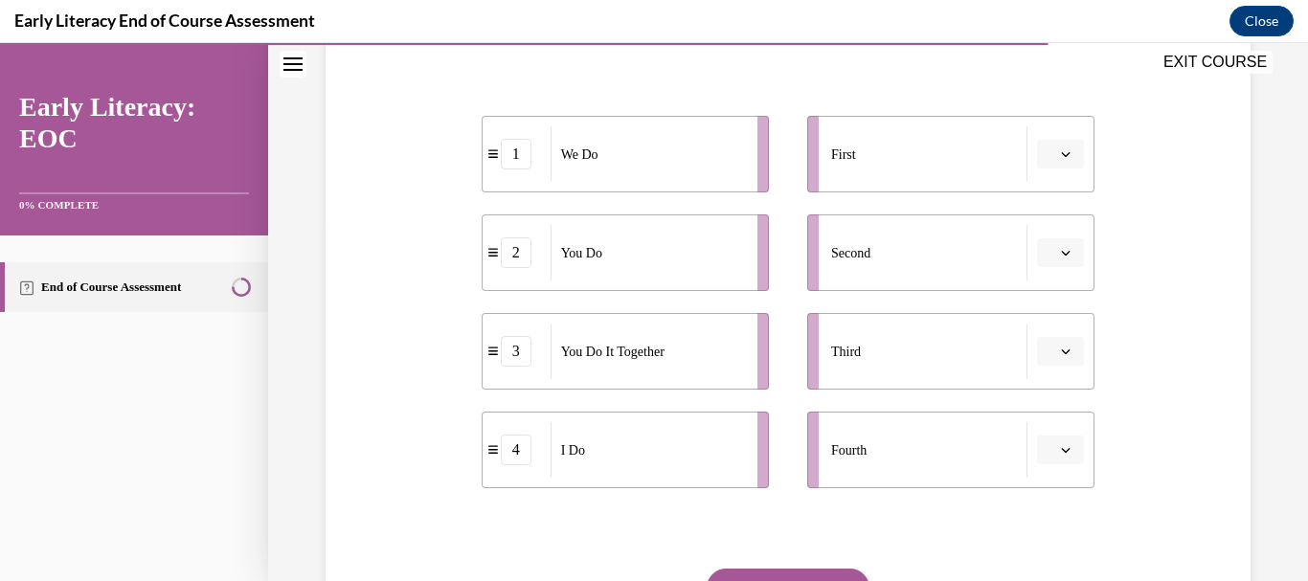
scroll to position [358, 0]
click at [1059, 159] on span "button" at bounding box center [1065, 153] width 13 height 13
click at [1038, 235] on span "1" at bounding box center [1041, 235] width 7 height 15
click at [1049, 158] on span "1" at bounding box center [1052, 154] width 7 height 19
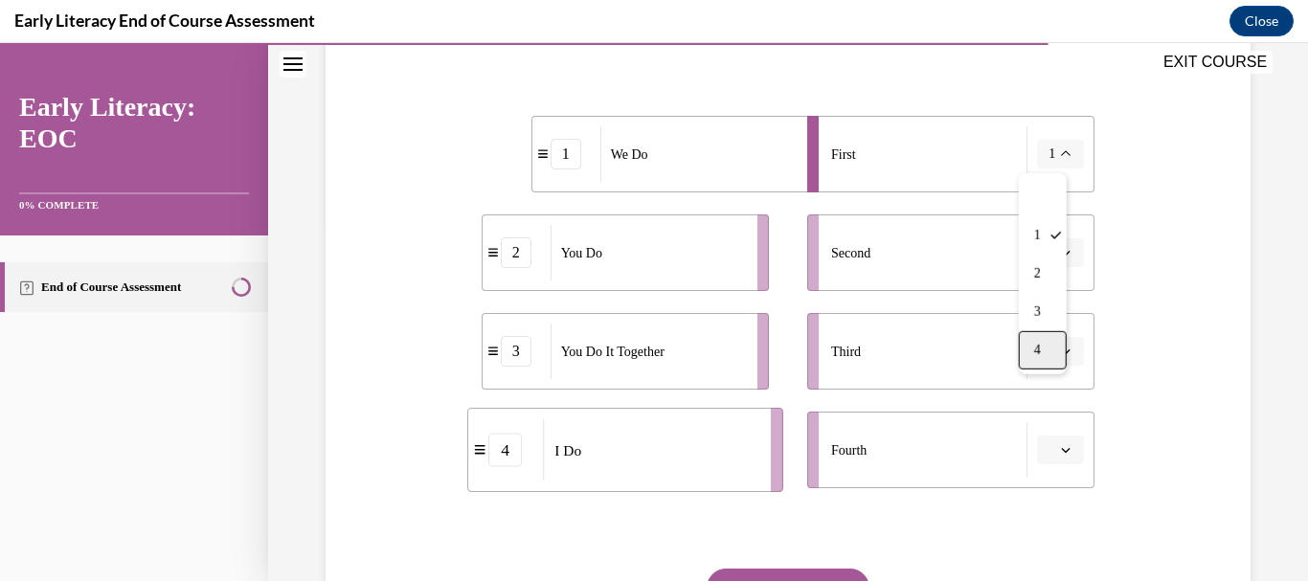
click at [1051, 347] on div "4" at bounding box center [1043, 350] width 48 height 38
click at [1061, 257] on icon "button" at bounding box center [1066, 253] width 10 height 10
click at [1048, 336] on div "1" at bounding box center [1047, 334] width 48 height 38
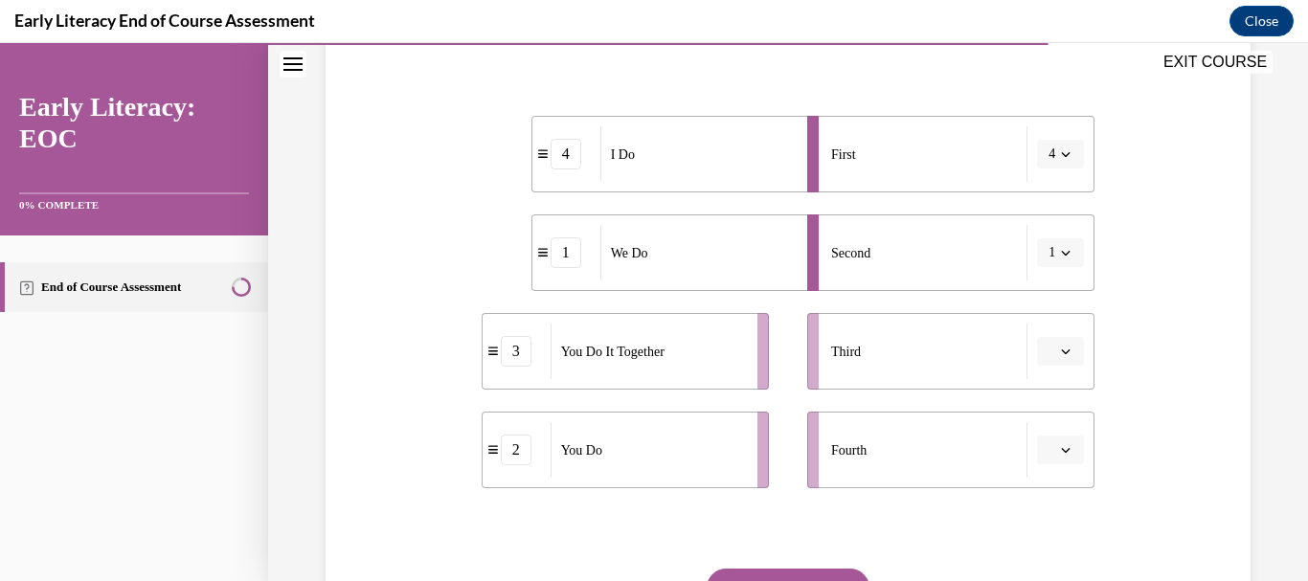
click at [1049, 338] on button "button" at bounding box center [1060, 351] width 47 height 29
click at [1042, 506] on span "3" at bounding box center [1041, 509] width 7 height 15
click at [1061, 438] on button "button" at bounding box center [1060, 450] width 47 height 29
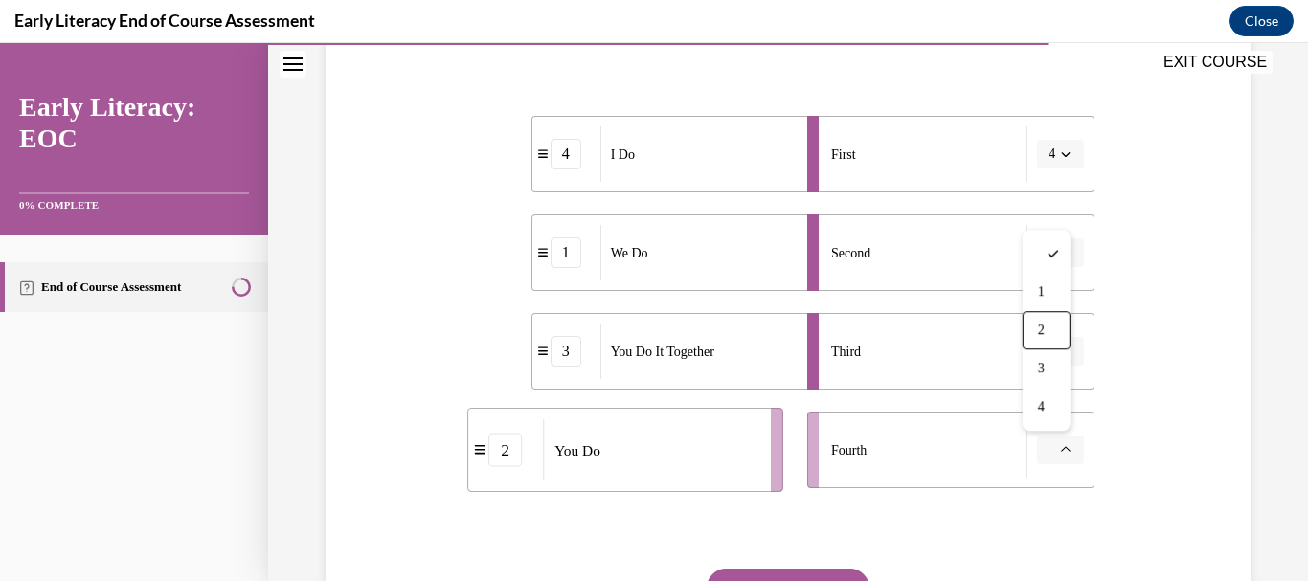
click at [1046, 331] on div "2" at bounding box center [1047, 330] width 48 height 38
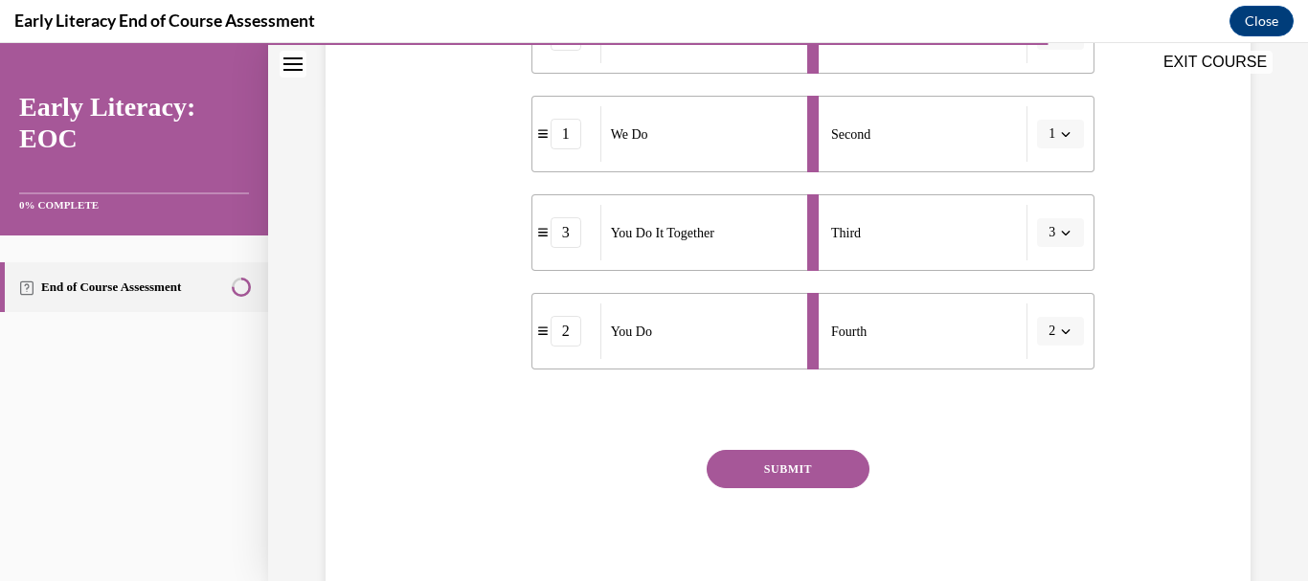
click at [823, 476] on button "SUBMIT" at bounding box center [788, 469] width 163 height 38
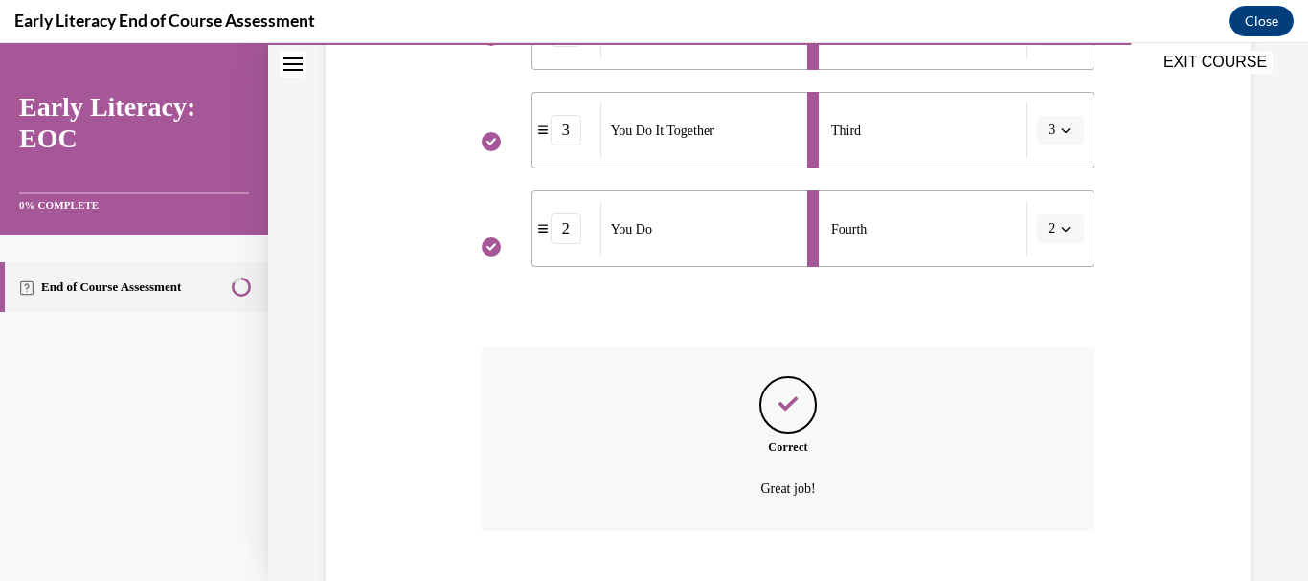
scroll to position [696, 0]
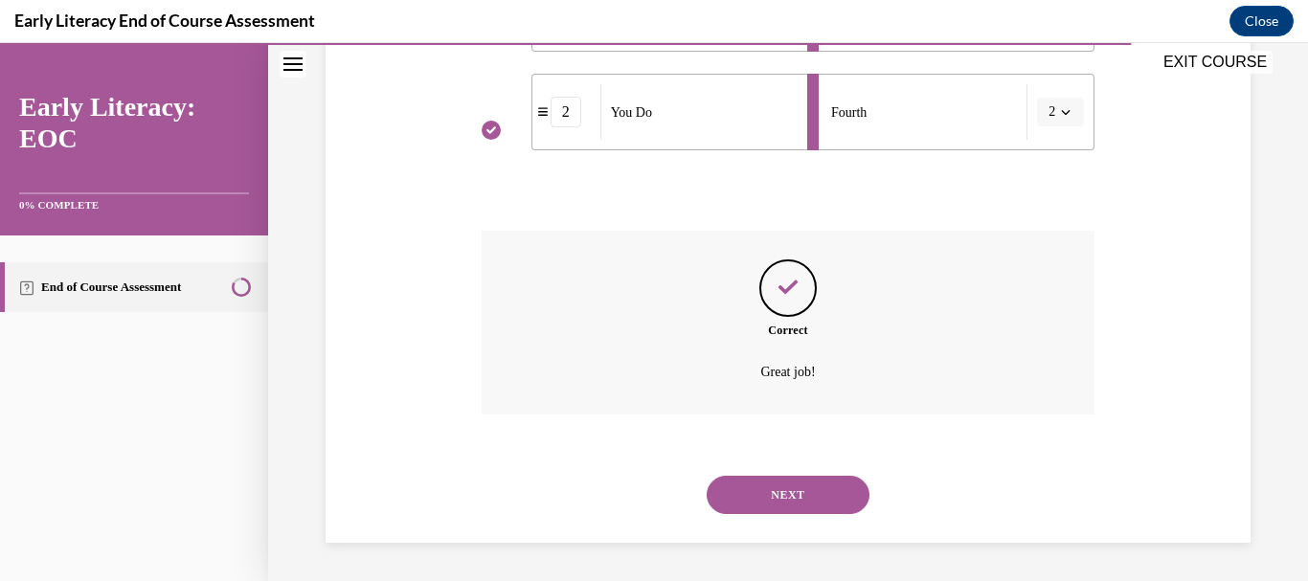
click at [817, 492] on button "NEXT" at bounding box center [788, 495] width 163 height 38
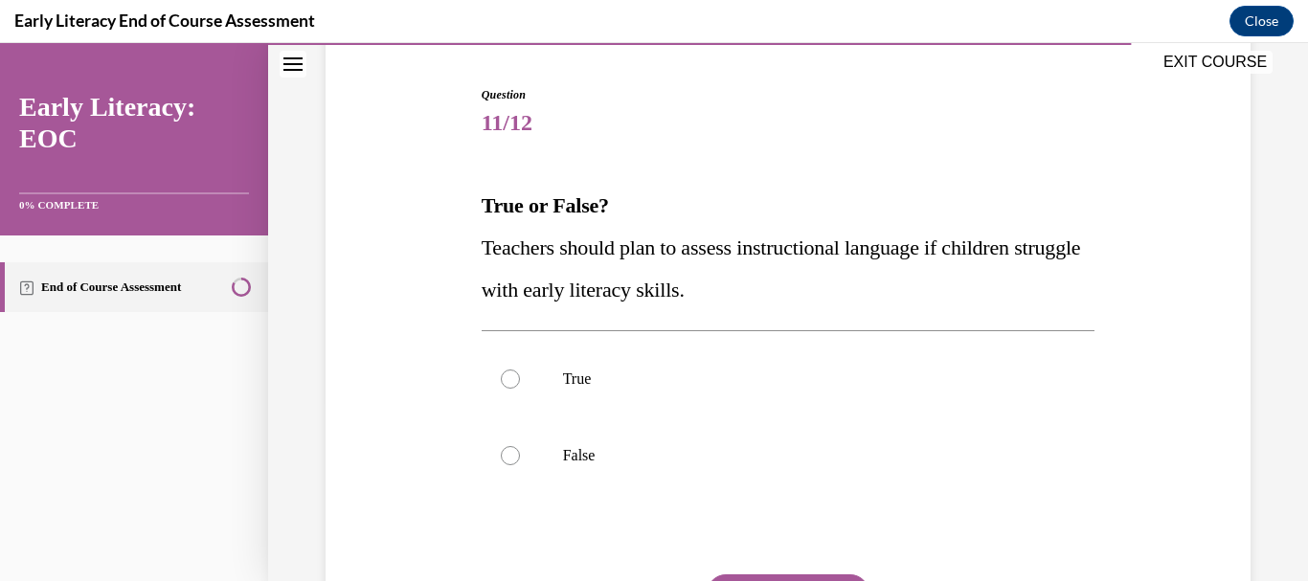
scroll to position [181, 0]
click at [563, 384] on p "True" at bounding box center [805, 378] width 485 height 19
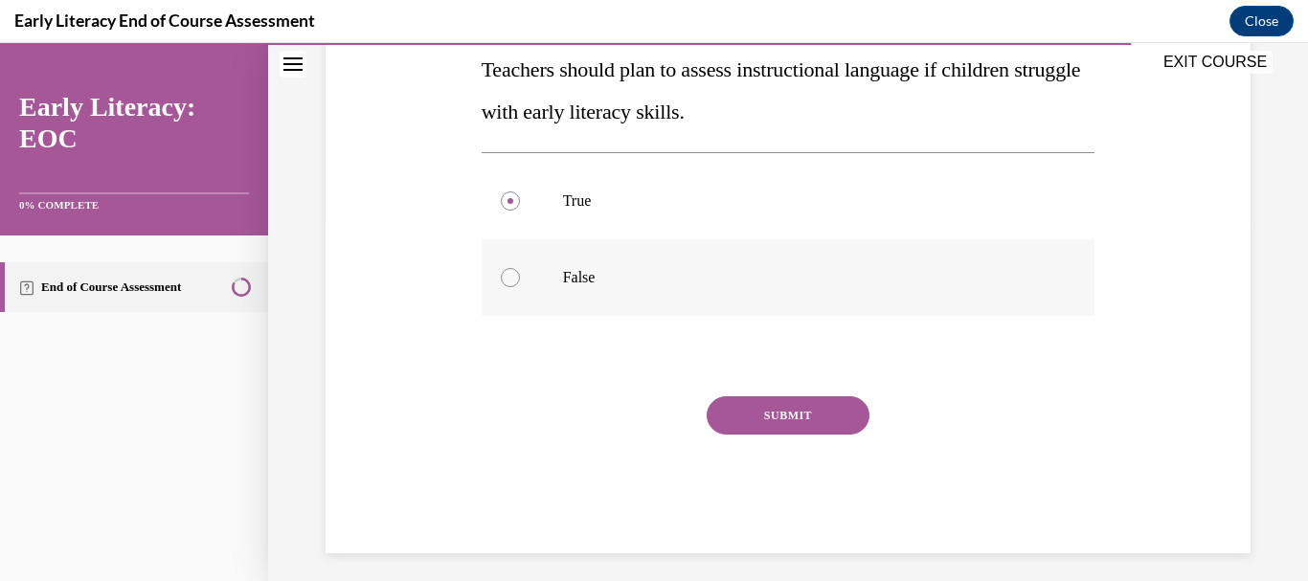
click at [742, 420] on button "SUBMIT" at bounding box center [788, 416] width 163 height 38
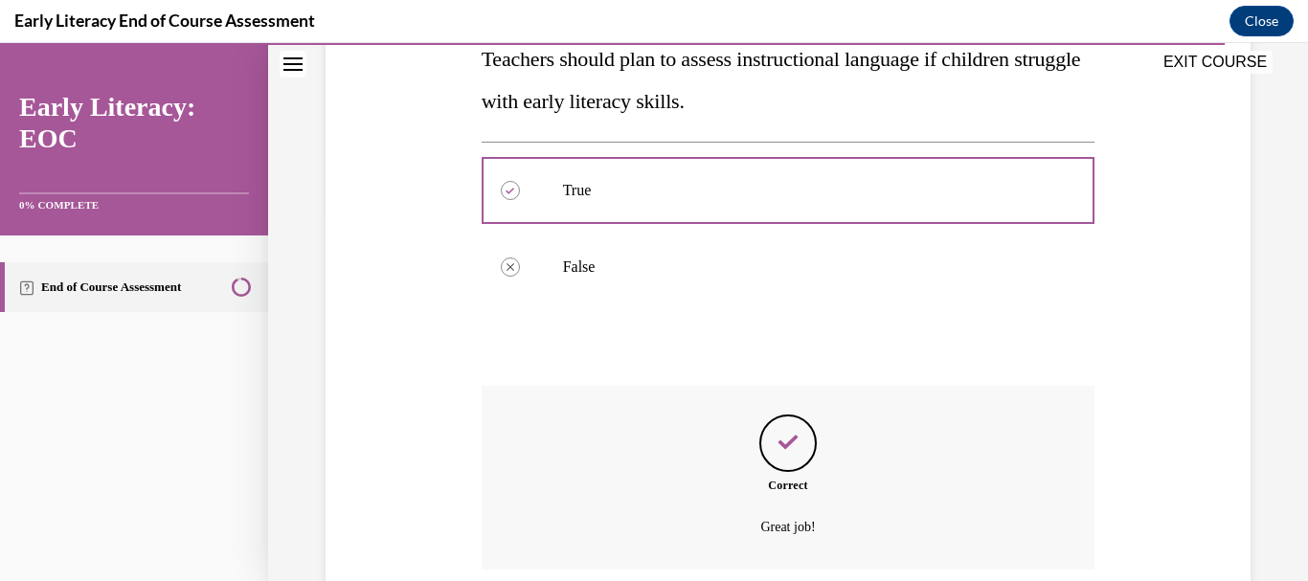
scroll to position [524, 0]
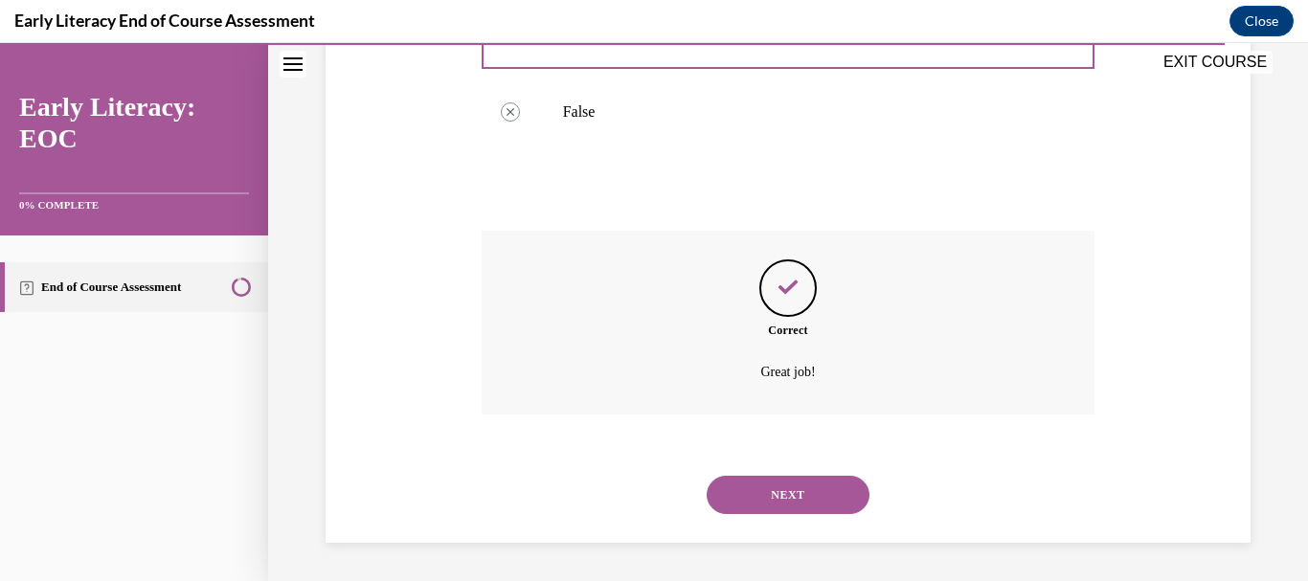
click at [797, 491] on button "NEXT" at bounding box center [788, 495] width 163 height 38
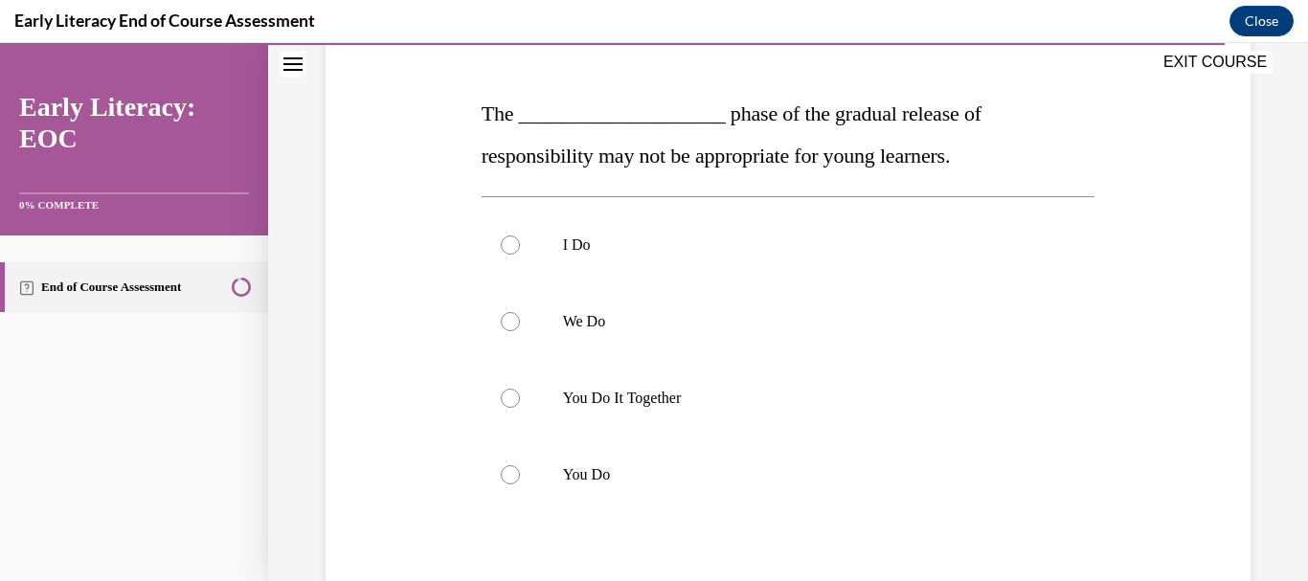
scroll to position [271, 0]
click at [674, 401] on p "You Do It Together" at bounding box center [805, 399] width 485 height 19
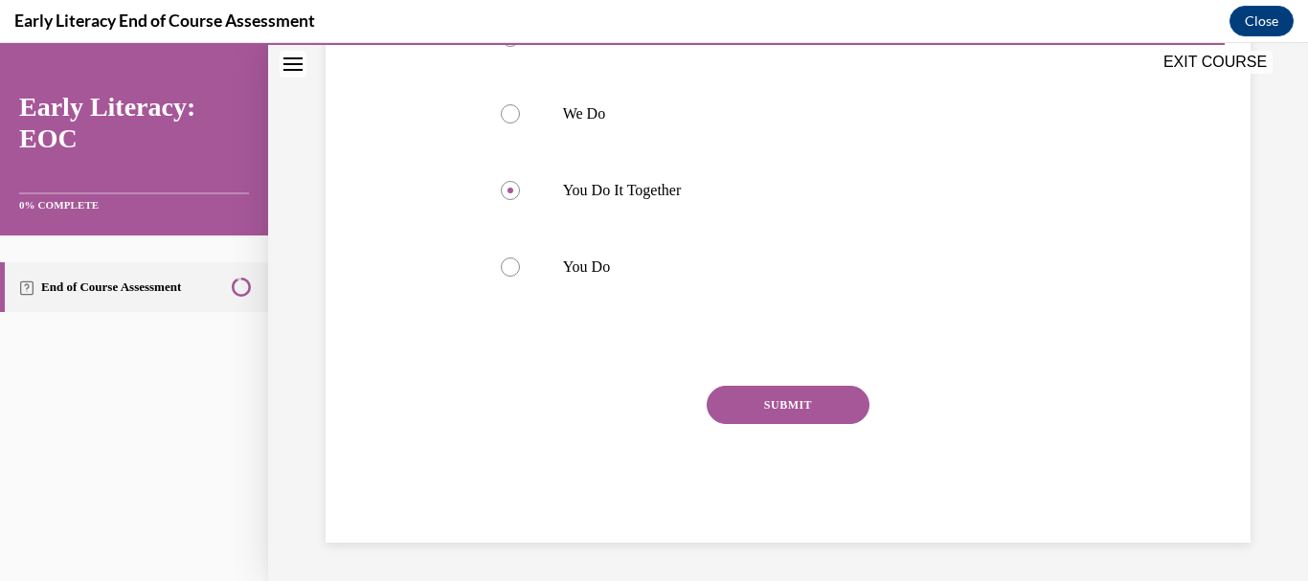
click at [737, 408] on button "SUBMIT" at bounding box center [788, 405] width 163 height 38
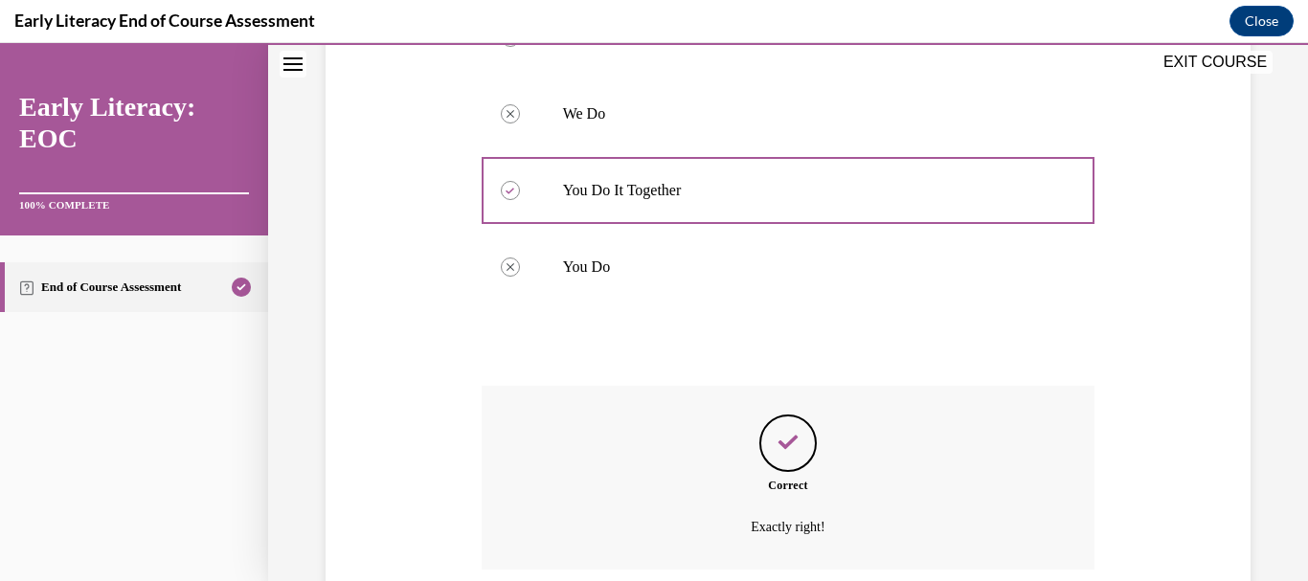
scroll to position [635, 0]
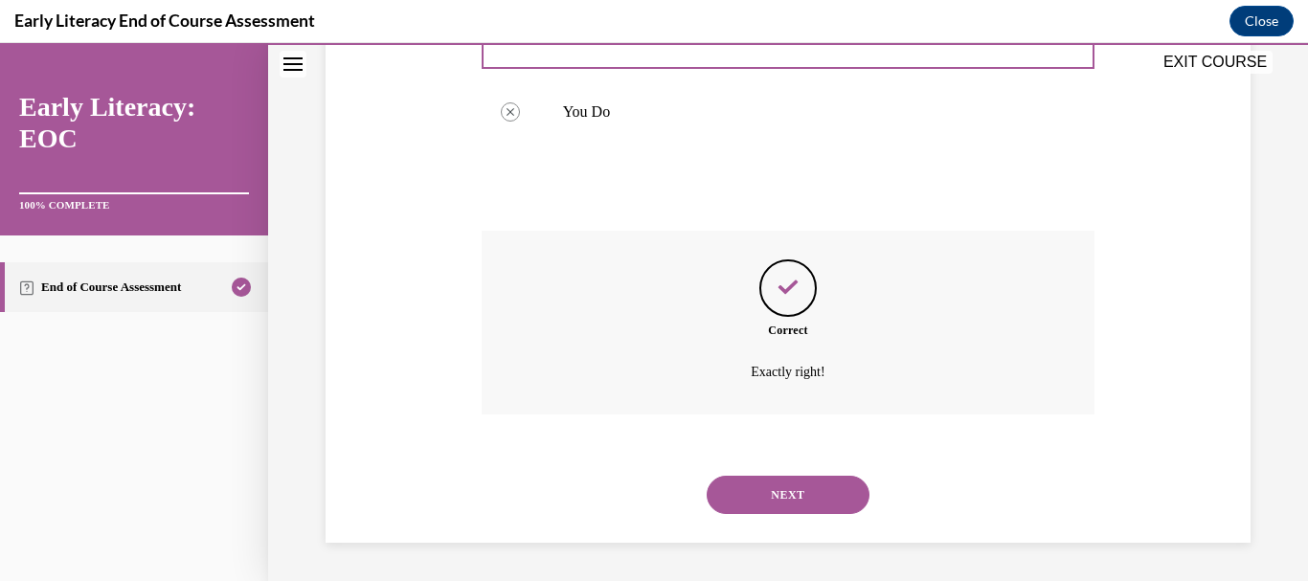
click at [754, 492] on button "NEXT" at bounding box center [788, 495] width 163 height 38
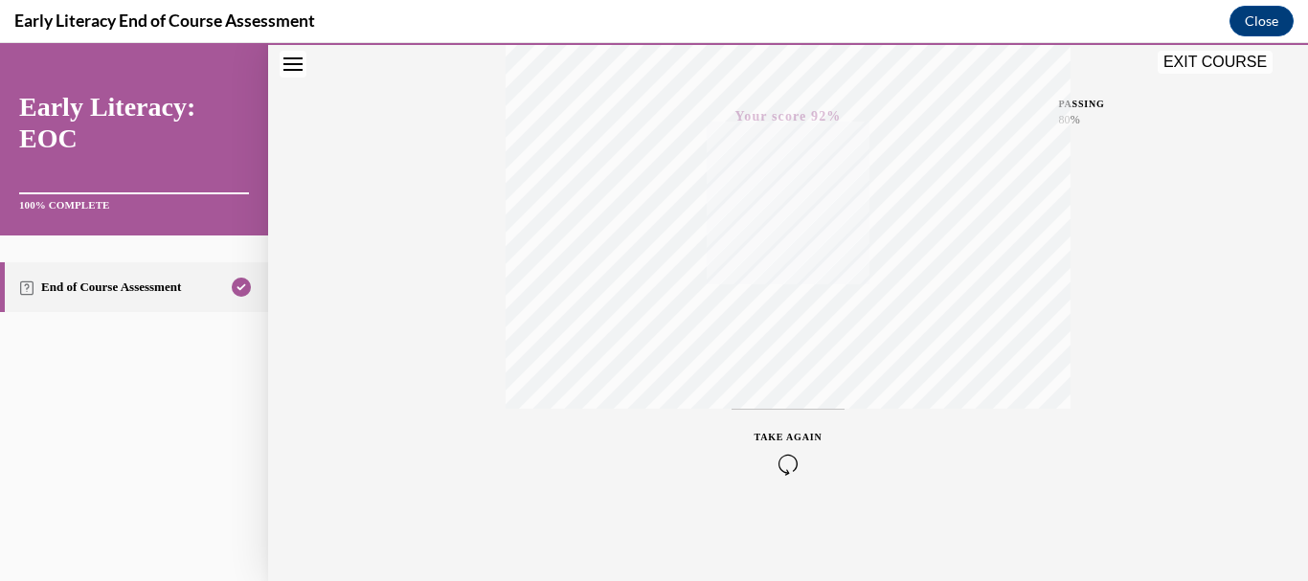
scroll to position [0, 0]
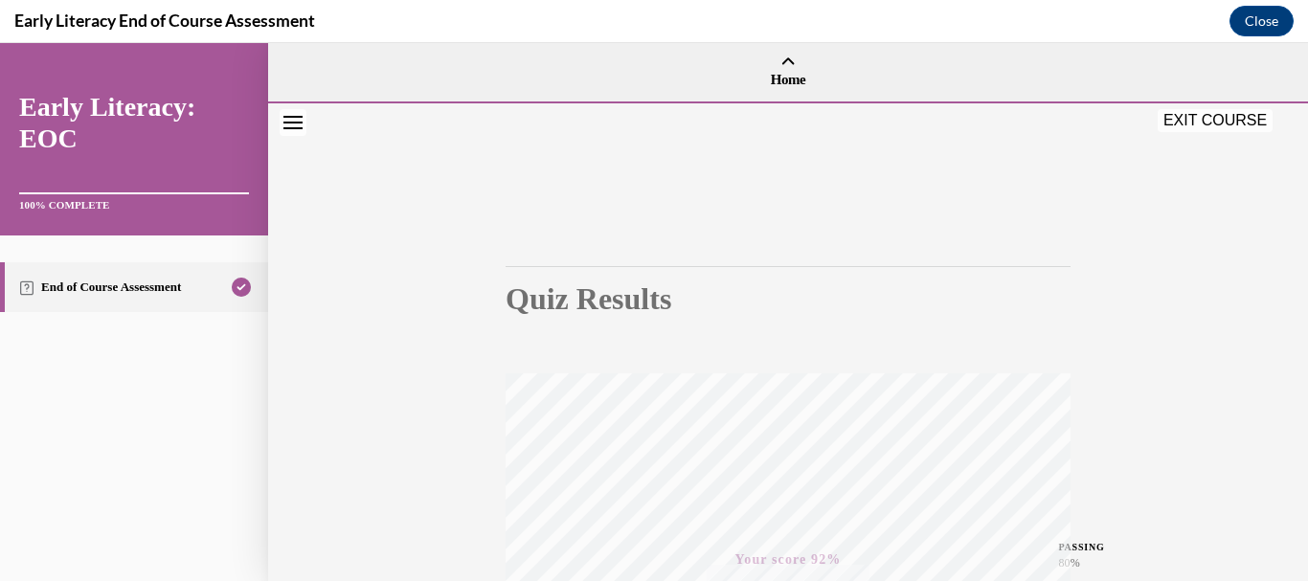
click at [1230, 121] on button "EXIT COURSE" at bounding box center [1215, 120] width 115 height 23
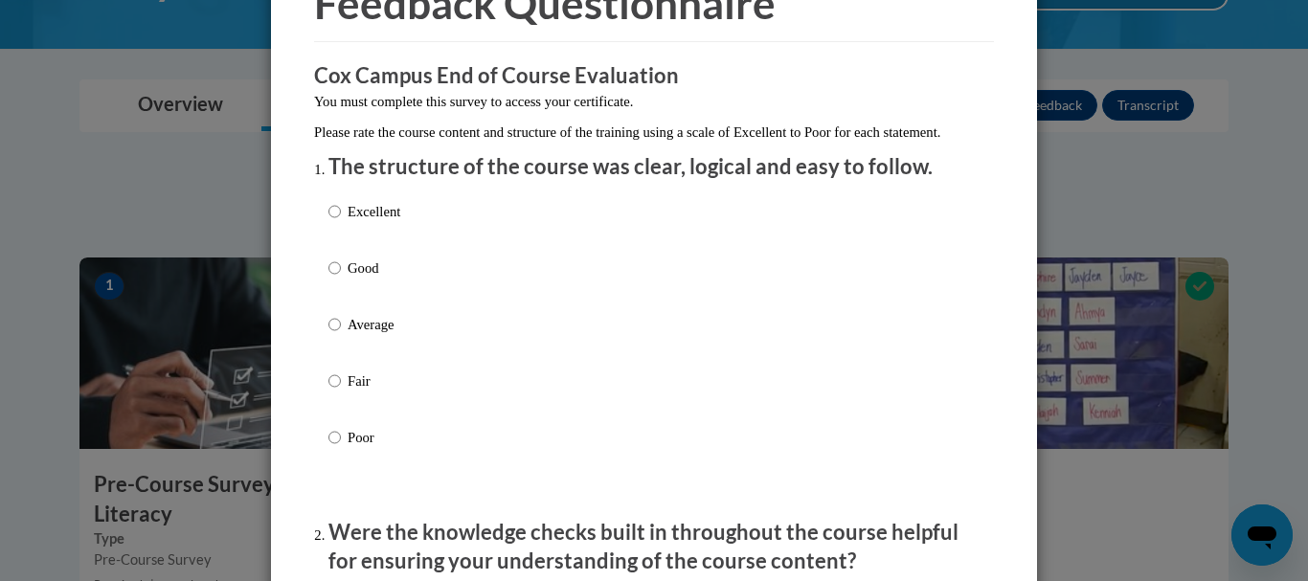
scroll to position [116, 0]
click at [372, 241] on label "Excellent" at bounding box center [365, 226] width 72 height 52
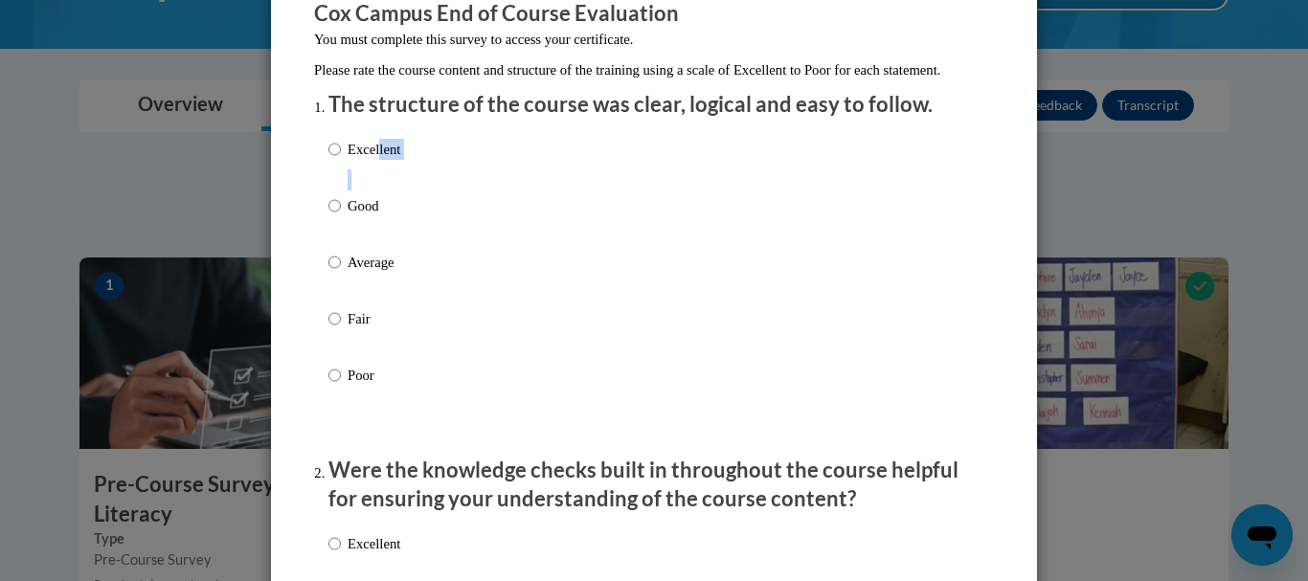
scroll to position [175, 0]
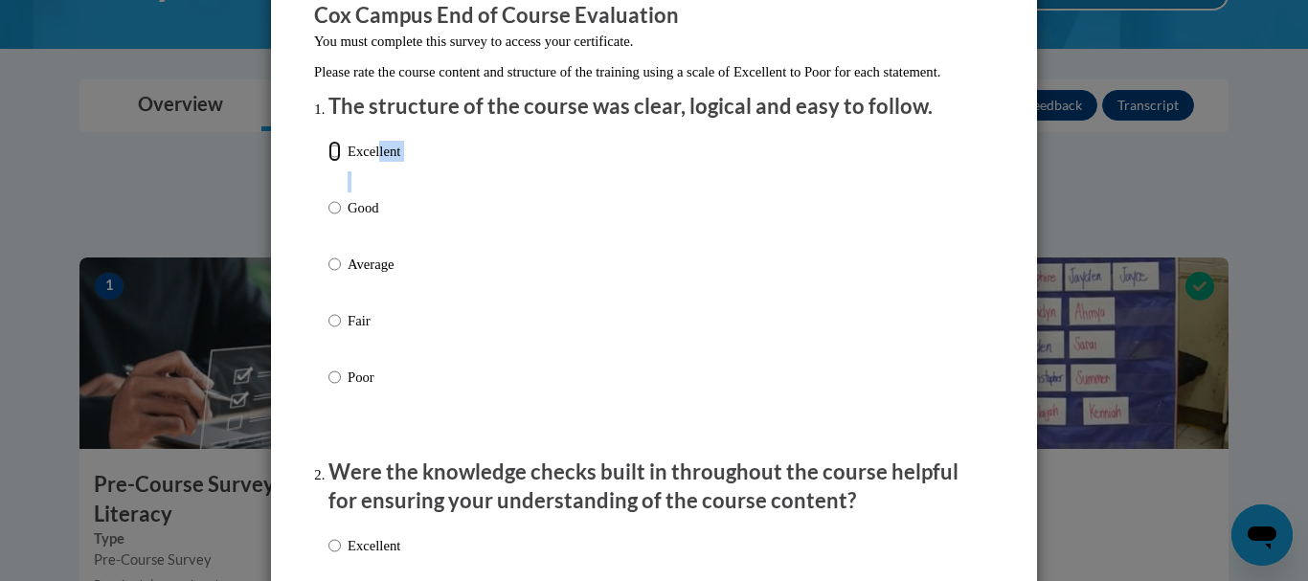
click at [333, 162] on input "Excellent" at bounding box center [335, 151] width 12 height 21
radio input "true"
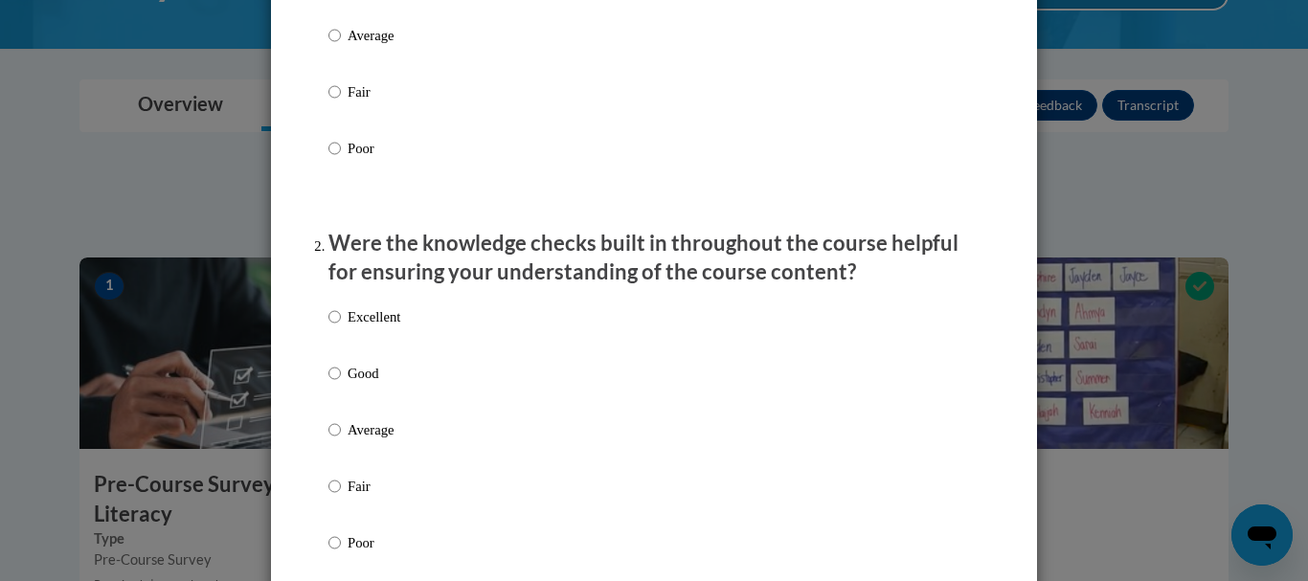
scroll to position [405, 0]
click at [352, 327] on p "Excellent" at bounding box center [374, 316] width 53 height 21
click at [341, 327] on input "Excellent" at bounding box center [335, 316] width 12 height 21
radio input "true"
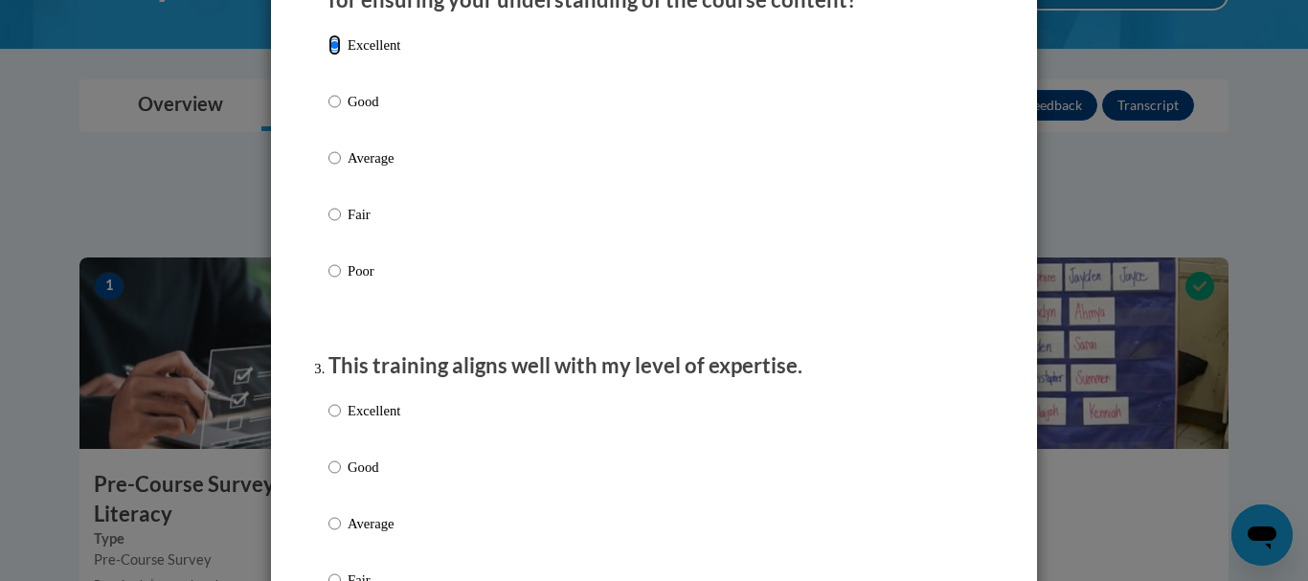
scroll to position [692, 0]
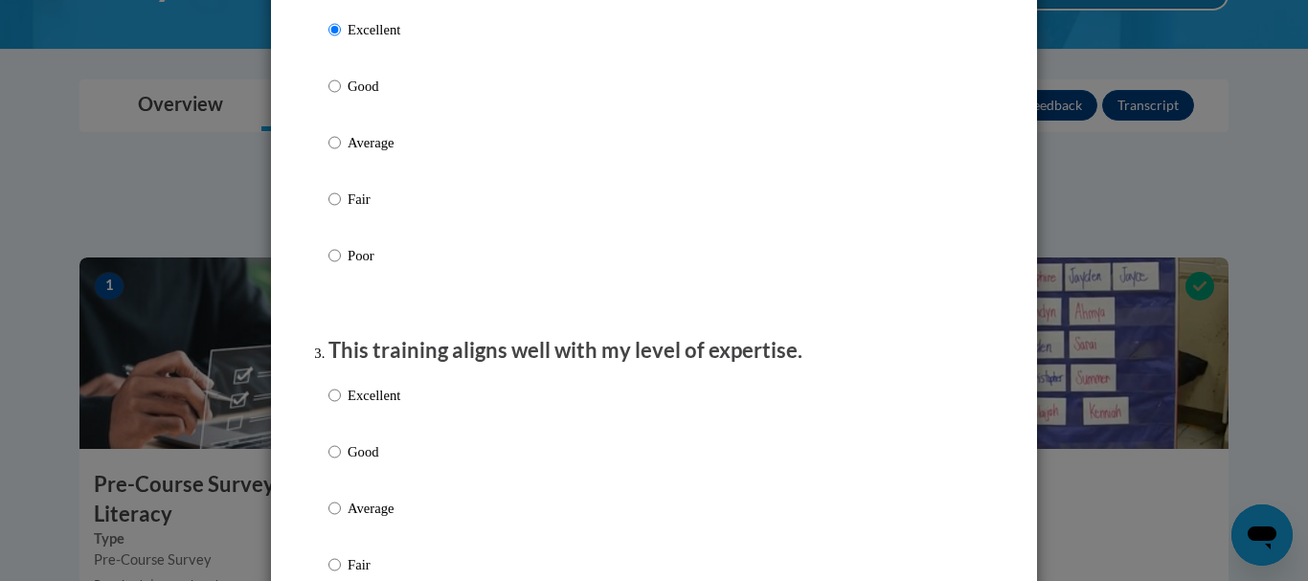
click at [348, 406] on p "Excellent" at bounding box center [374, 395] width 53 height 21
click at [341, 406] on input "Excellent" at bounding box center [335, 395] width 12 height 21
radio input "true"
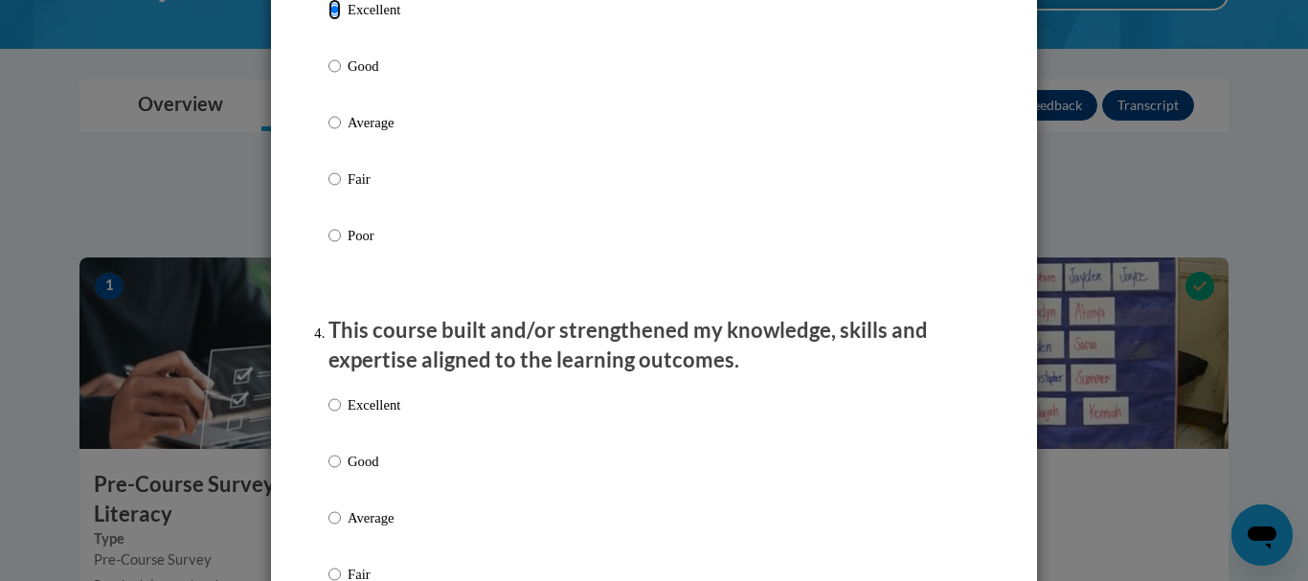
scroll to position [1111, 0]
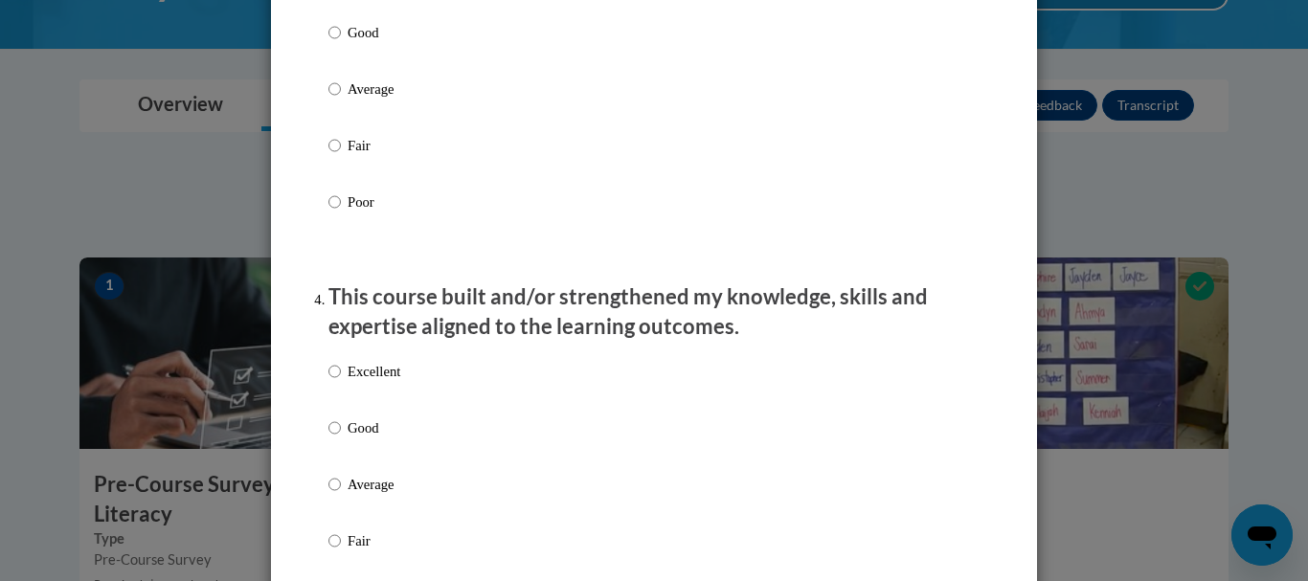
click at [360, 382] on p "Excellent" at bounding box center [374, 371] width 53 height 21
click at [341, 382] on input "Excellent" at bounding box center [335, 371] width 12 height 21
radio input "true"
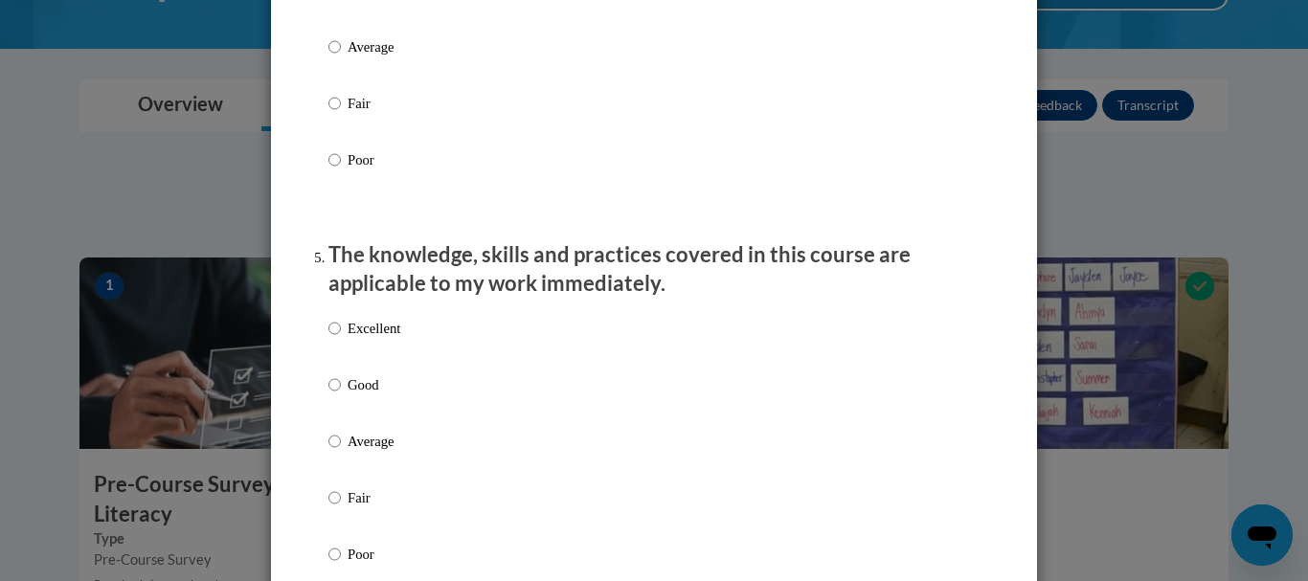
scroll to position [1572, 0]
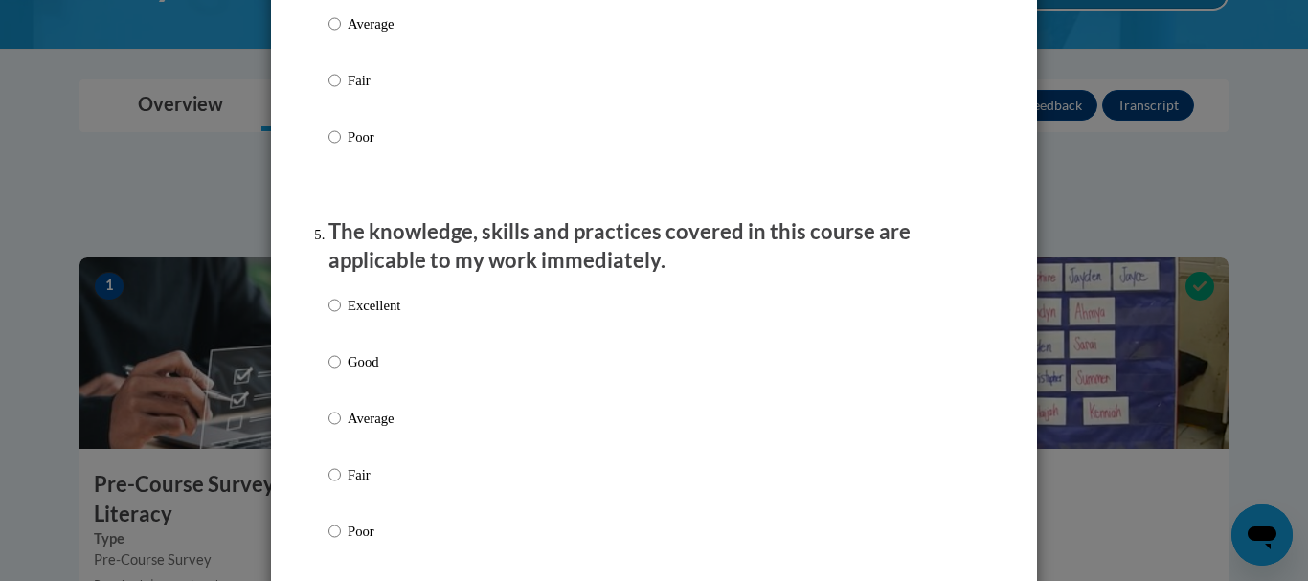
click at [372, 316] on p "Excellent" at bounding box center [374, 305] width 53 height 21
click at [341, 316] on input "Excellent" at bounding box center [335, 305] width 12 height 21
radio input "true"
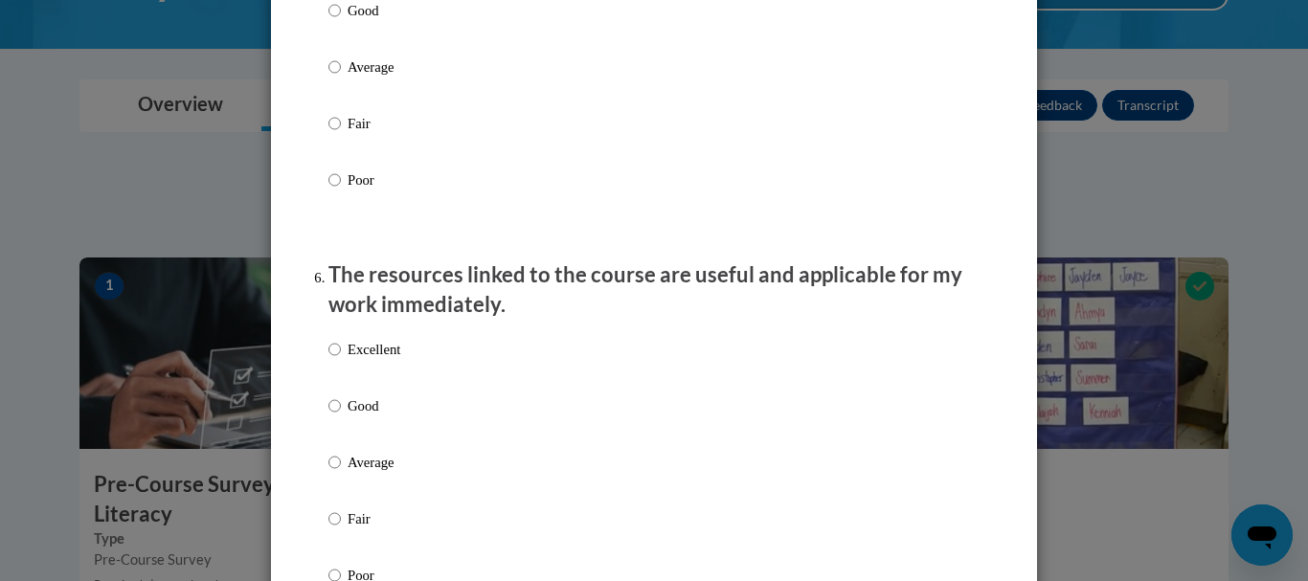
scroll to position [1944, 0]
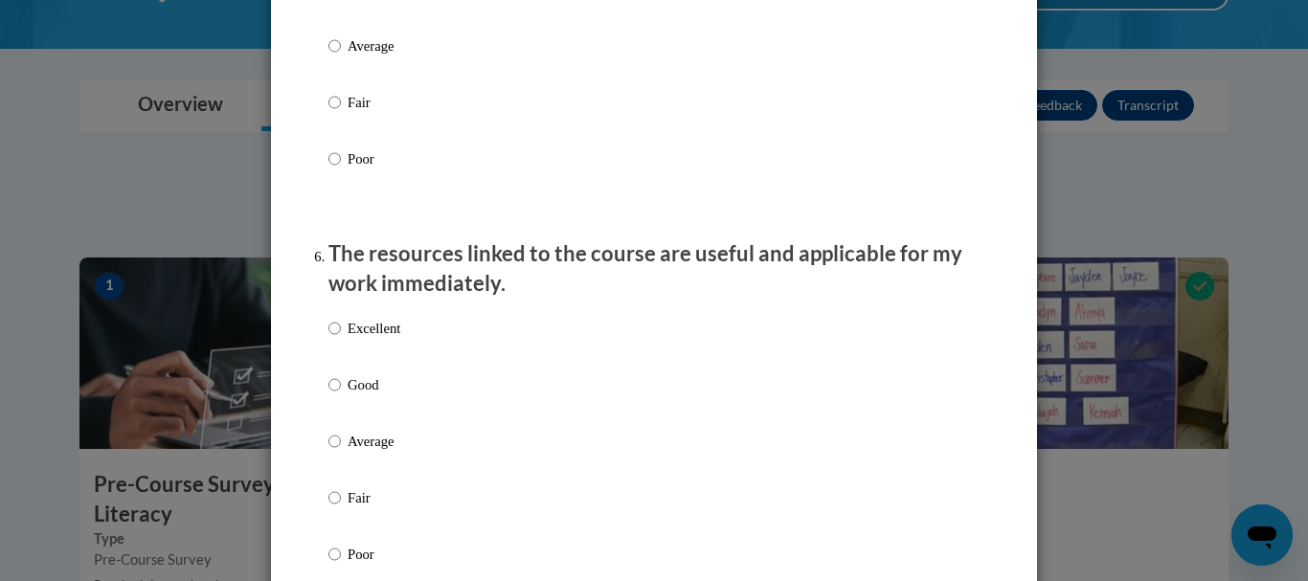
click at [381, 339] on p "Excellent" at bounding box center [374, 328] width 53 height 21
click at [341, 339] on input "Excellent" at bounding box center [335, 328] width 12 height 21
radio input "true"
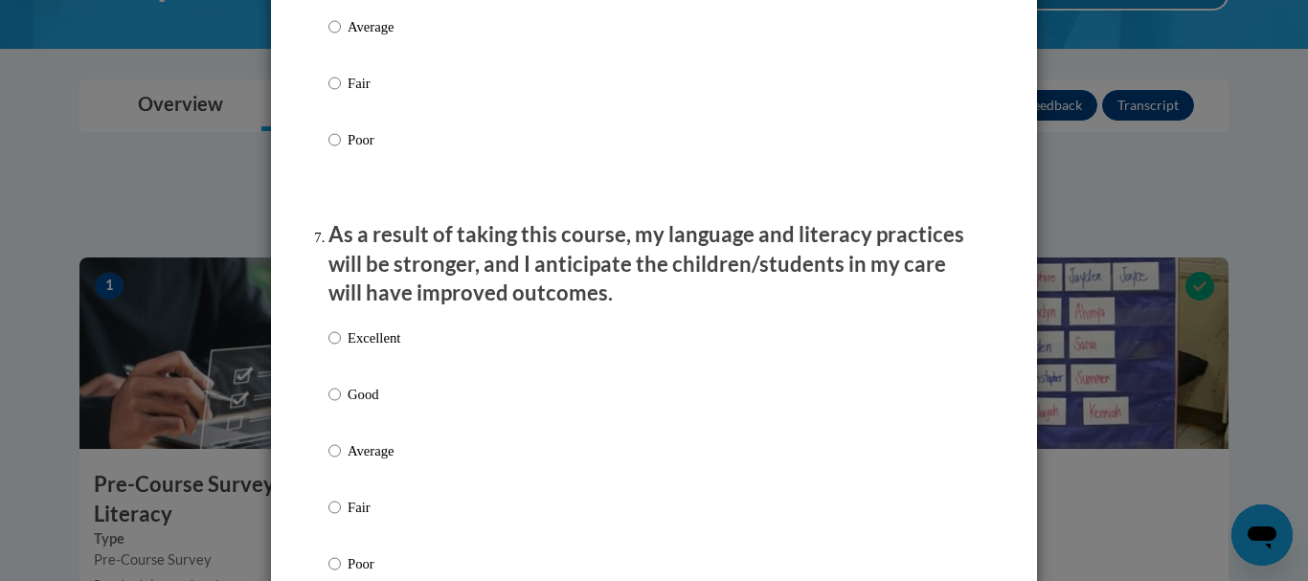
scroll to position [2387, 0]
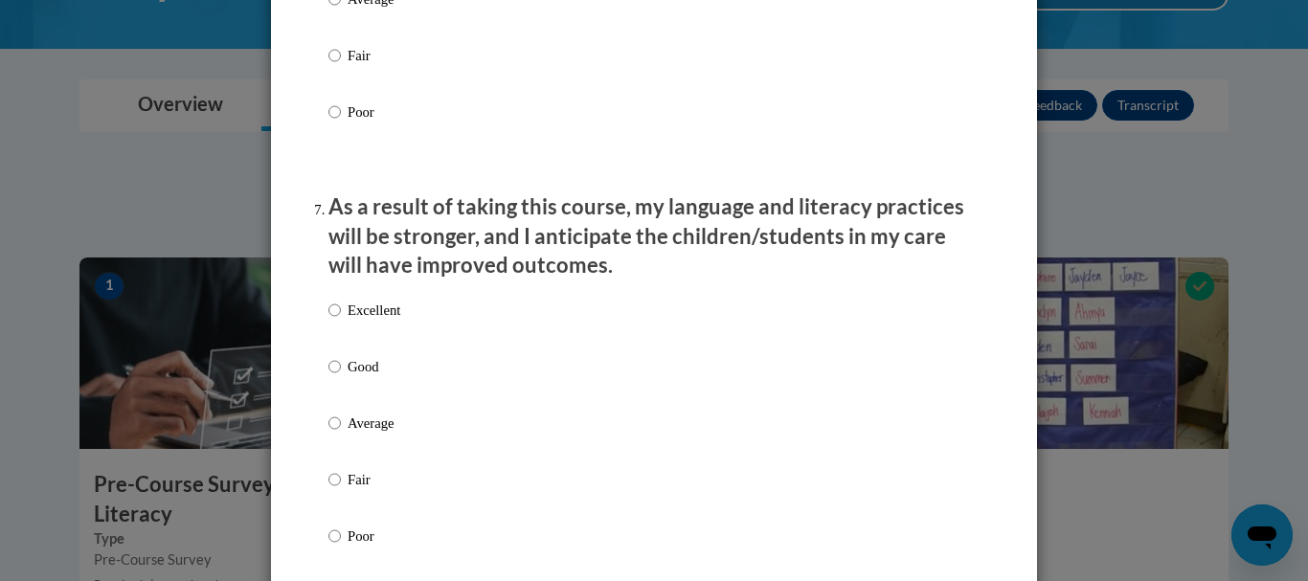
click at [372, 321] on p "Excellent" at bounding box center [374, 310] width 53 height 21
click at [341, 321] on input "Excellent" at bounding box center [335, 310] width 12 height 21
radio input "true"
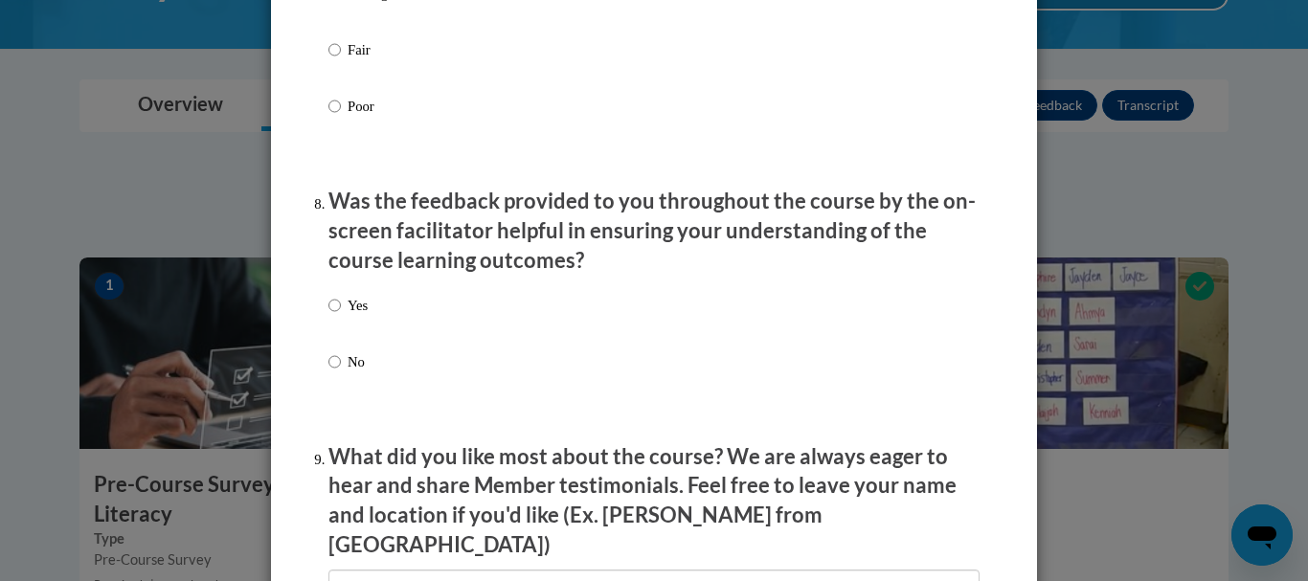
scroll to position [2818, 0]
click at [333, 322] on label "Yes" at bounding box center [348, 320] width 39 height 52
click at [352, 315] on p "Yes" at bounding box center [358, 304] width 20 height 21
click at [341, 315] on input "Yes" at bounding box center [335, 304] width 12 height 21
radio input "true"
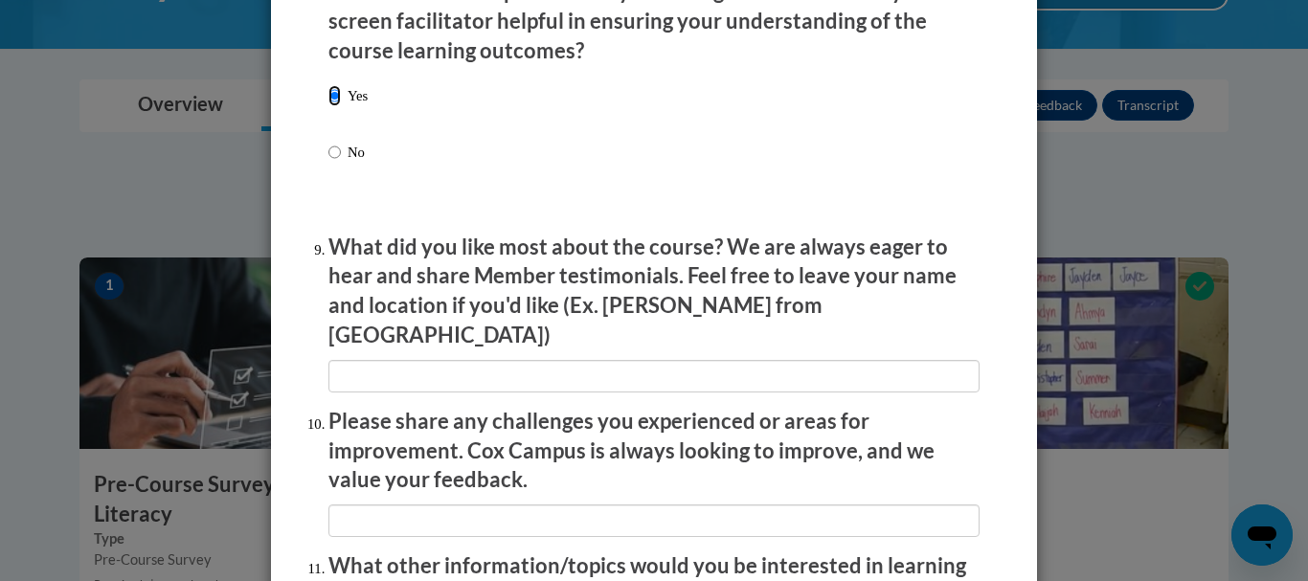
scroll to position [3029, 0]
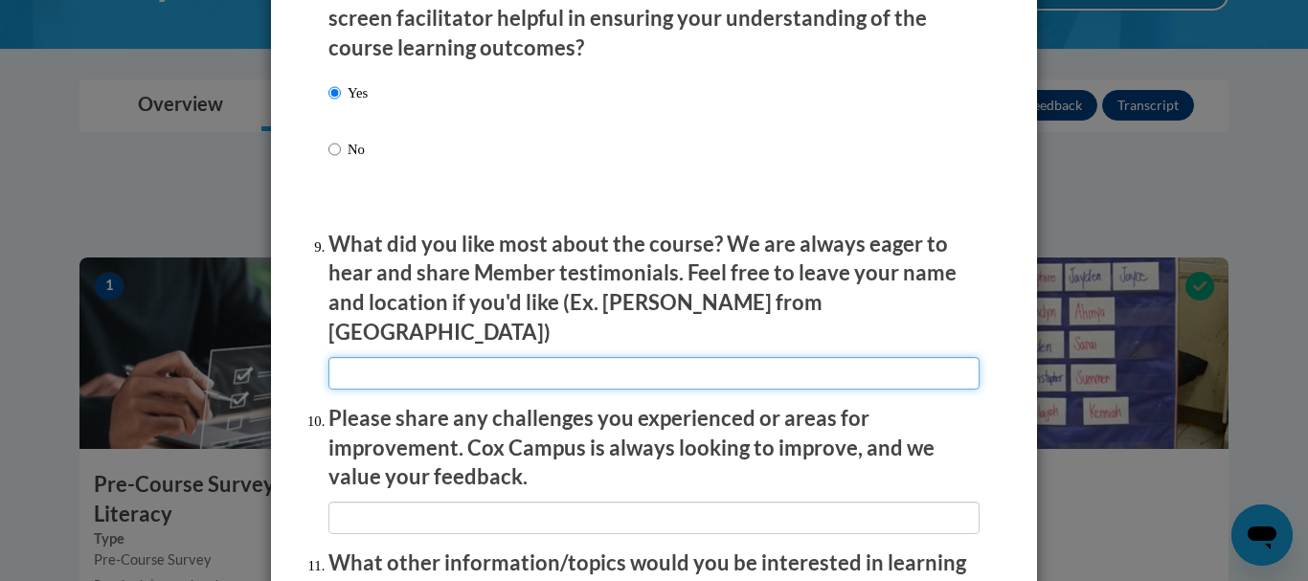
click at [512, 357] on input "textbox" at bounding box center [654, 373] width 651 height 33
type input "Easy to follow"
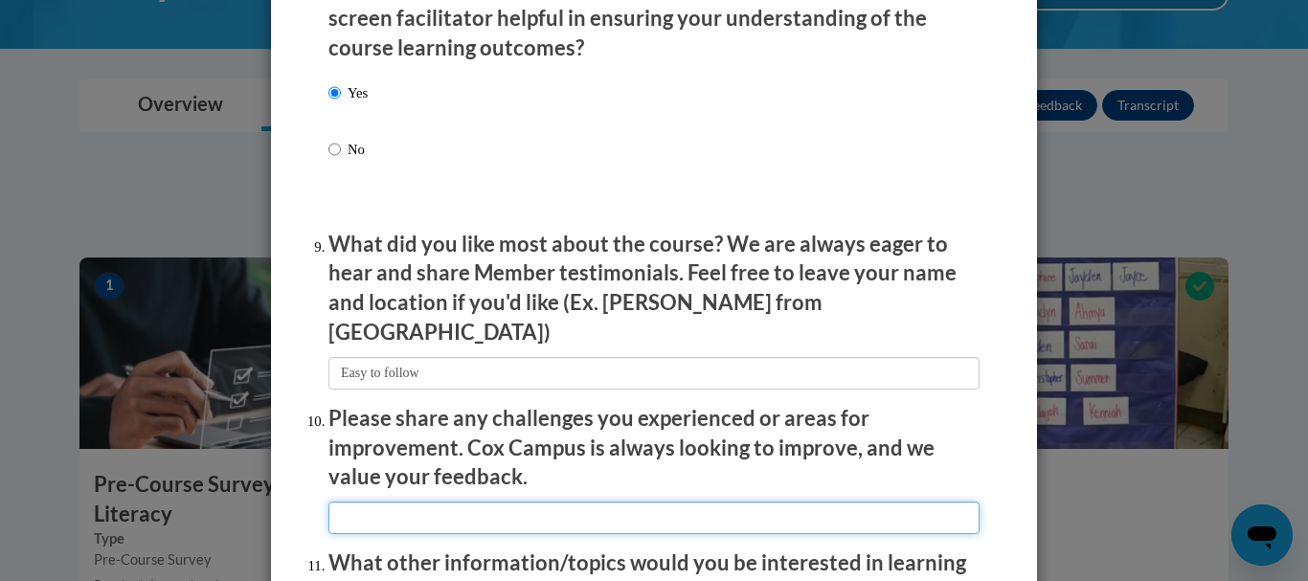
click at [458, 502] on input "textbox" at bounding box center [654, 518] width 651 height 33
type input "n/a"
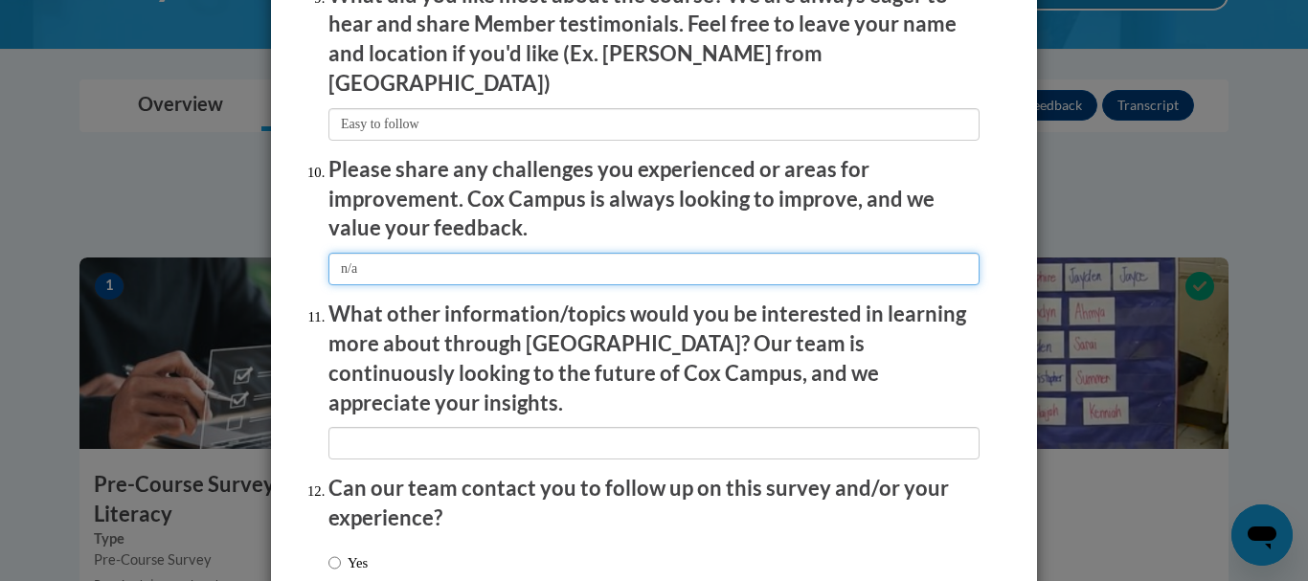
scroll to position [3279, 0]
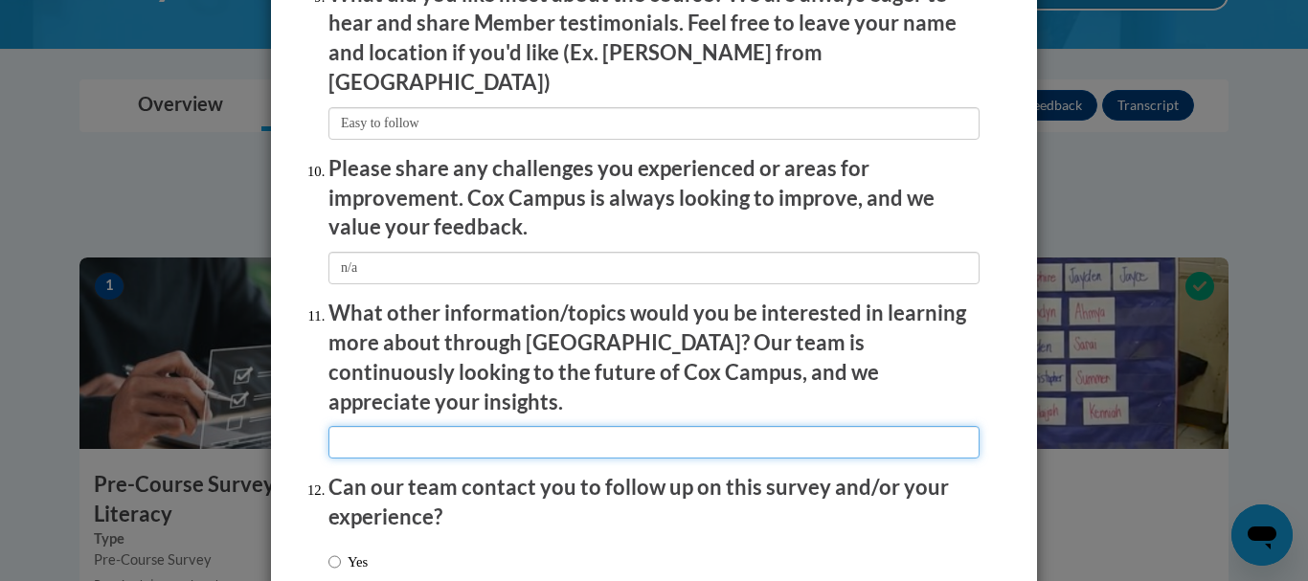
click at [477, 426] on input "textbox" at bounding box center [654, 442] width 651 height 33
type input "Not sure"
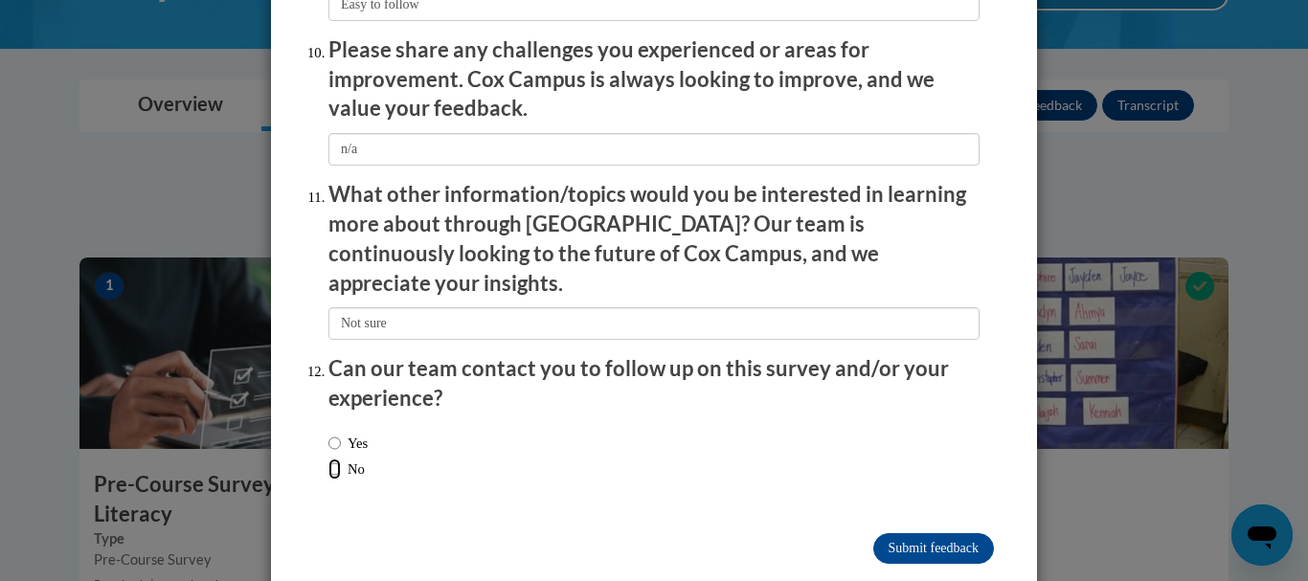
click at [329, 459] on input "No" at bounding box center [335, 469] width 12 height 21
radio input "true"
click at [945, 533] on input "Submit feedback" at bounding box center [933, 548] width 121 height 31
